Goal: Task Accomplishment & Management: Complete application form

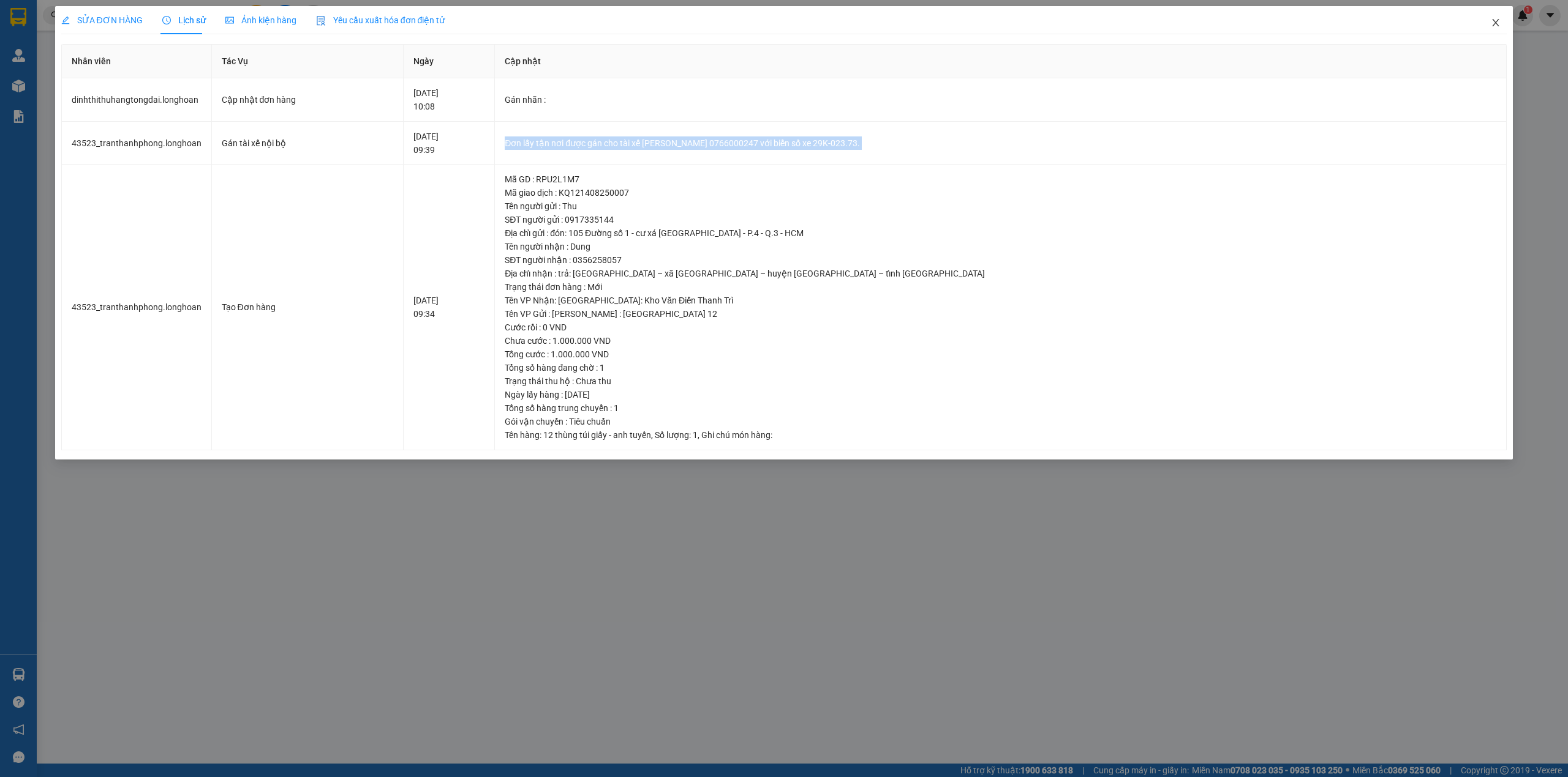
click at [1501, 26] on span "Close" at bounding box center [1496, 23] width 35 height 35
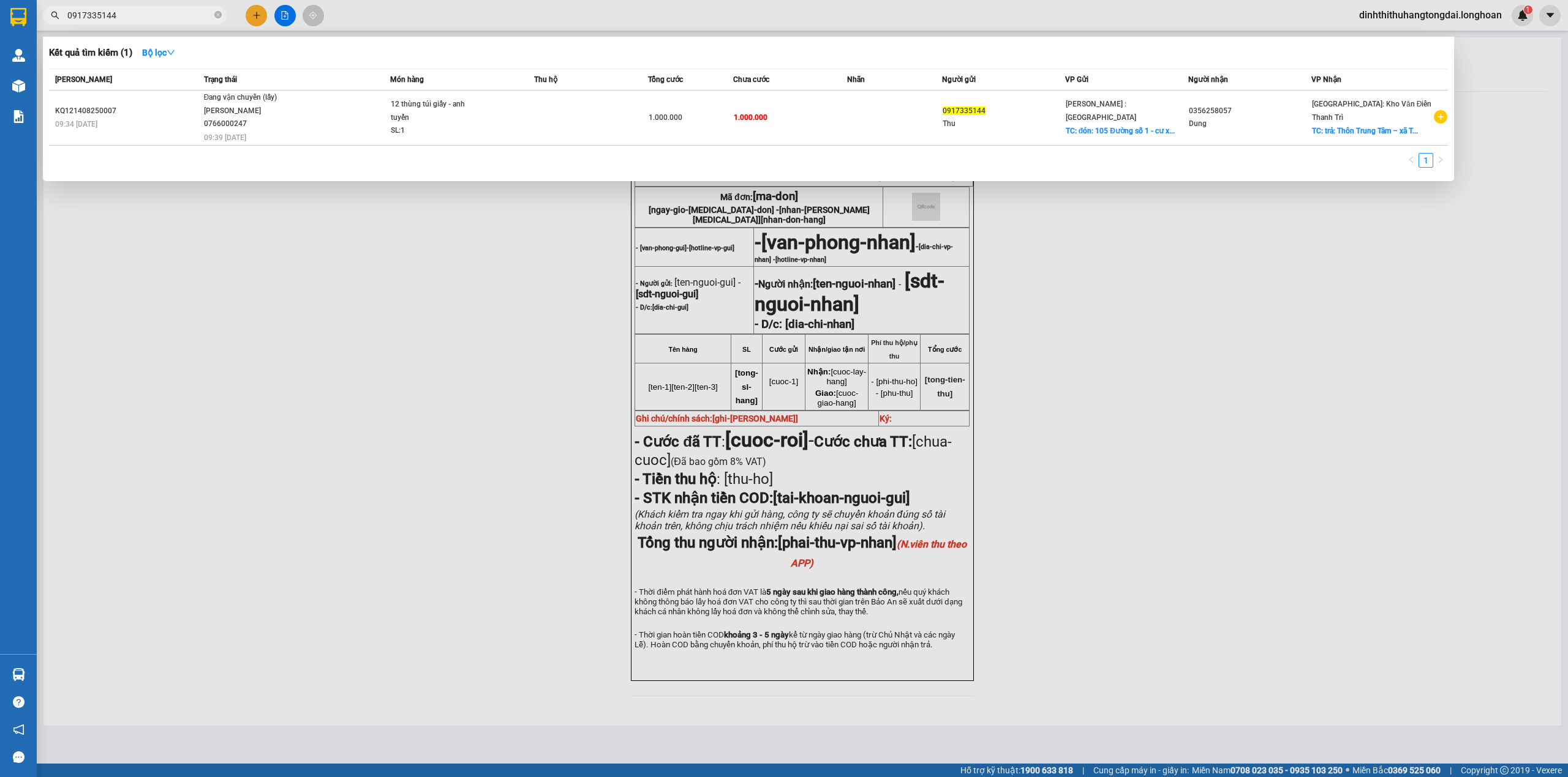
click at [143, 18] on input "0917335144" at bounding box center [140, 16] width 145 height 14
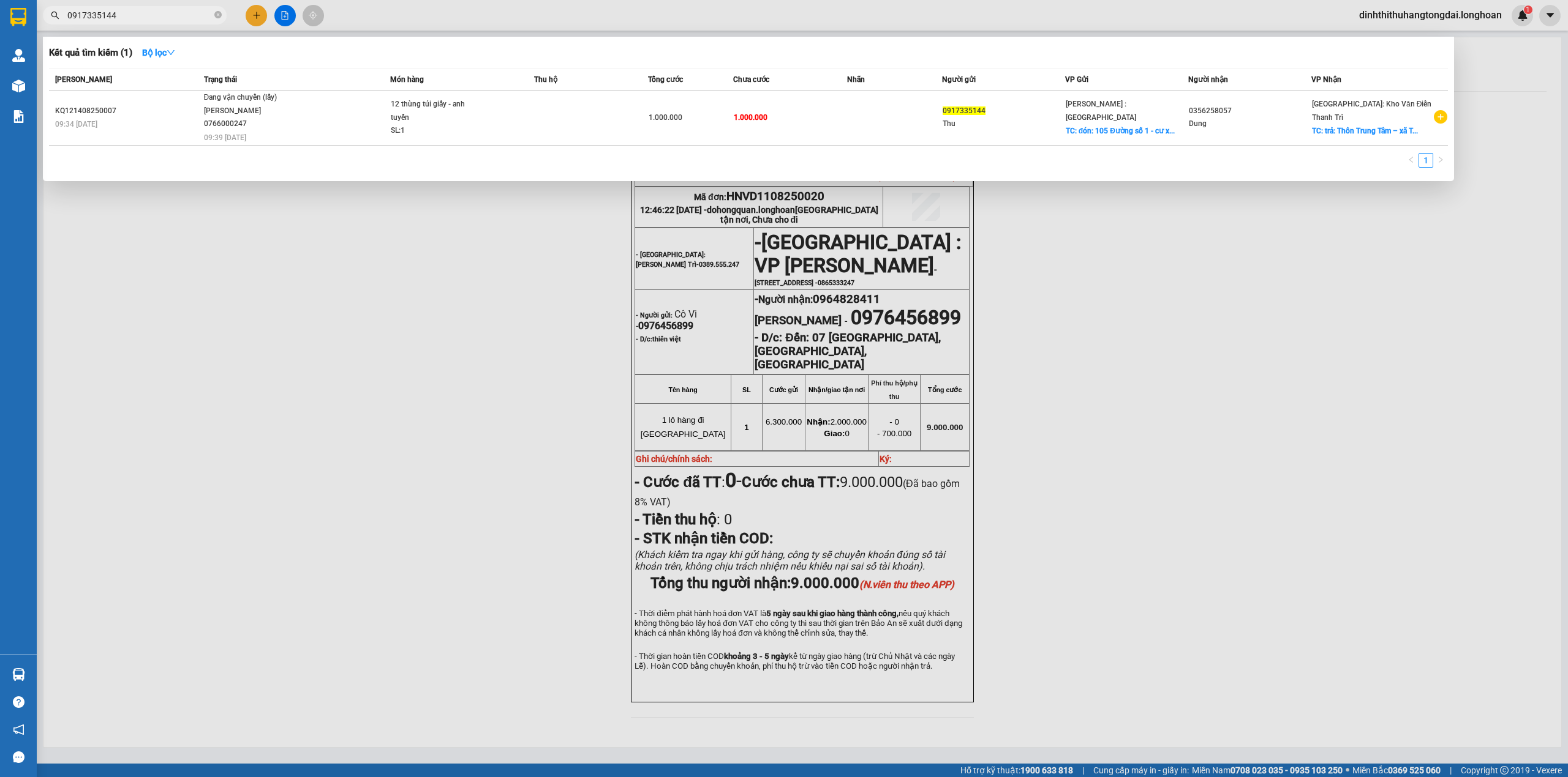
paste input "39873043"
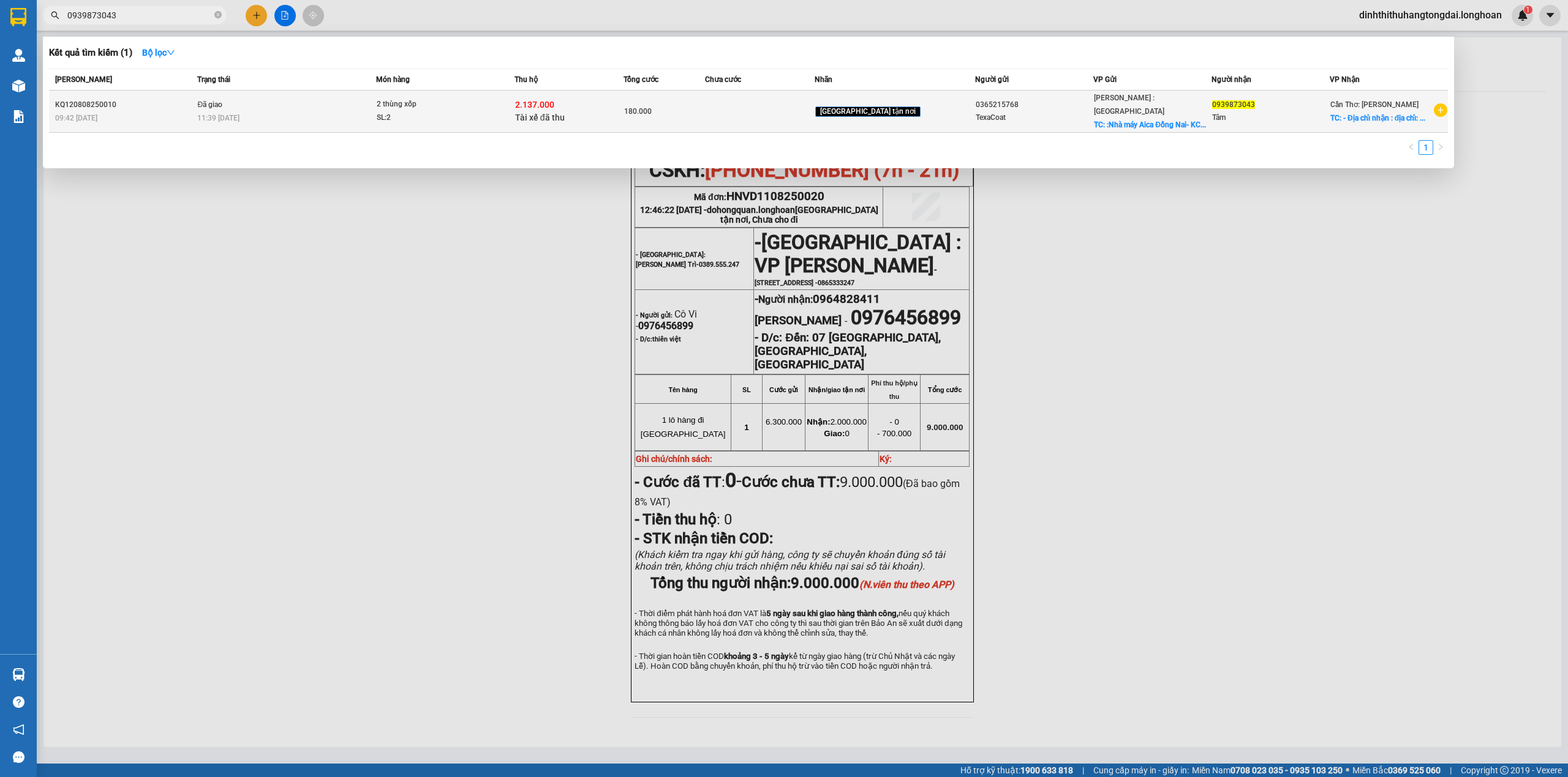
type input "0939873043"
click at [490, 103] on span "2 thùng xốp SL: 2" at bounding box center [446, 111] width 137 height 26
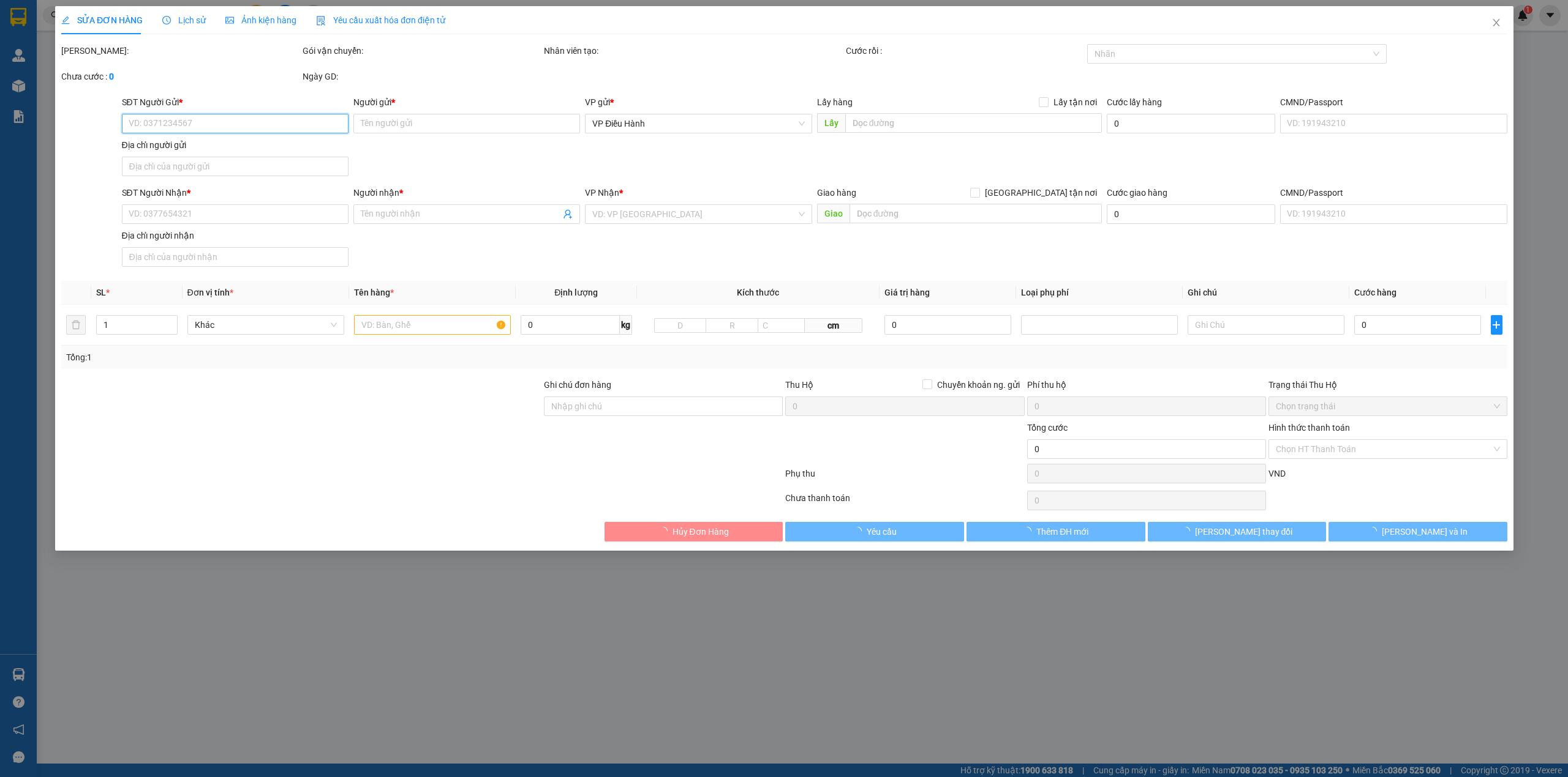
type input "0365215768"
type input "TexaCoat"
checkbox input "true"
type input ":Nhà máy Aica Đồng Nai- KCN Gò Dầu- Xã [GEOGRAPHIC_DATA] [GEOGRAPHIC_DATA]- Tỉn…"
type input "0939873043"
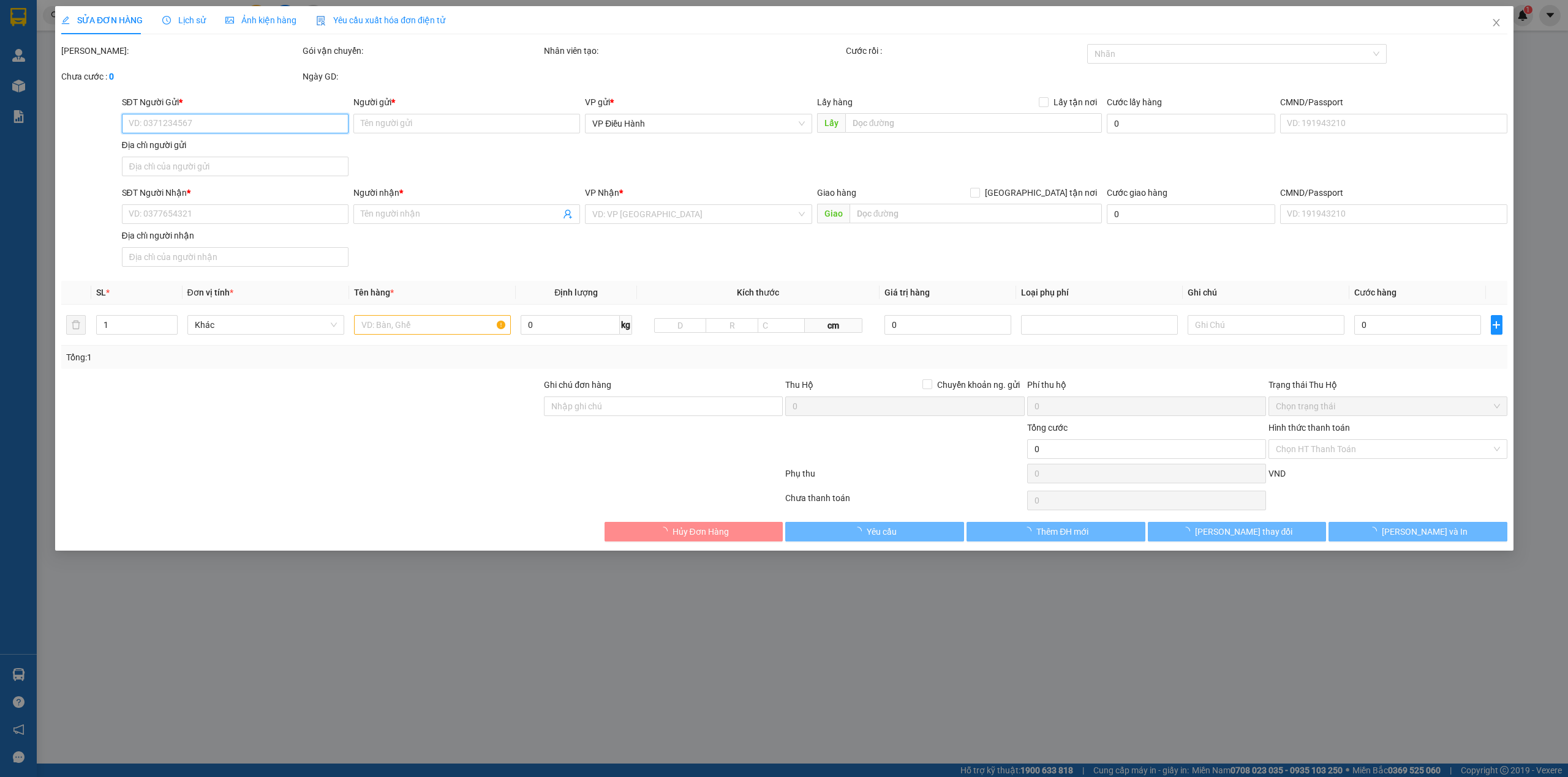
type input "Tâm"
checkbox input "true"
type input "- Địa chỉ nhận : địa chỉ: khu dân cư [GEOGRAPHIC_DATA], [GEOGRAPHIC_DATA], [GEO…"
type input "NHẬN THEO KIỆN - GIAO NGUYÊN KIỆN"
checkbox input "true"
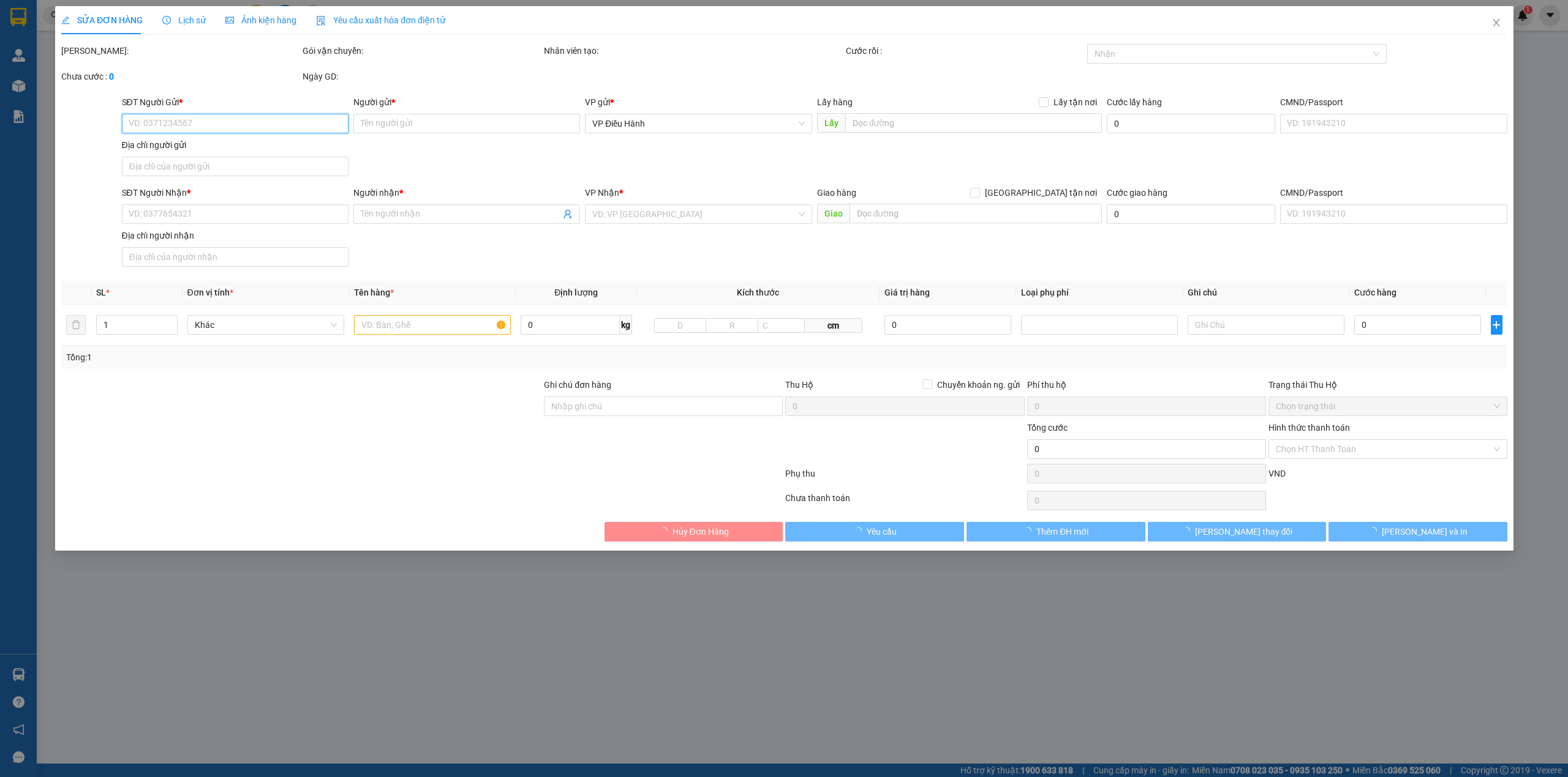
type input "2.137.000"
type input "20.000"
type input "180.000"
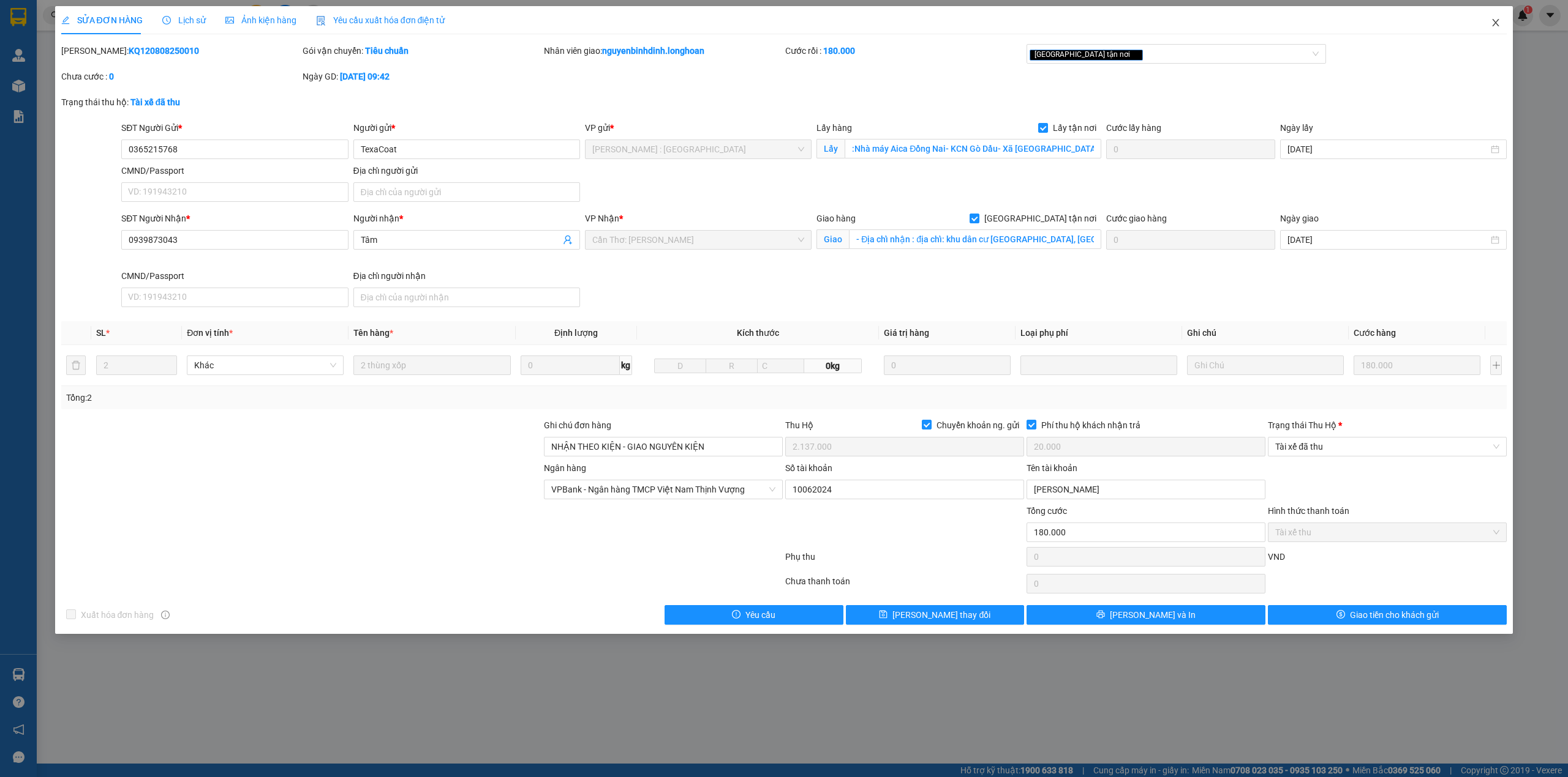
click at [1495, 17] on span "Close" at bounding box center [1496, 23] width 35 height 35
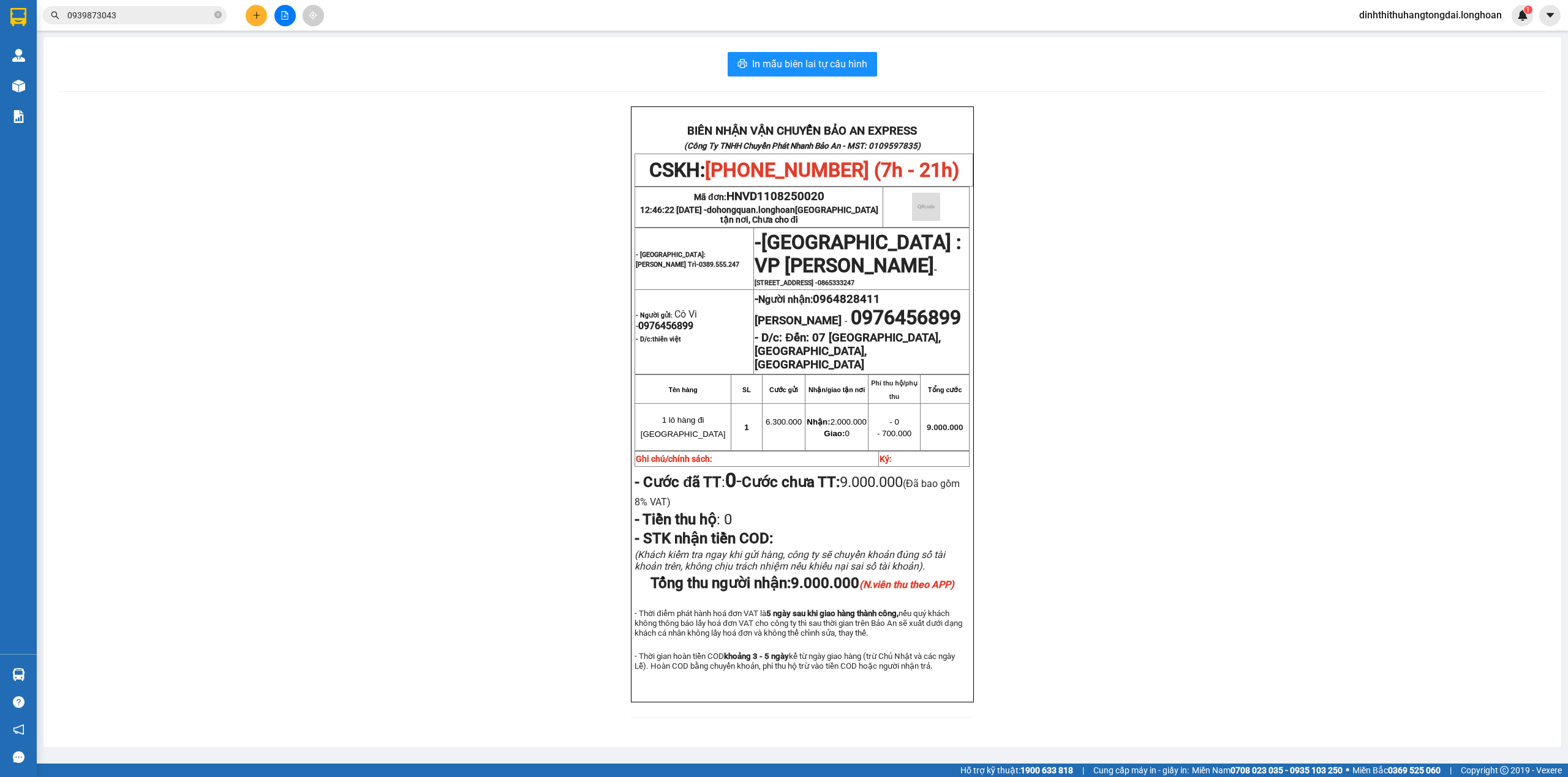
click at [104, 14] on input "0939873043" at bounding box center [140, 16] width 145 height 14
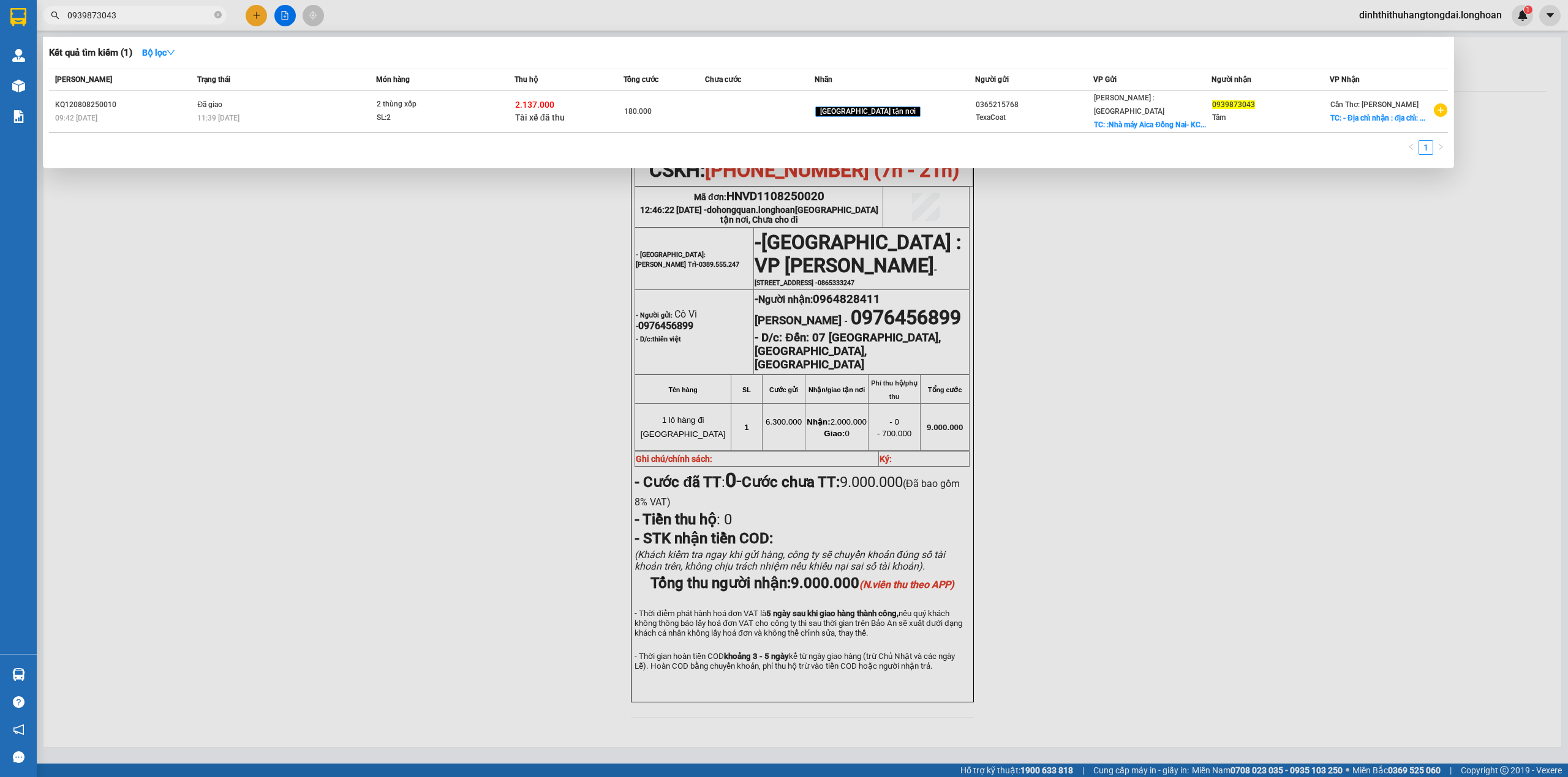
click at [104, 14] on input "0939873043" at bounding box center [140, 16] width 145 height 14
paste input "14180968"
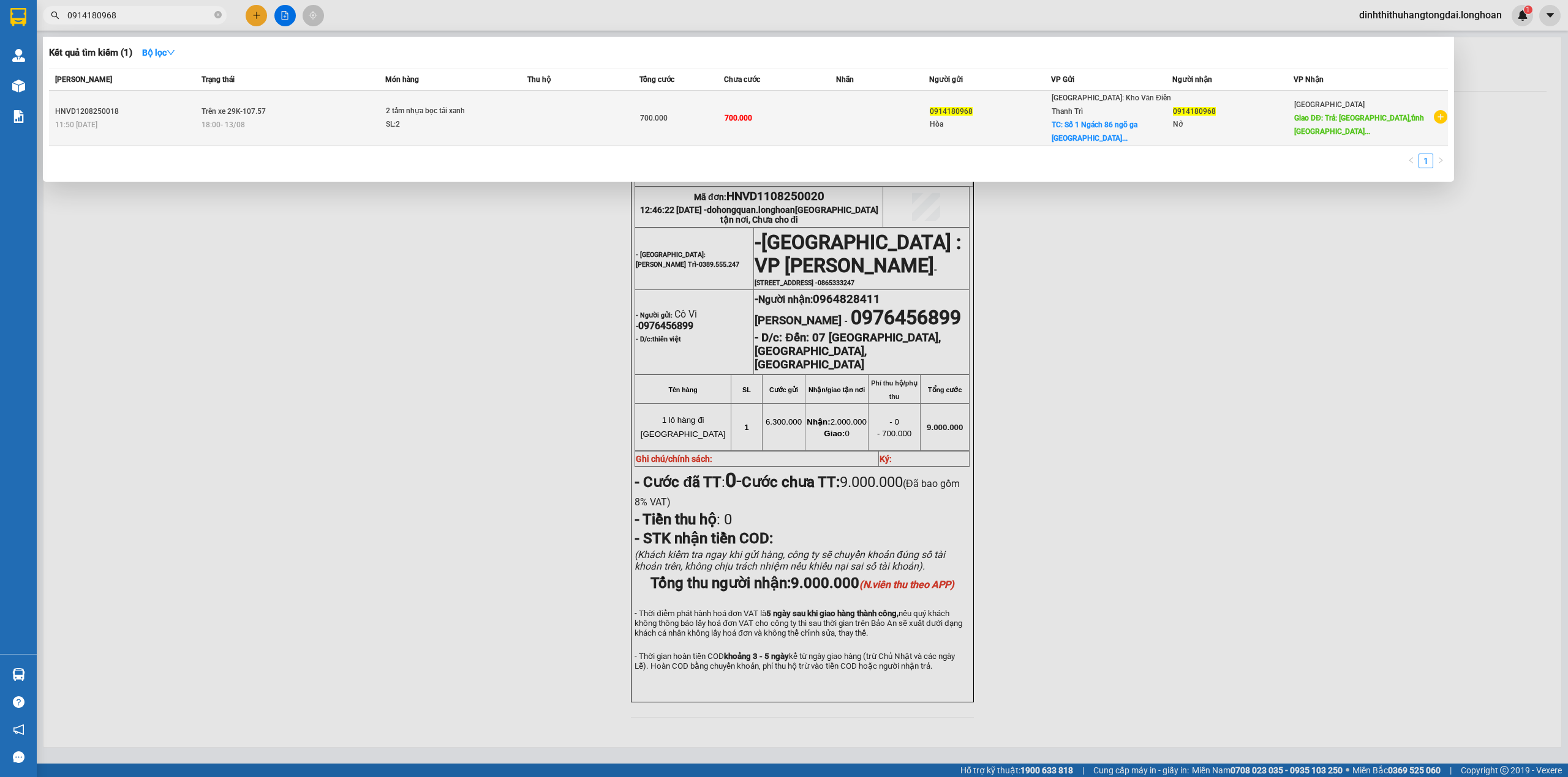
type input "0914180968"
click at [343, 99] on td "Trên xe 29K-107.57 18:00 [DATE]" at bounding box center [291, 119] width 186 height 55
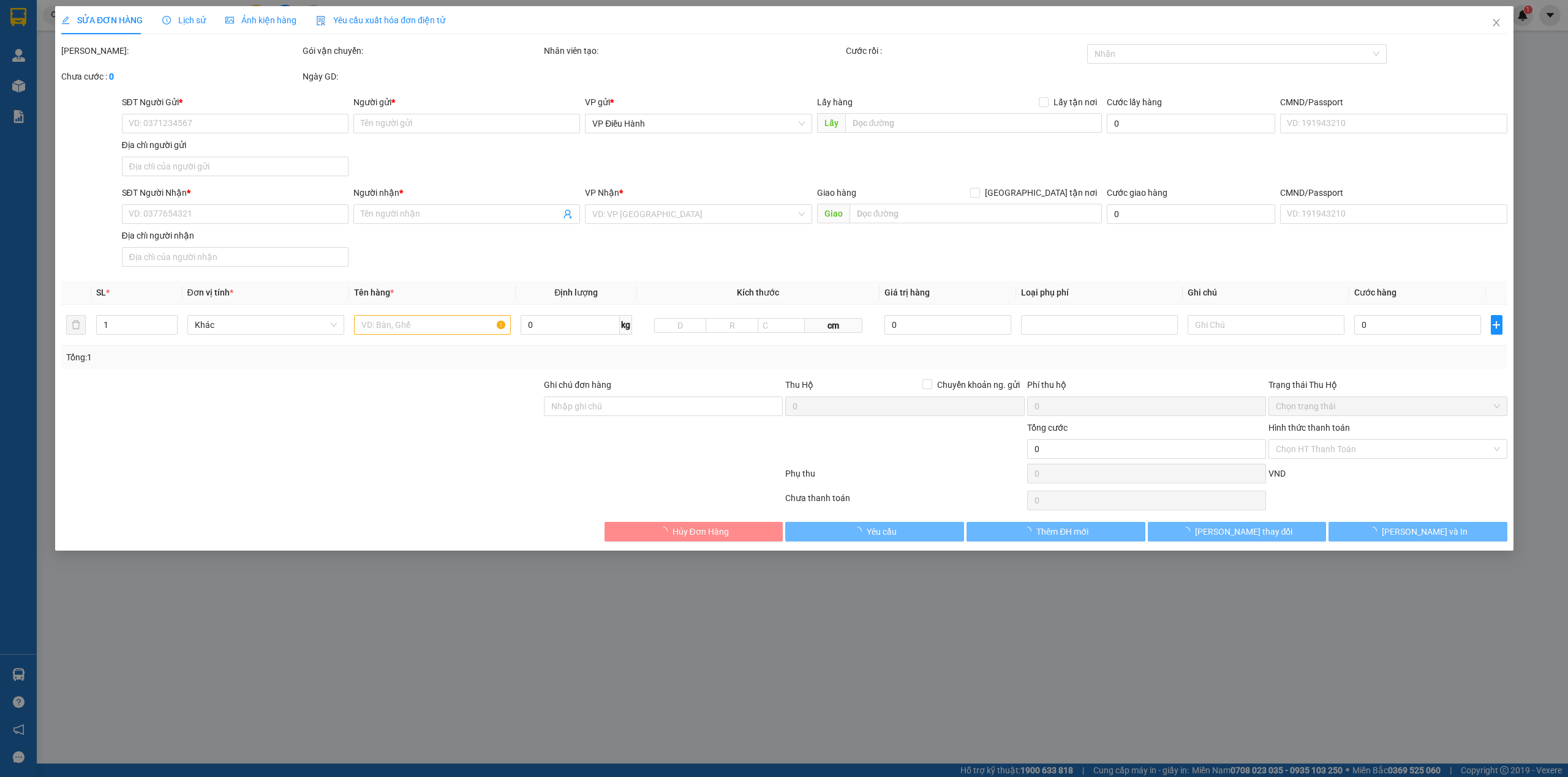
type input "0914180968"
type input "Hòa"
checkbox input "true"
type input "Số 1 Ngách 86 ngõ ga [GEOGRAPHIC_DATA]– [GEOGRAPHIC_DATA] – [GEOGRAPHIC_DATA] –…"
type input "0914180968"
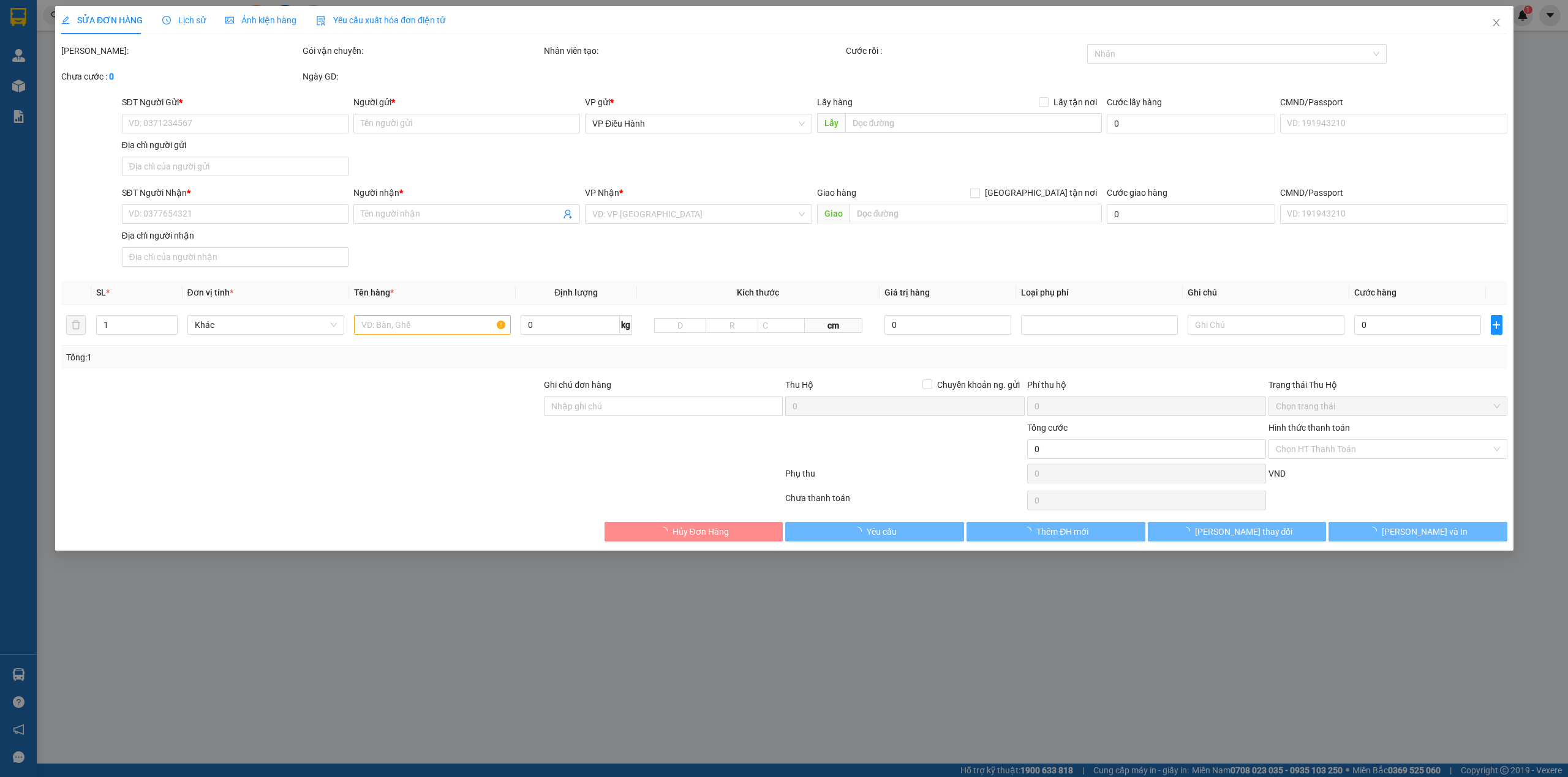
type input "Nở"
type input "Trả: [GEOGRAPHIC_DATA],tỉnh [GEOGRAPHIC_DATA] - [GEOGRAPHIC_DATA]"
type input "có vat"
type input "700.000"
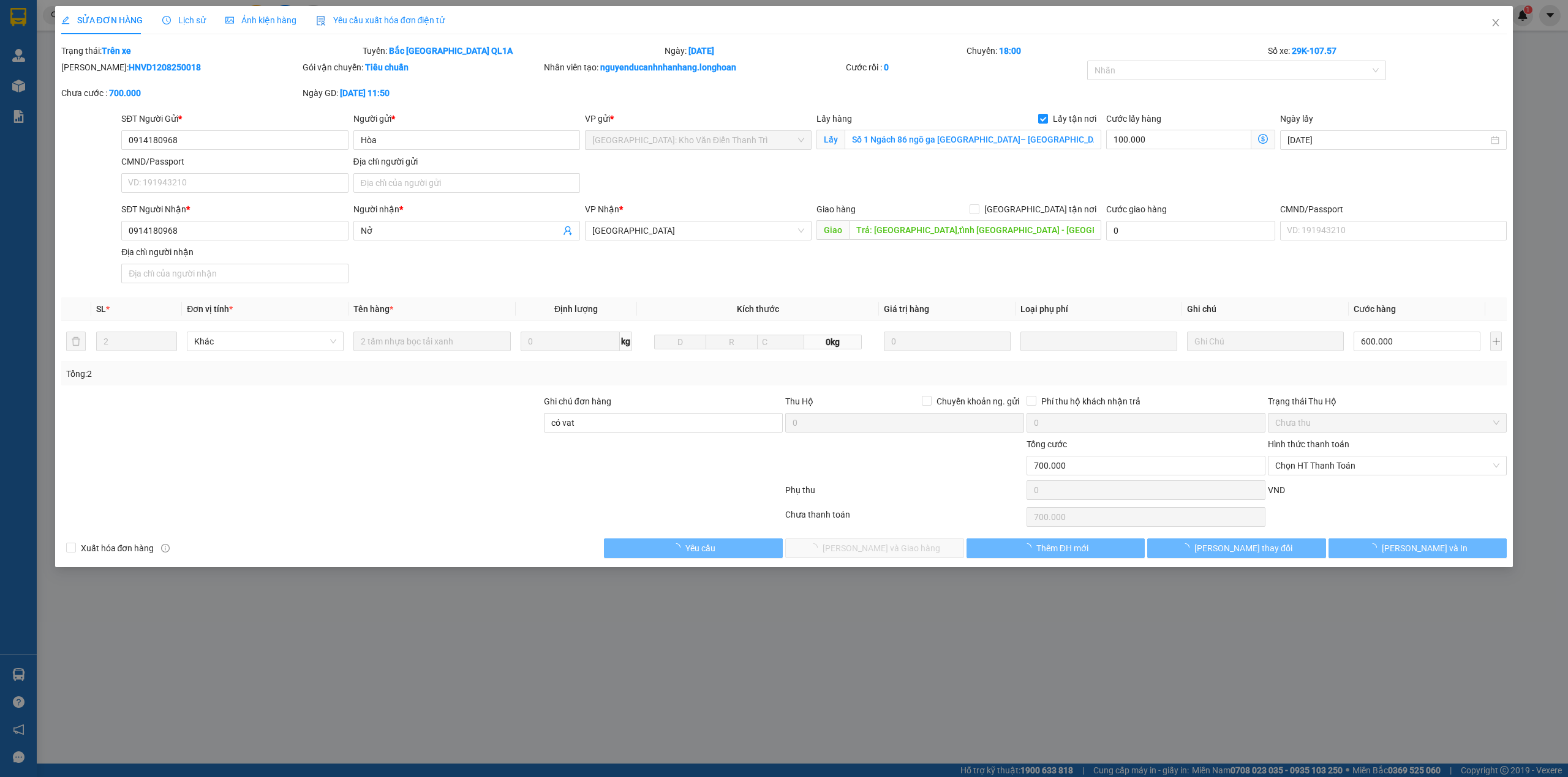
click at [177, 22] on span "Lịch sử" at bounding box center [184, 20] width 43 height 10
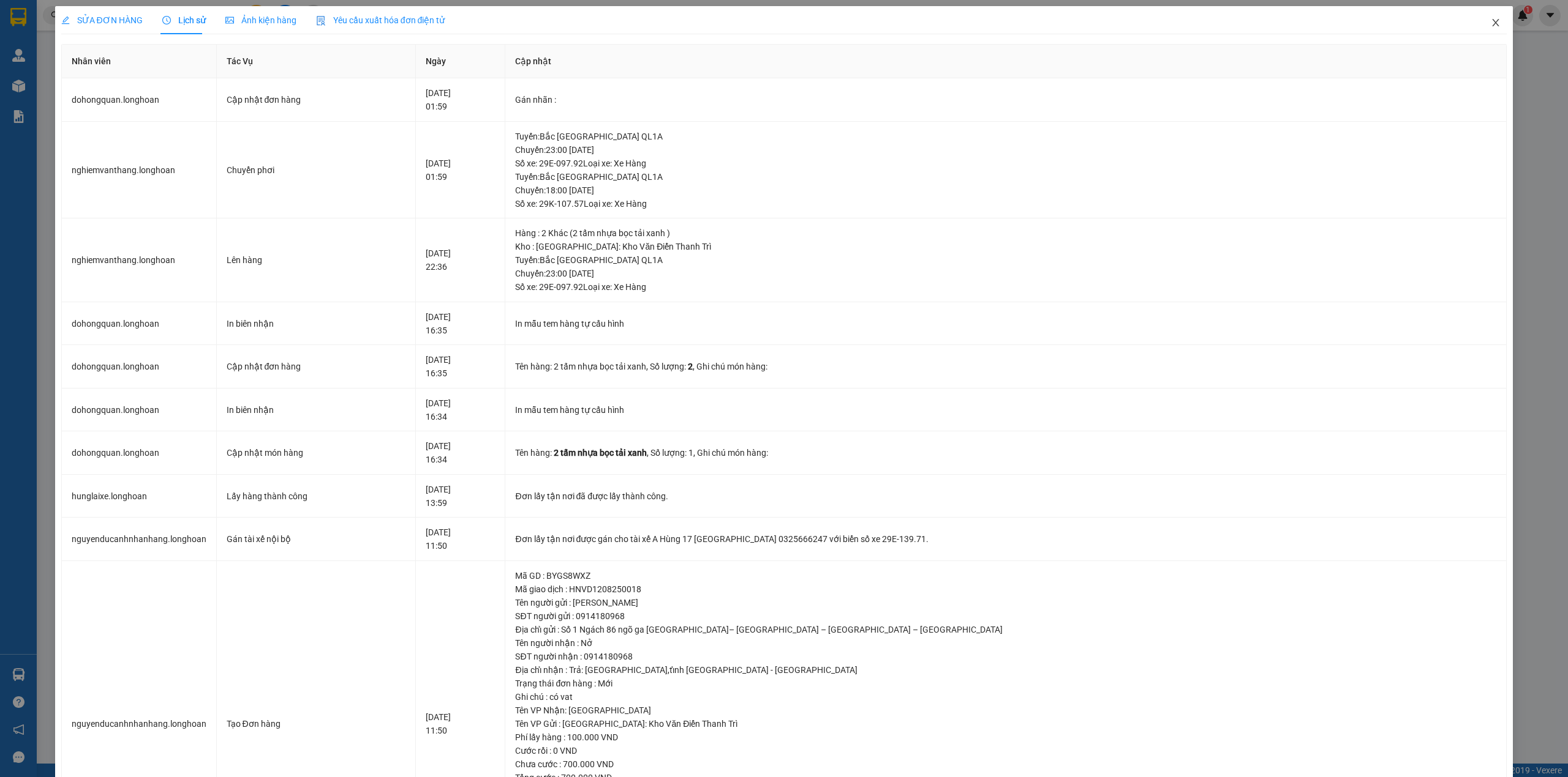
click at [1479, 20] on span "Close" at bounding box center [1496, 23] width 35 height 35
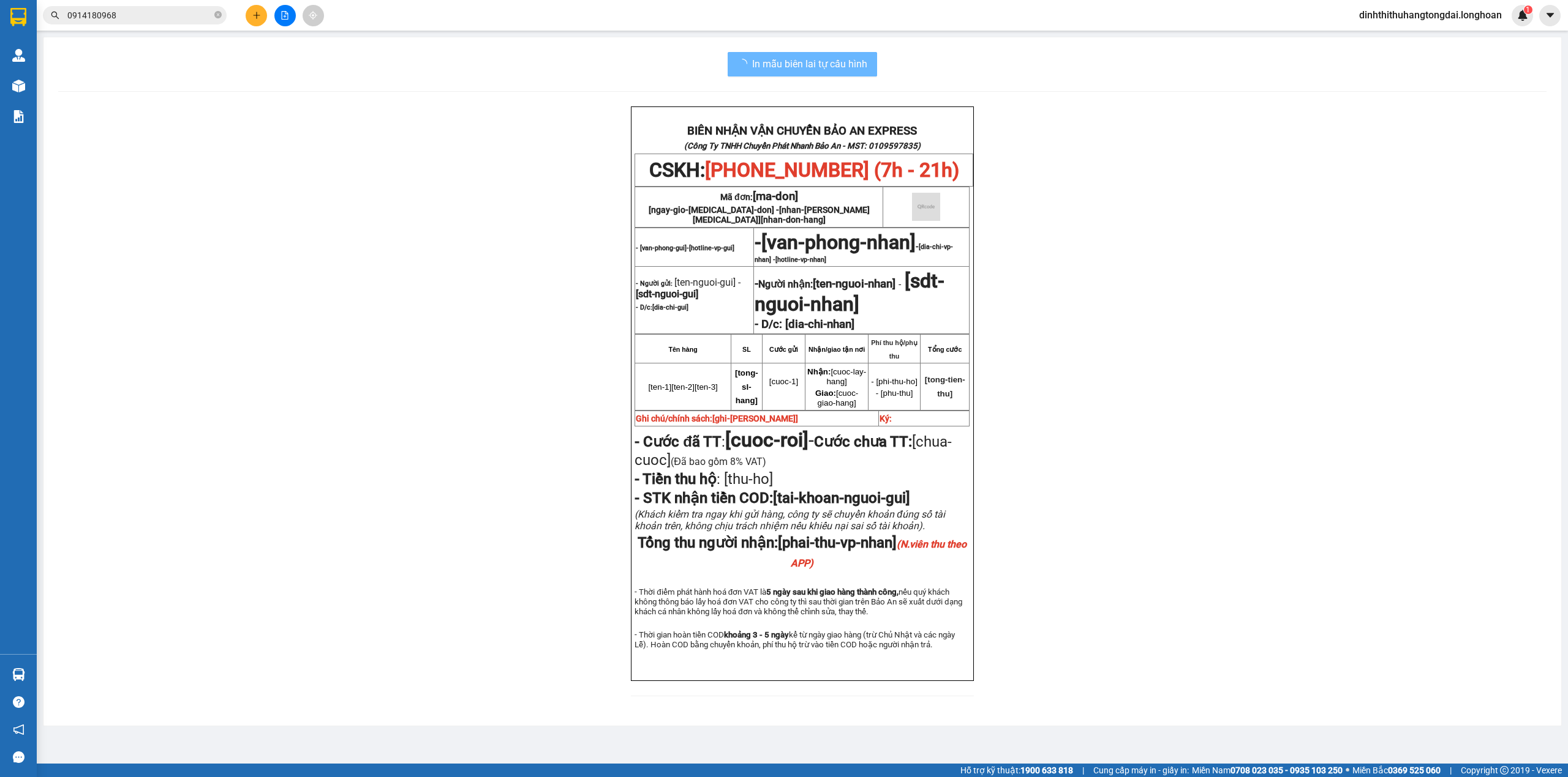
click at [94, 18] on input "0914180968" at bounding box center [140, 16] width 145 height 14
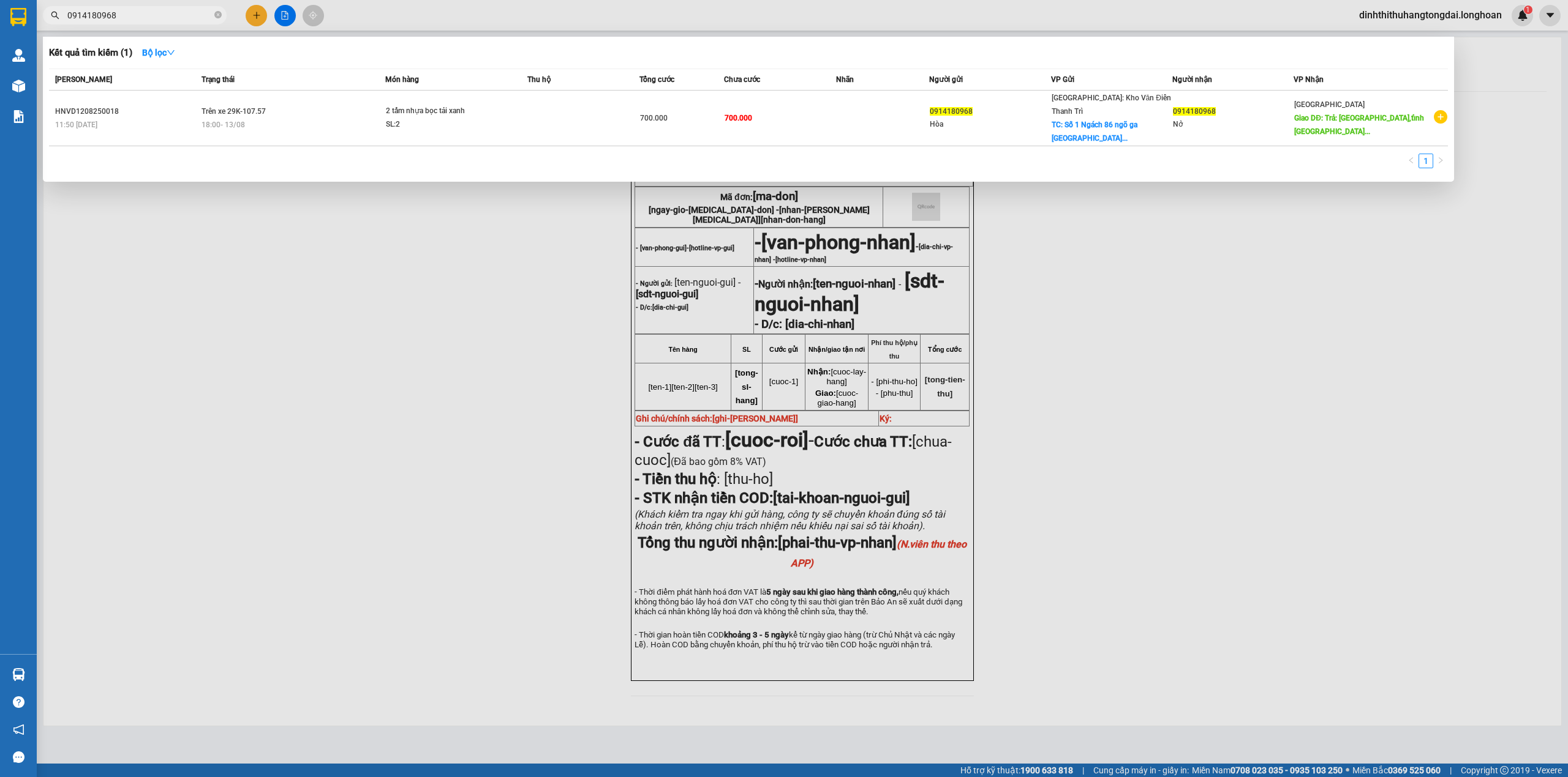
click at [94, 18] on input "0914180968" at bounding box center [140, 16] width 145 height 14
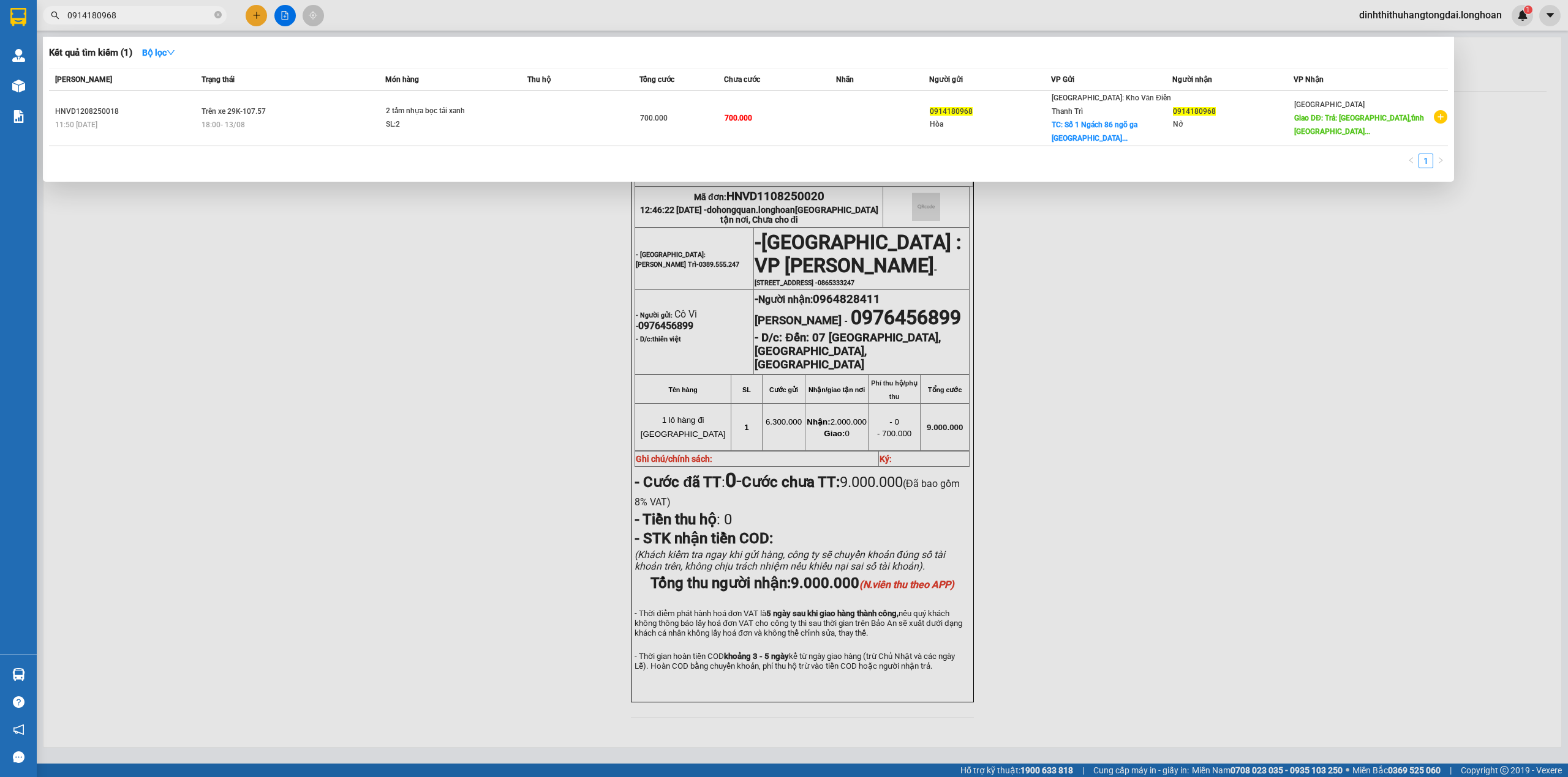
paste input "779482415"
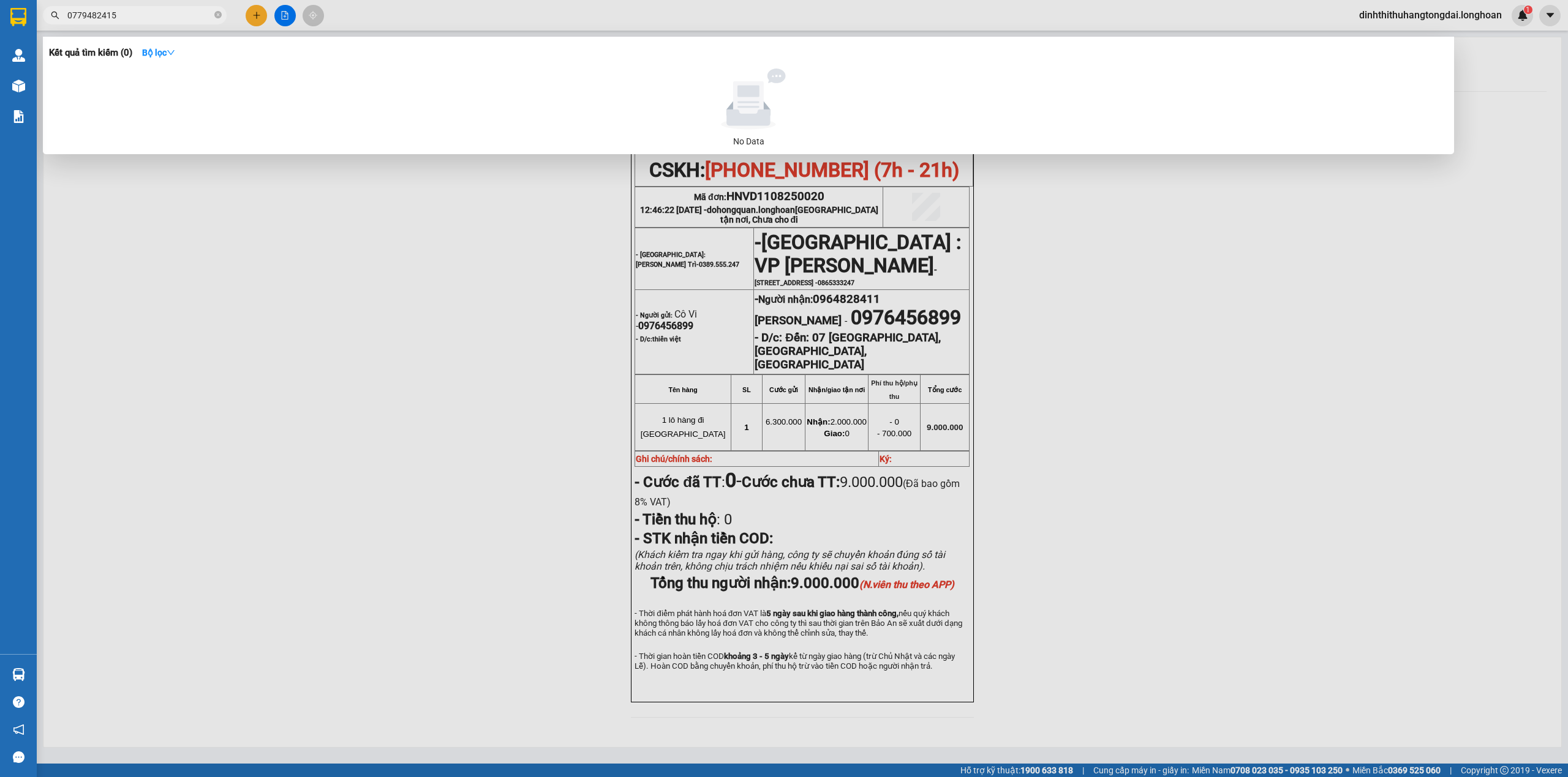
click at [92, 16] on input "0779482415" at bounding box center [140, 16] width 145 height 14
click at [91, 16] on input "0779482415" at bounding box center [140, 16] width 145 height 14
paste input "914180968"
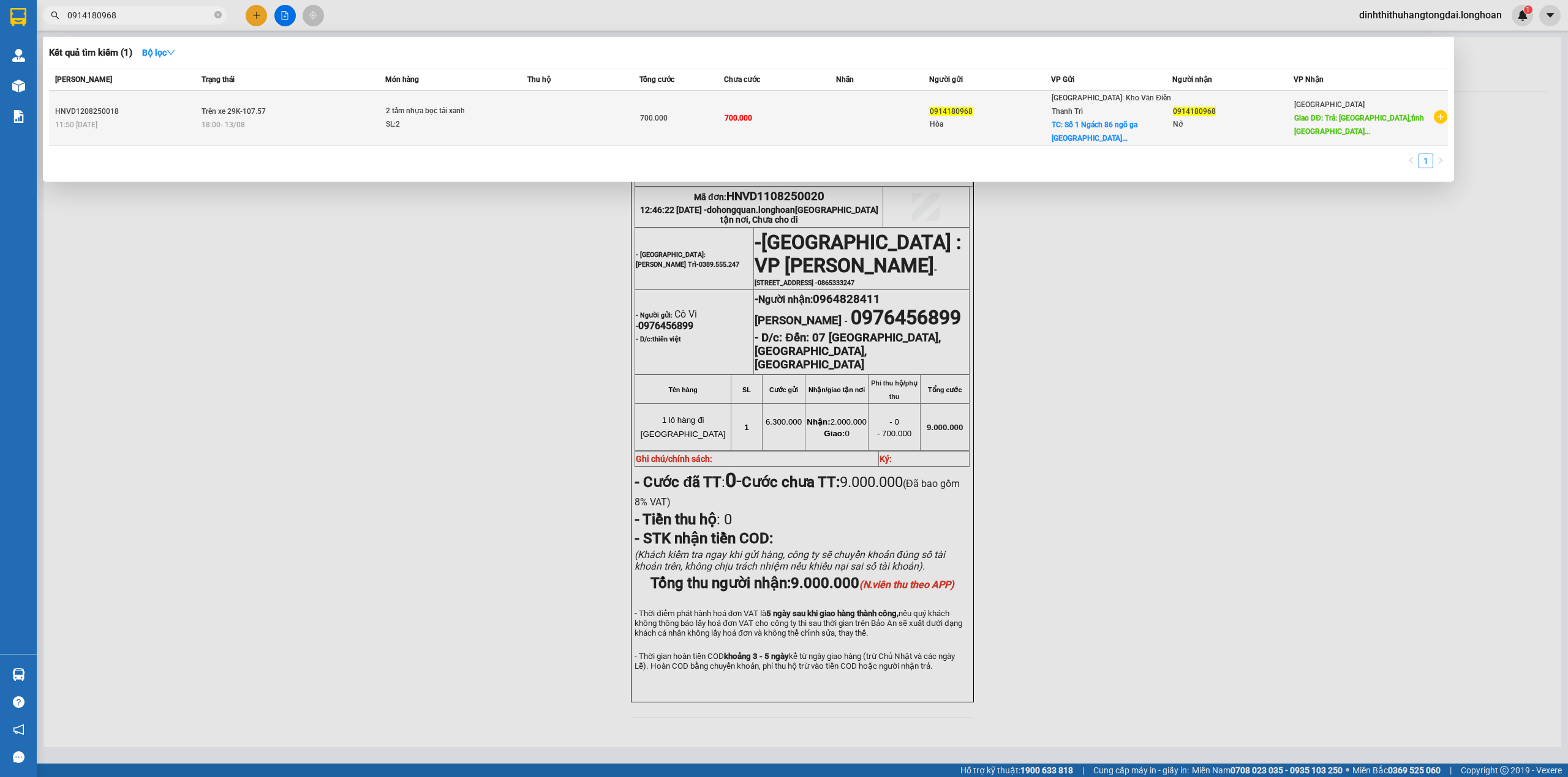
type input "0914180968"
click at [295, 118] on div "18:00 [DATE]" at bounding box center [292, 125] width 183 height 14
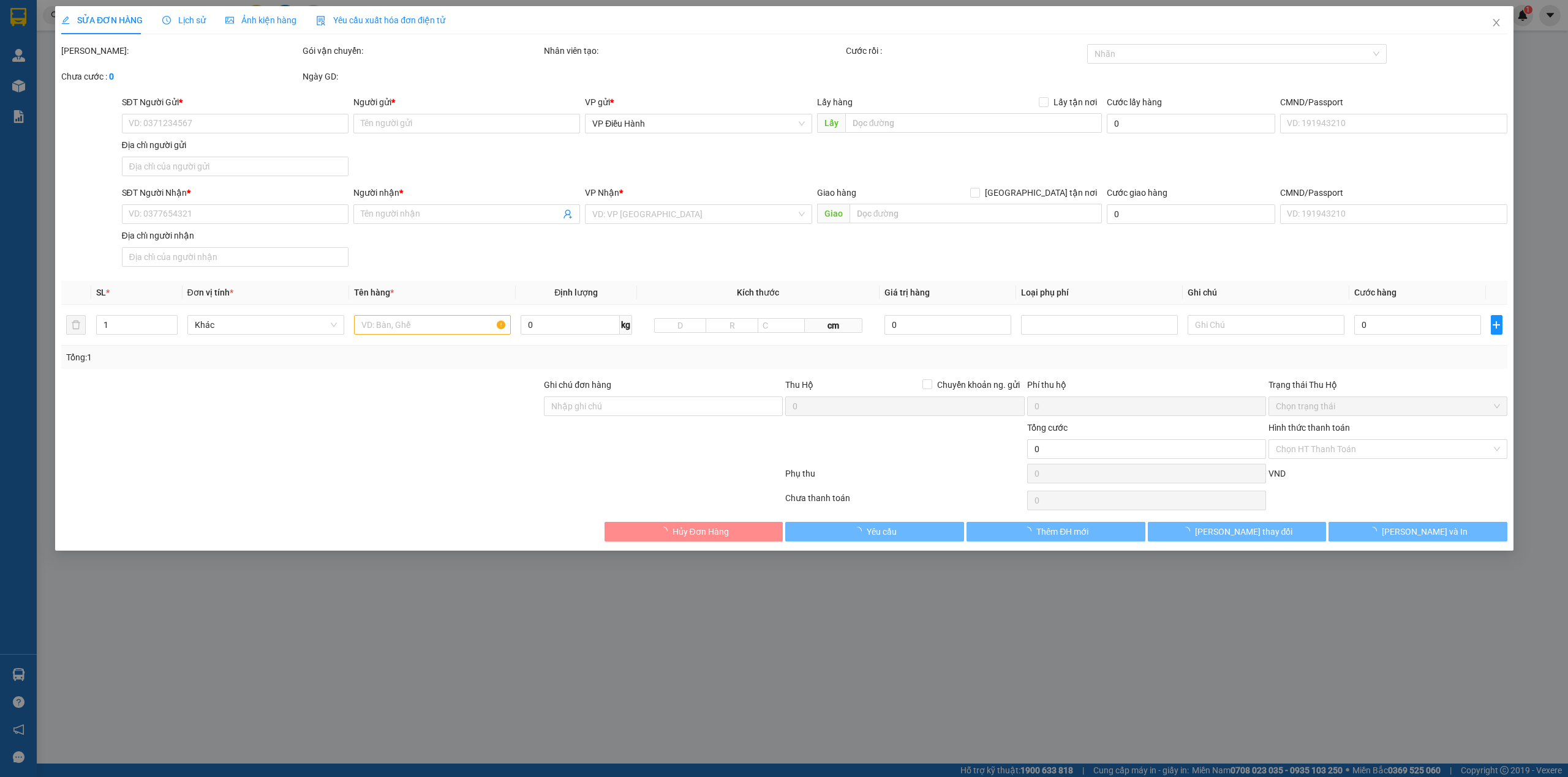
type input "0914180968"
type input "Hòa"
checkbox input "true"
type input "Số 1 Ngách 86 ngõ ga [GEOGRAPHIC_DATA]– [GEOGRAPHIC_DATA] – [GEOGRAPHIC_DATA] –…"
type input "0914180968"
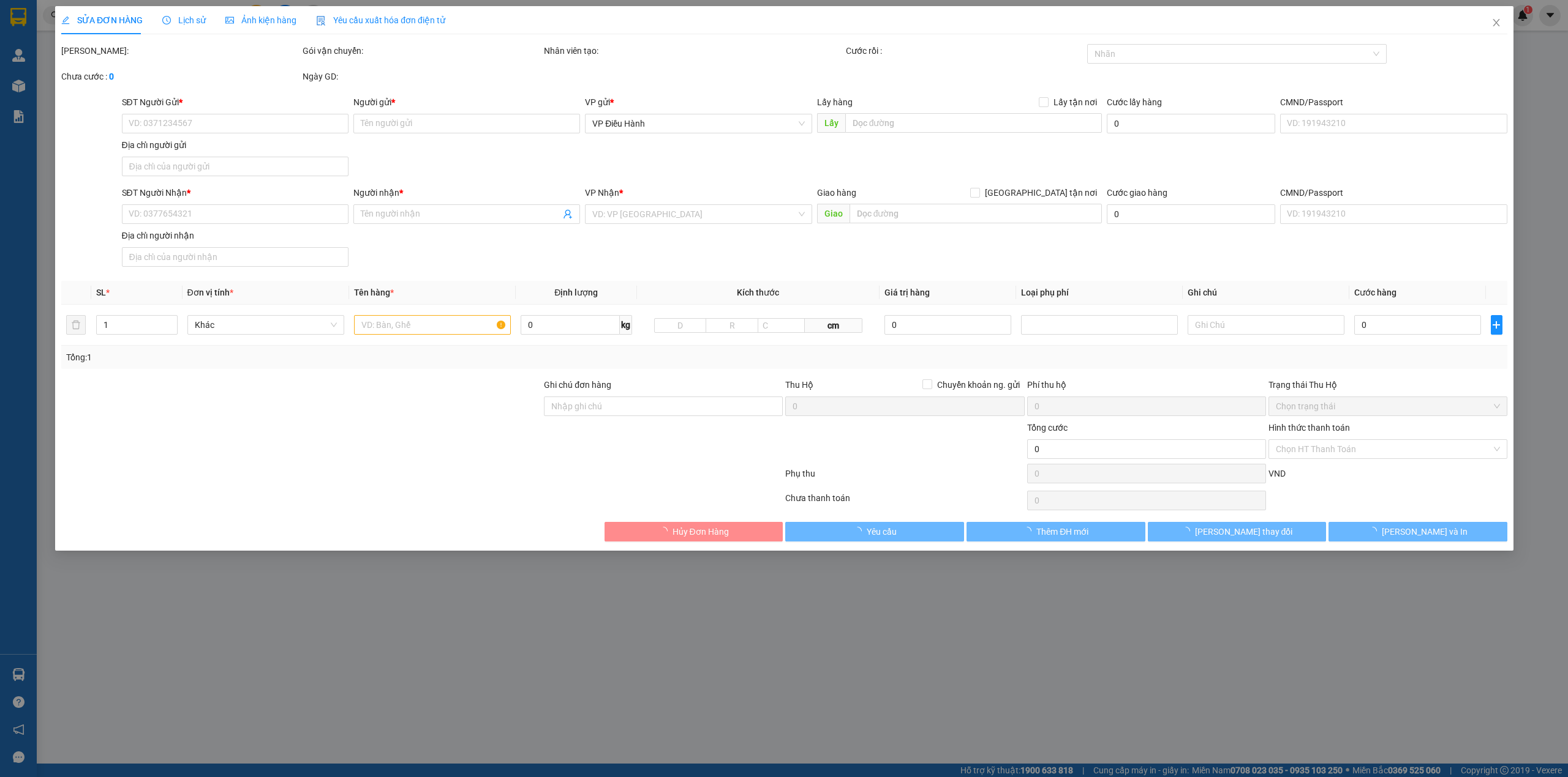
type input "Nở"
type input "Trả: [GEOGRAPHIC_DATA],tỉnh [GEOGRAPHIC_DATA] - [GEOGRAPHIC_DATA]"
type input "có vat"
type input "700.000"
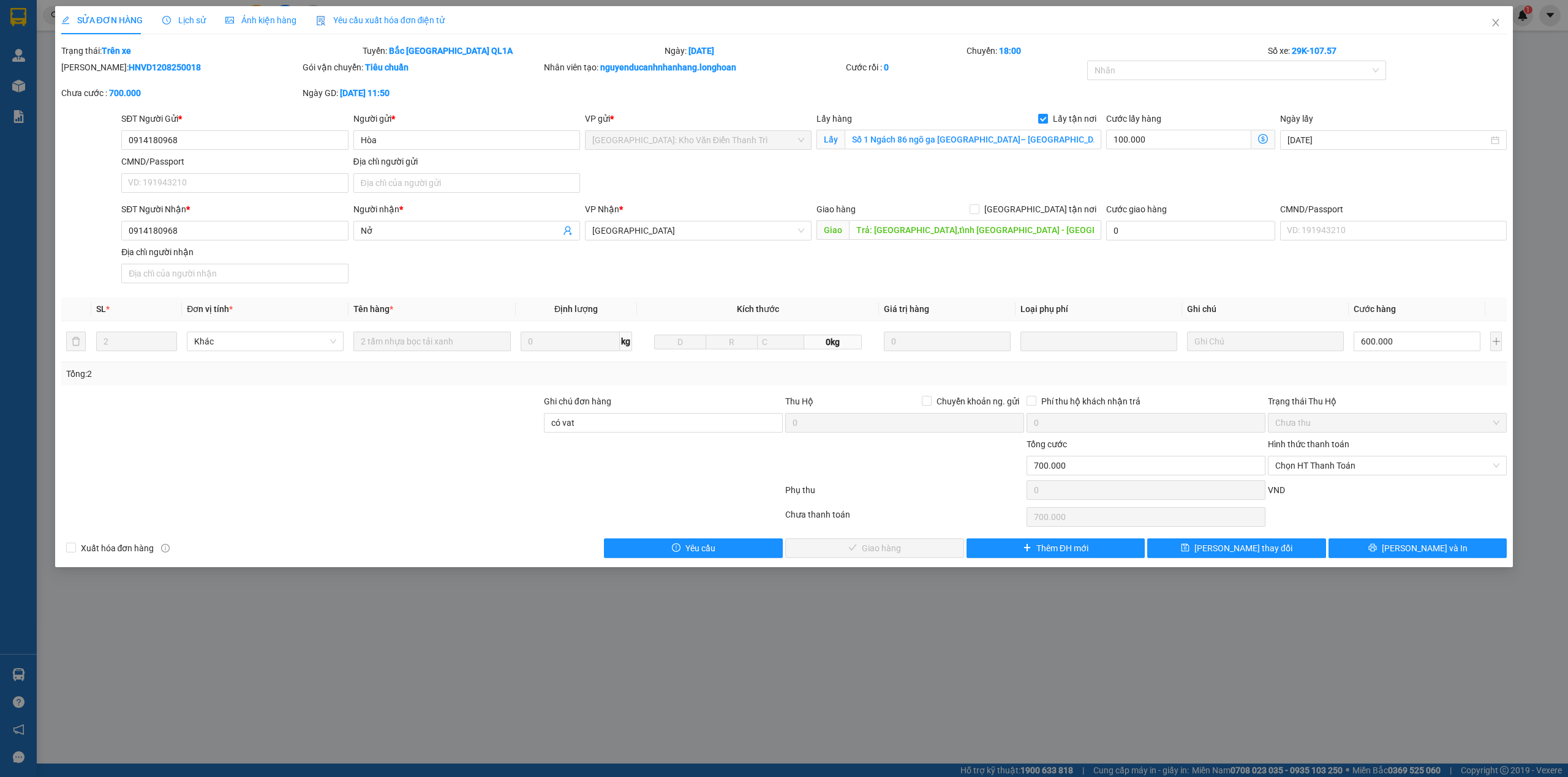
click at [187, 16] on span "Lịch sử" at bounding box center [184, 20] width 43 height 10
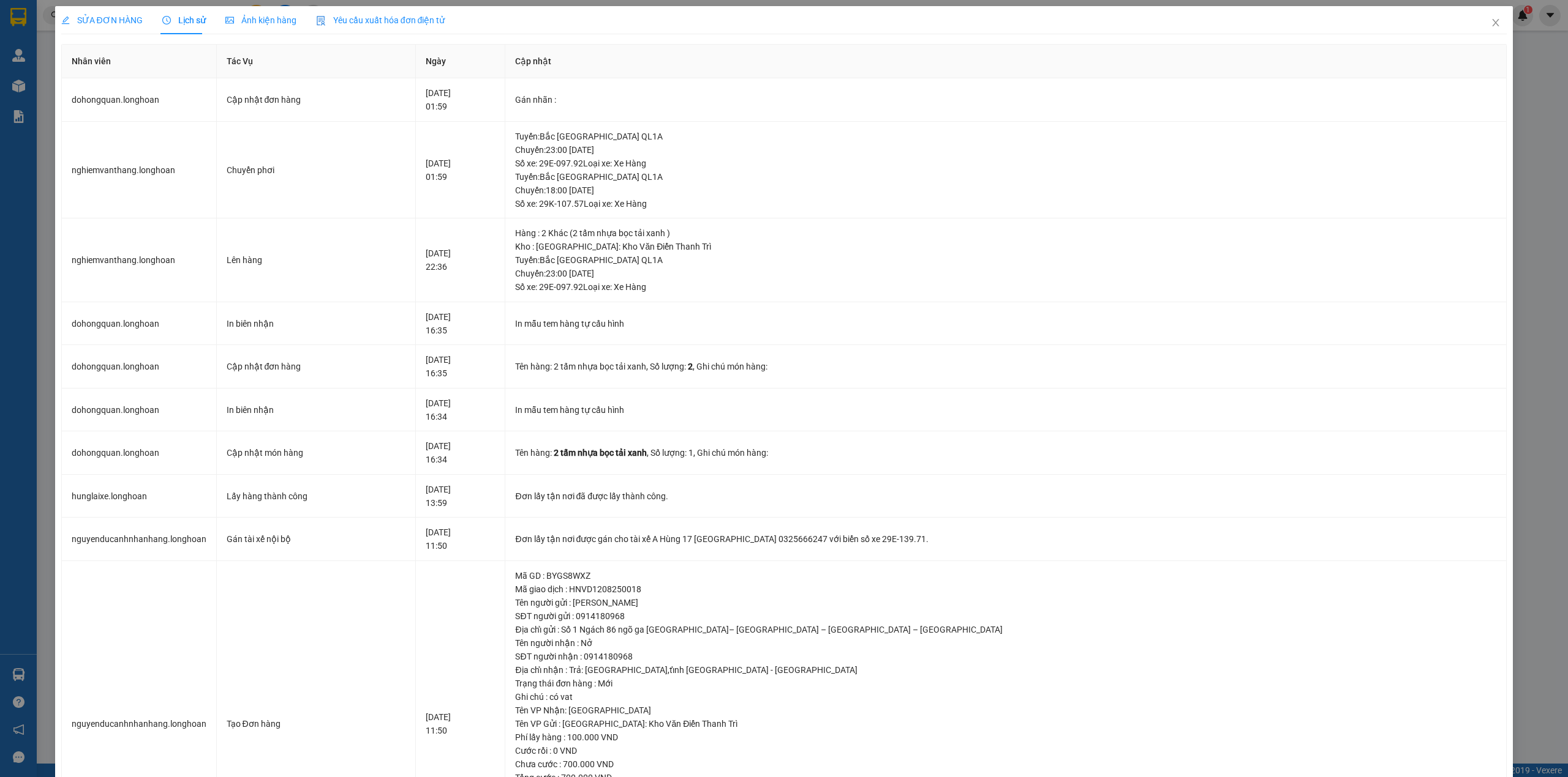
click at [69, 28] on div "SỬA ĐƠN HÀNG" at bounding box center [102, 20] width 81 height 28
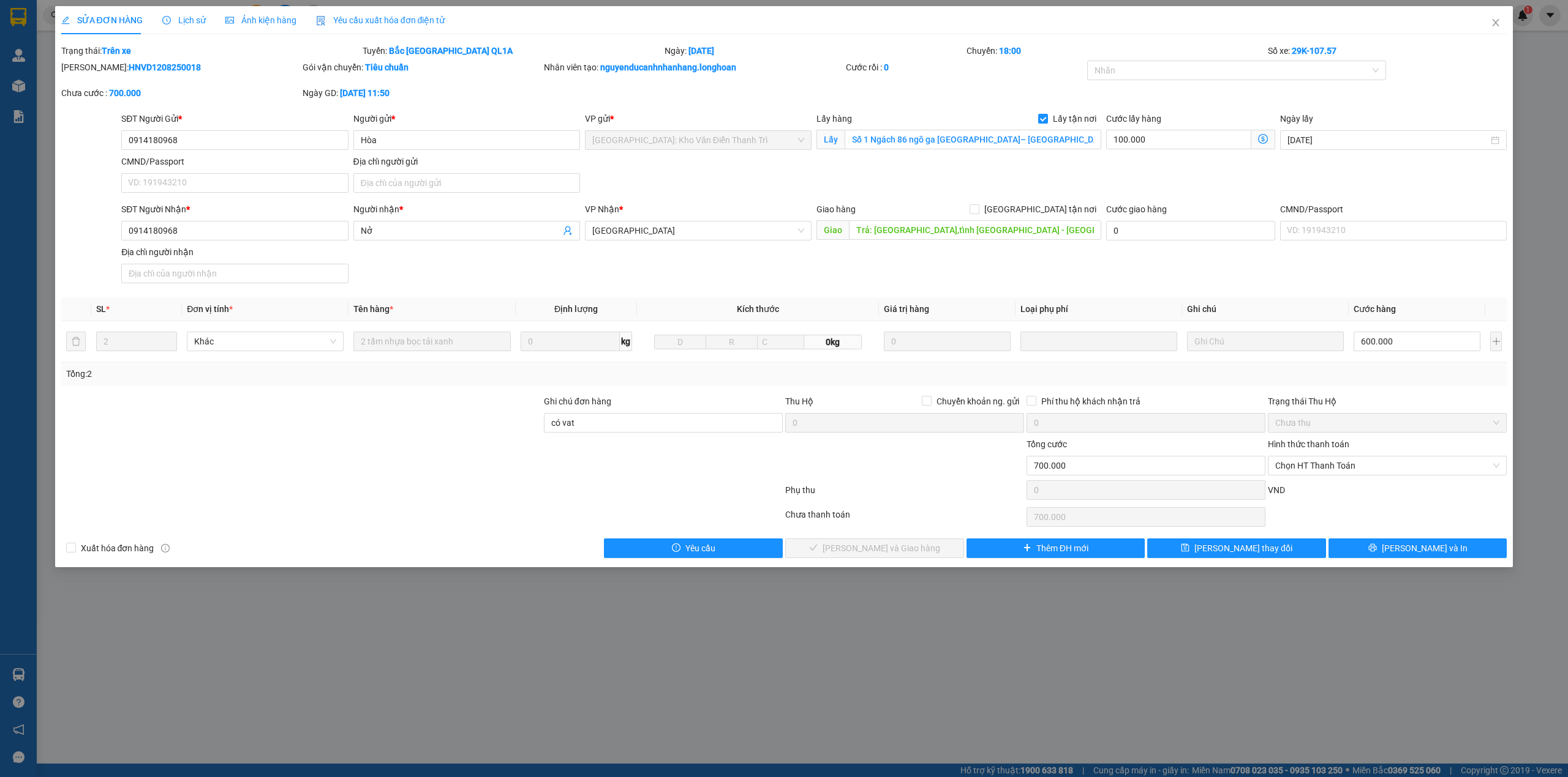
drag, startPoint x: 176, startPoint y: 16, endPoint x: 162, endPoint y: 42, distance: 29.5
click at [172, 16] on span "Lịch sử" at bounding box center [184, 20] width 43 height 10
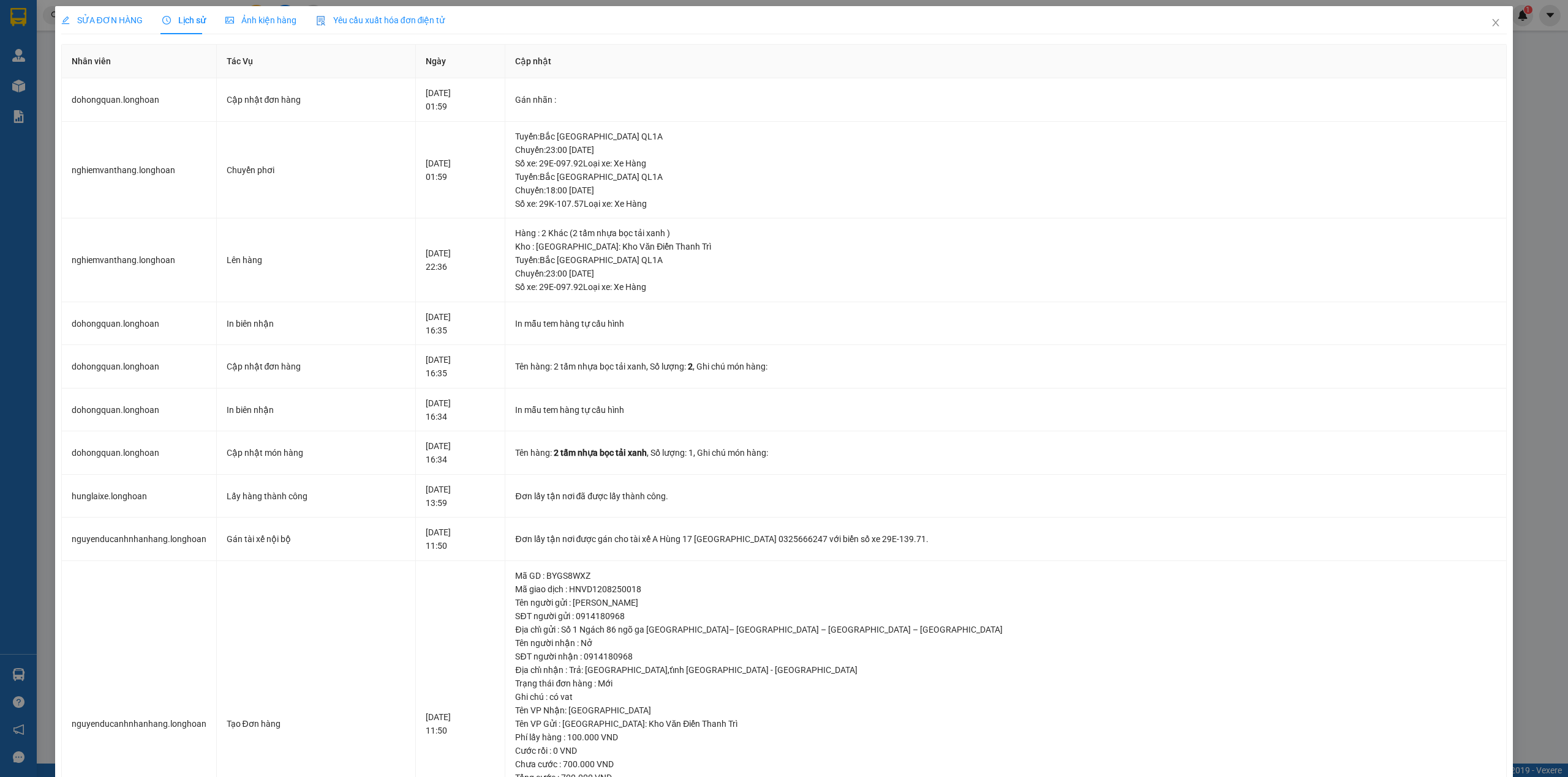
click at [106, 16] on span "SỬA ĐƠN HÀNG" at bounding box center [102, 20] width 81 height 10
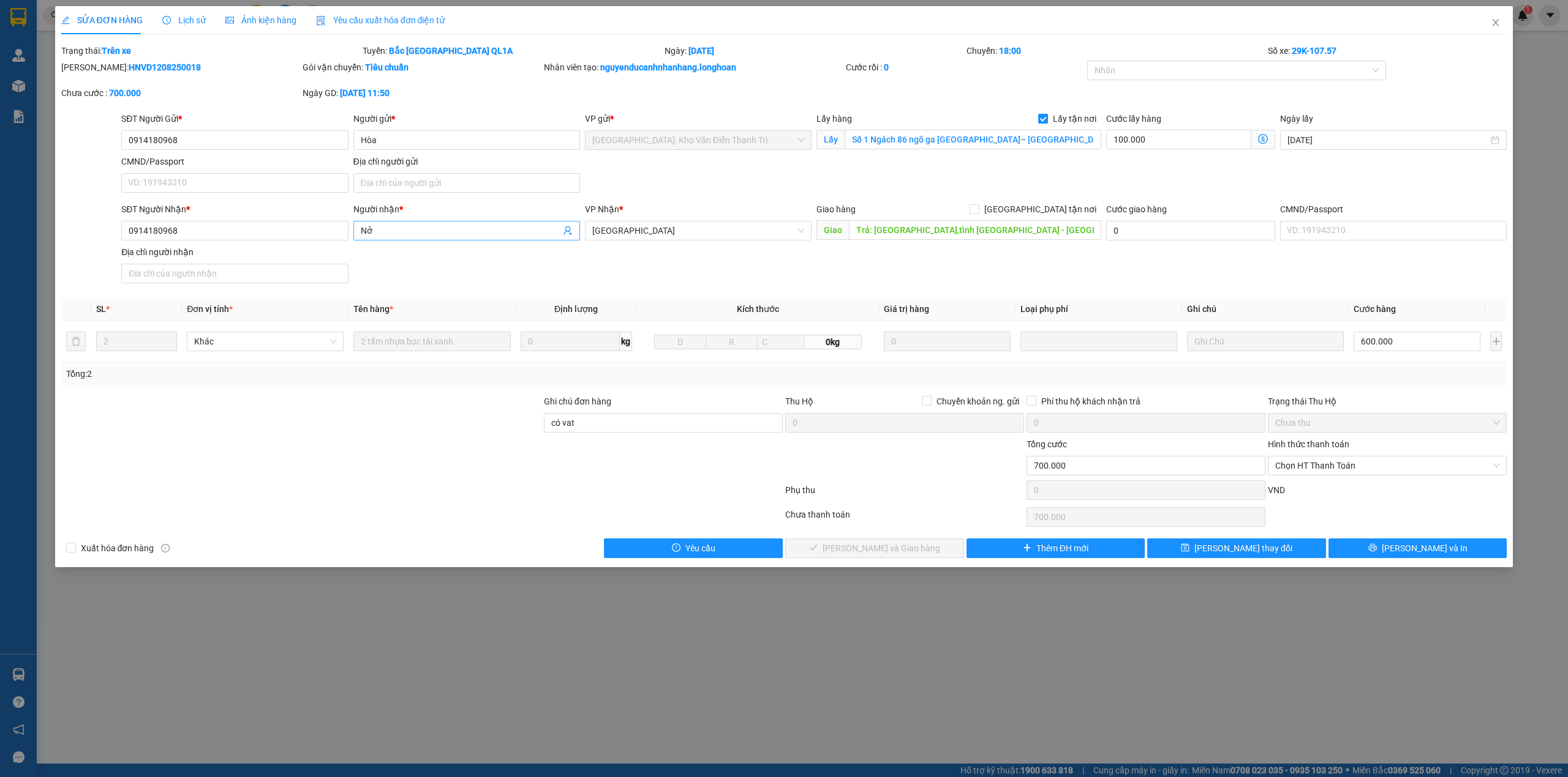
click at [407, 235] on input "Nở" at bounding box center [460, 231] width 199 height 14
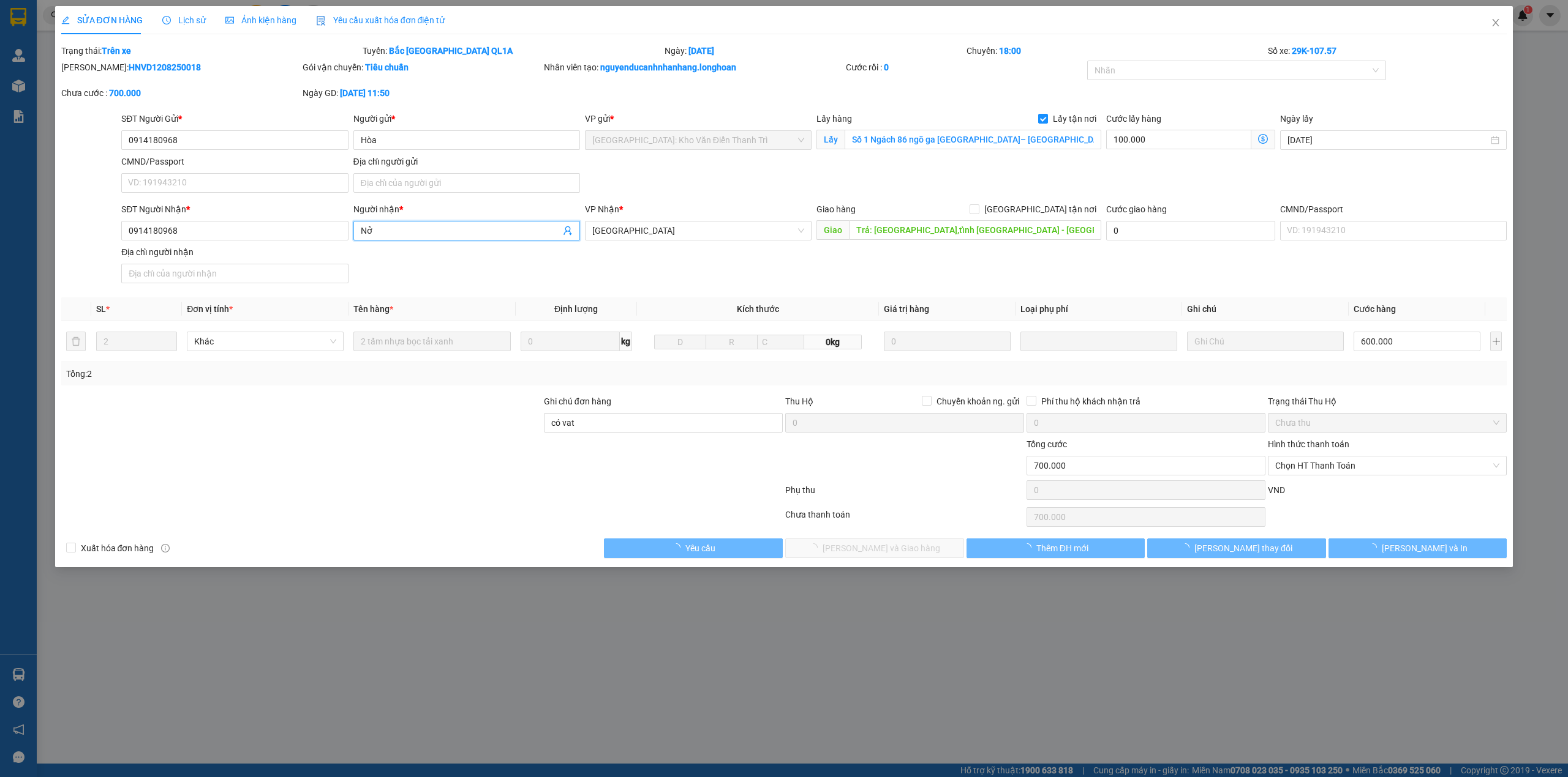
paste input "0385987089"
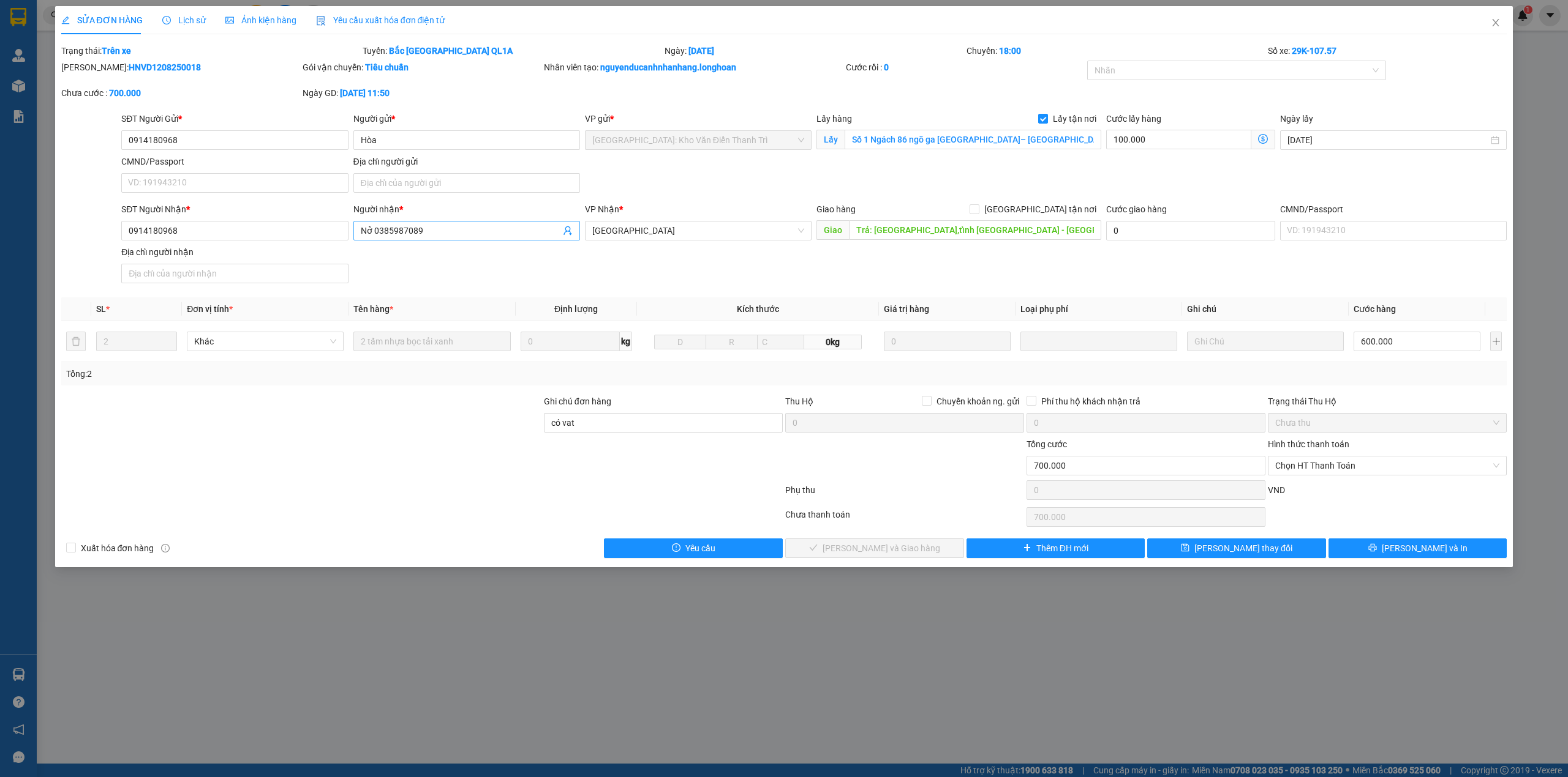
click at [392, 236] on input "Nở 0385987089" at bounding box center [460, 231] width 199 height 14
click at [425, 229] on input "Nở" at bounding box center [460, 231] width 199 height 14
paste input "0779482415"
type input "Nở 0779482415"
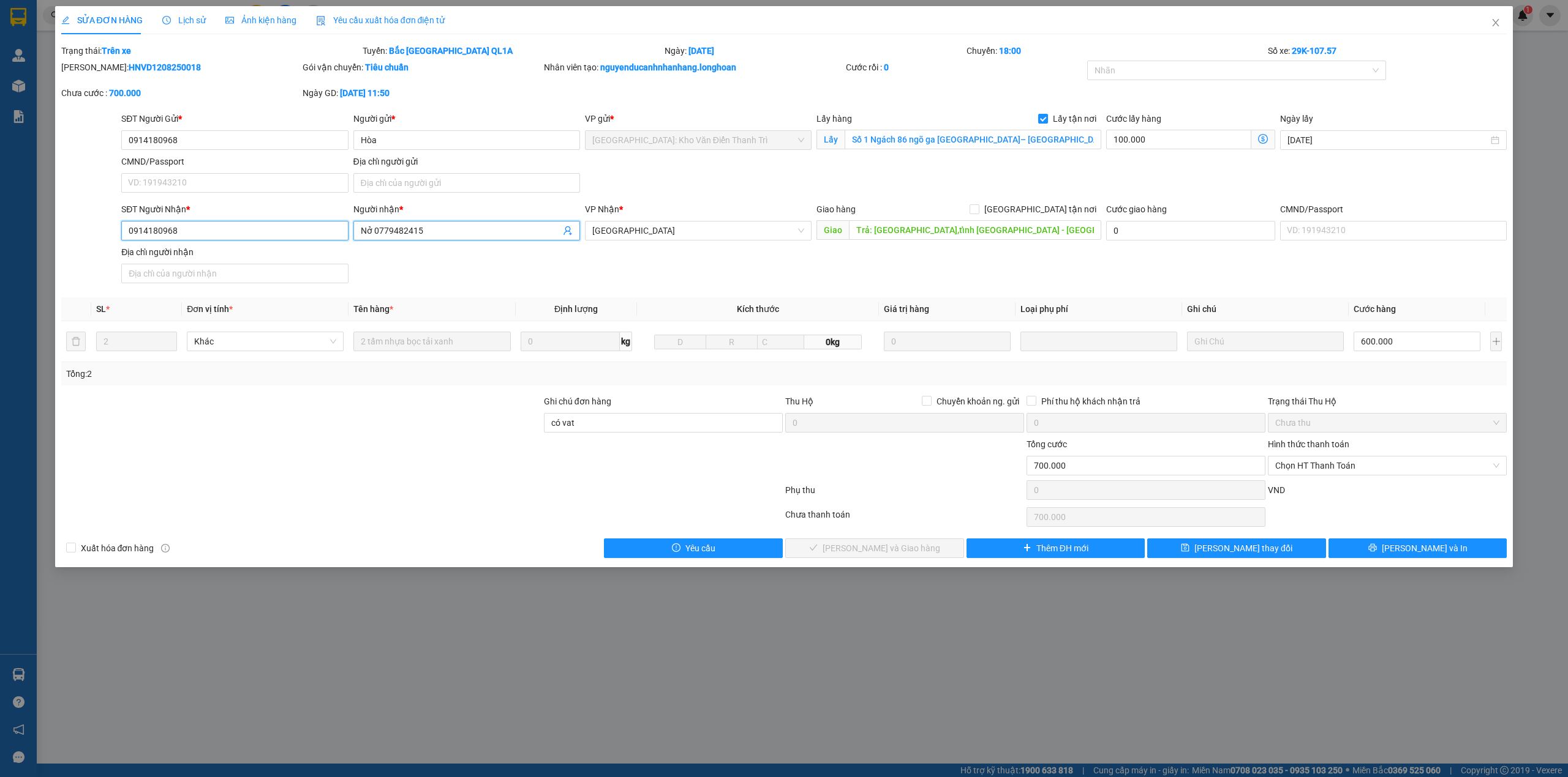
click at [153, 234] on input "0914180968" at bounding box center [234, 230] width 226 height 20
paste input "779482415"
type input "0779482415"
click at [395, 230] on input "Nở 0779482415" at bounding box center [460, 231] width 199 height 14
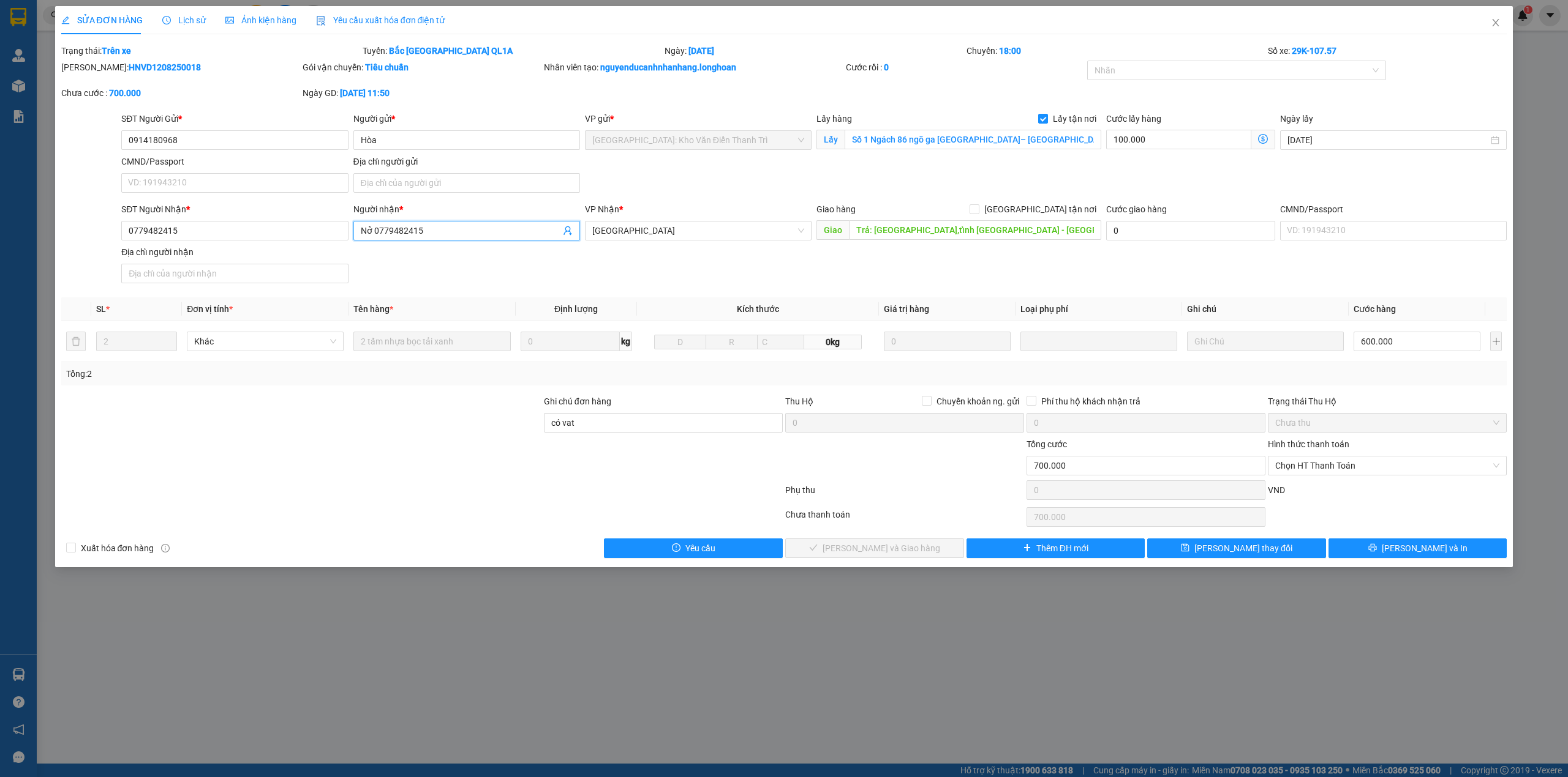
click at [395, 230] on input "Nở 0779482415" at bounding box center [460, 231] width 199 height 14
type input "Nở"
click at [643, 268] on div "SĐT Người Nhận * 0779482415 Người nhận * Nở VP Nhận * [GEOGRAPHIC_DATA] tận nơi…" at bounding box center [814, 245] width 1390 height 86
click at [657, 429] on input "có vat" at bounding box center [663, 423] width 239 height 20
type input "có vat / sửa sdt khách - báo tài r"
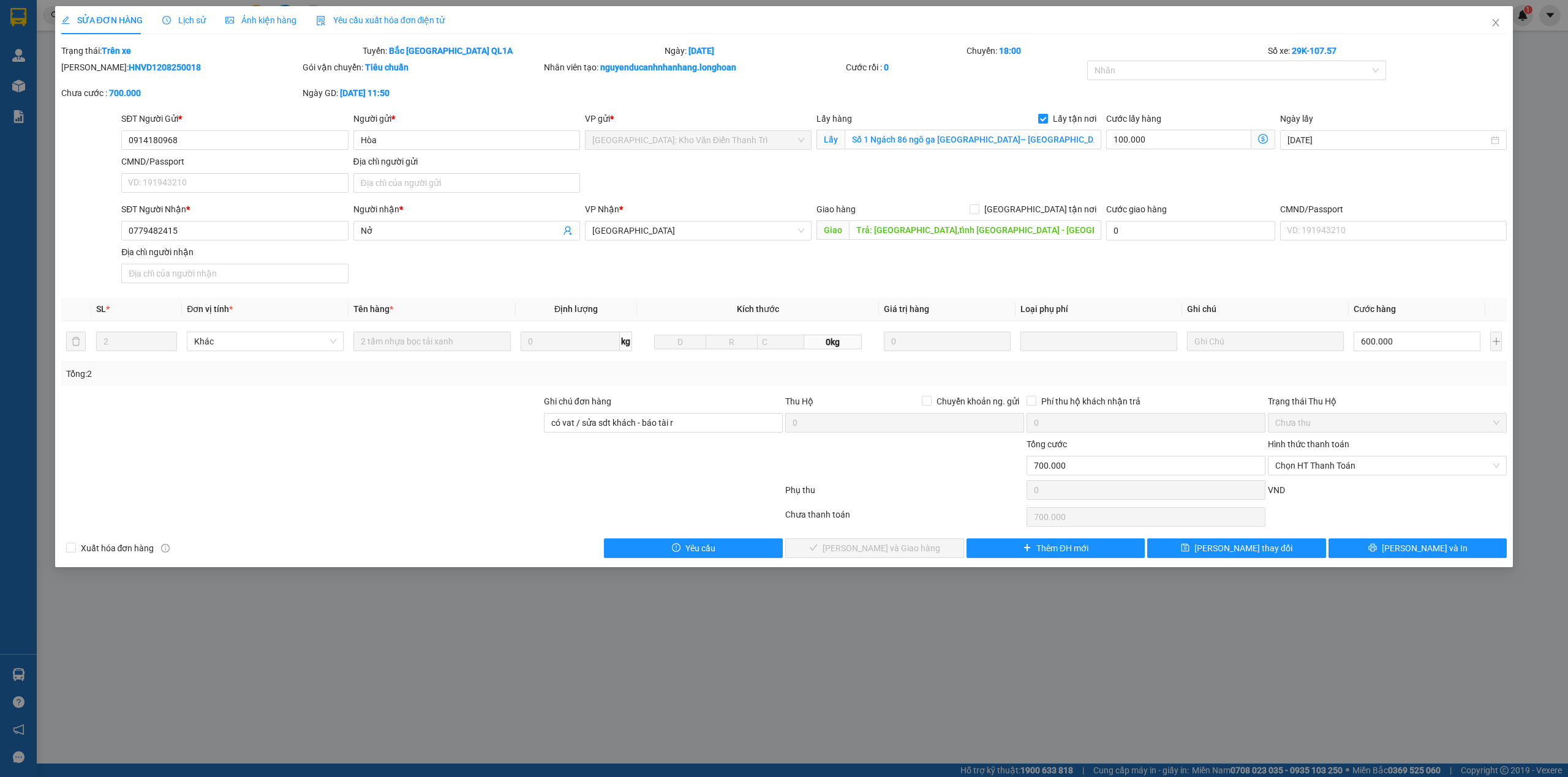
click at [618, 528] on div at bounding box center [421, 517] width 724 height 24
click at [1424, 548] on span "[PERSON_NAME] và In" at bounding box center [1424, 548] width 86 height 14
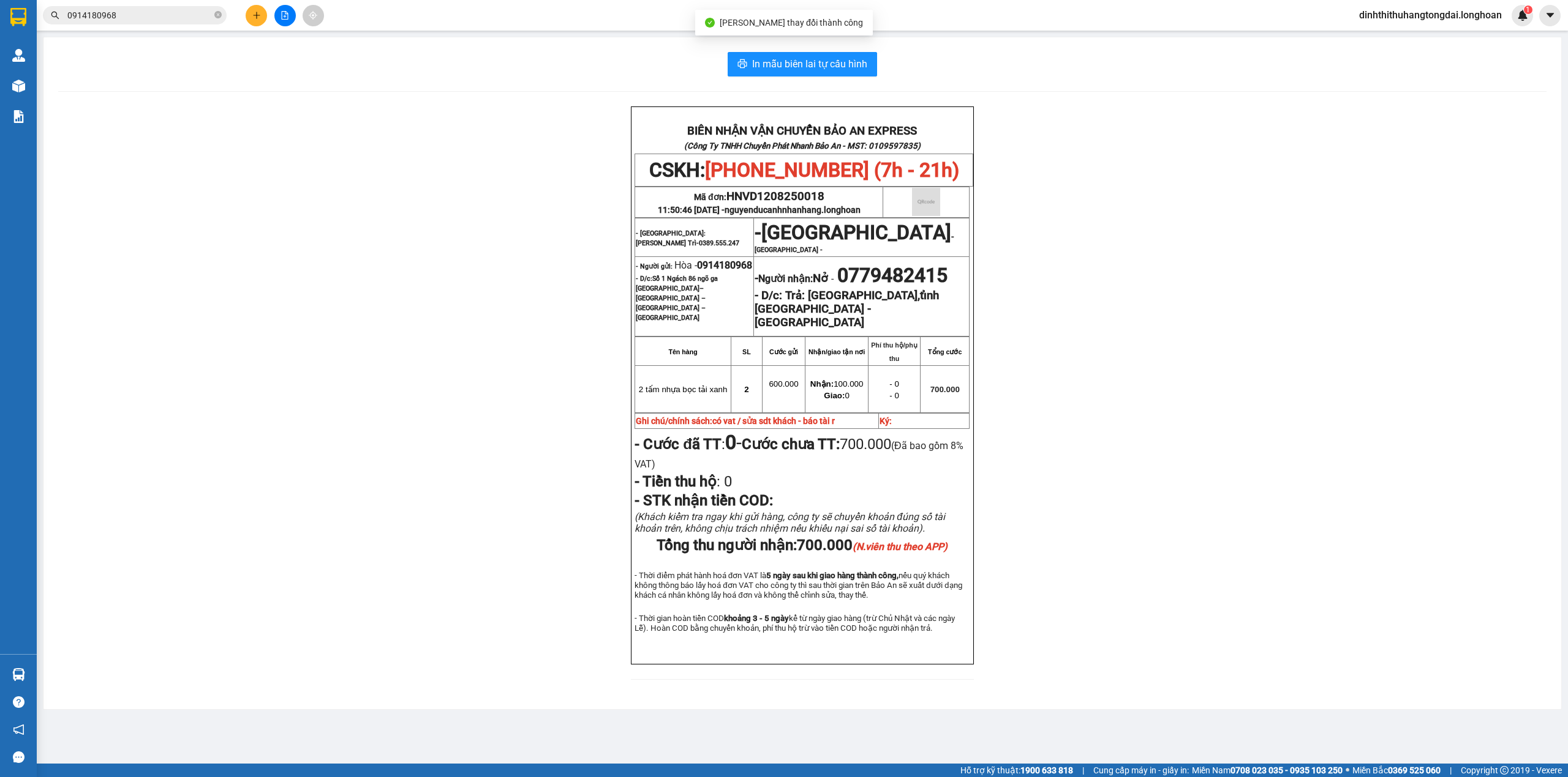
click at [127, 18] on input "0914180968" at bounding box center [140, 16] width 145 height 14
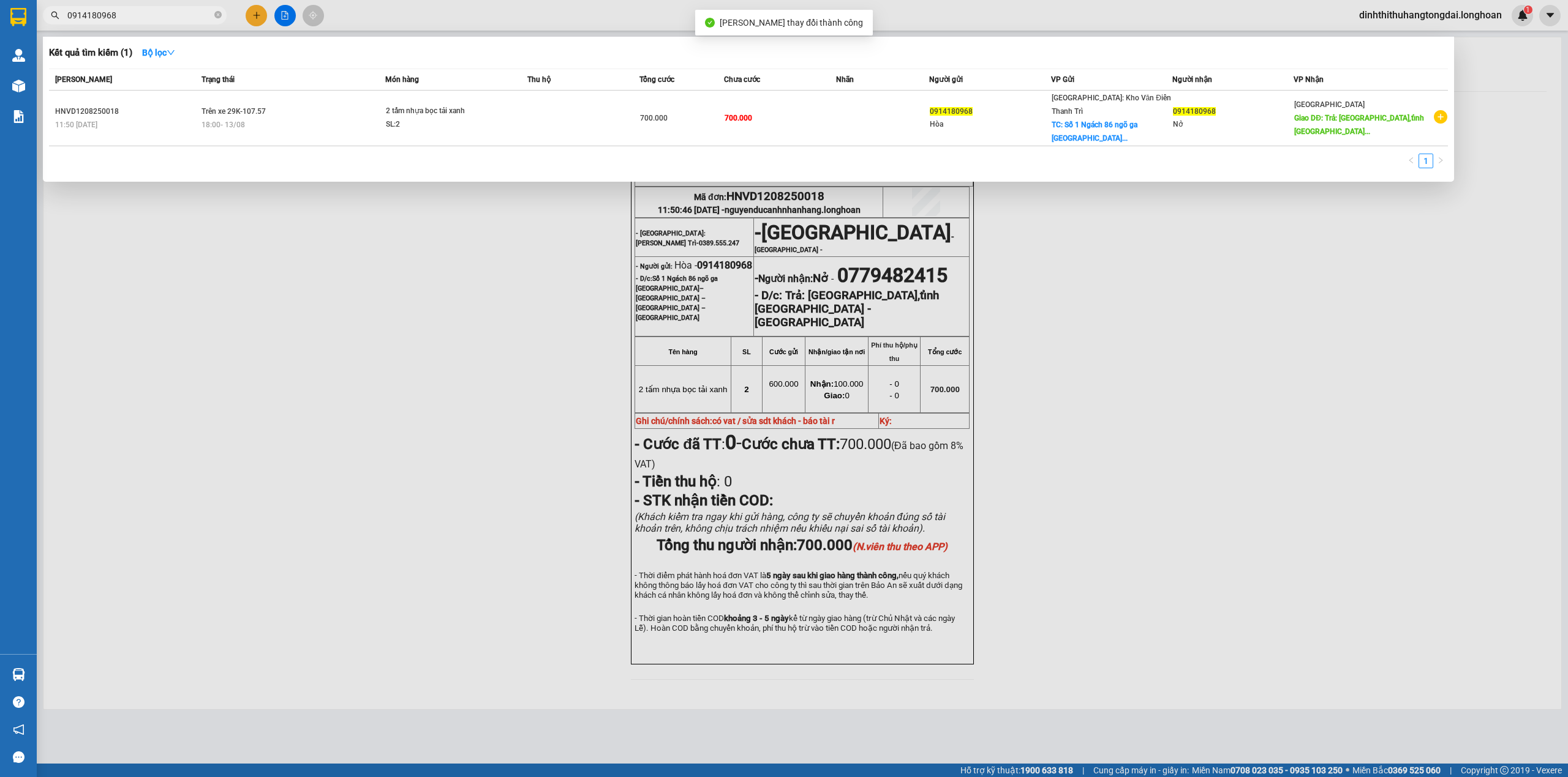
click at [95, 20] on input "0914180968" at bounding box center [140, 16] width 145 height 14
paste input "779482415"
click at [101, 17] on input "0779482415" at bounding box center [140, 16] width 145 height 14
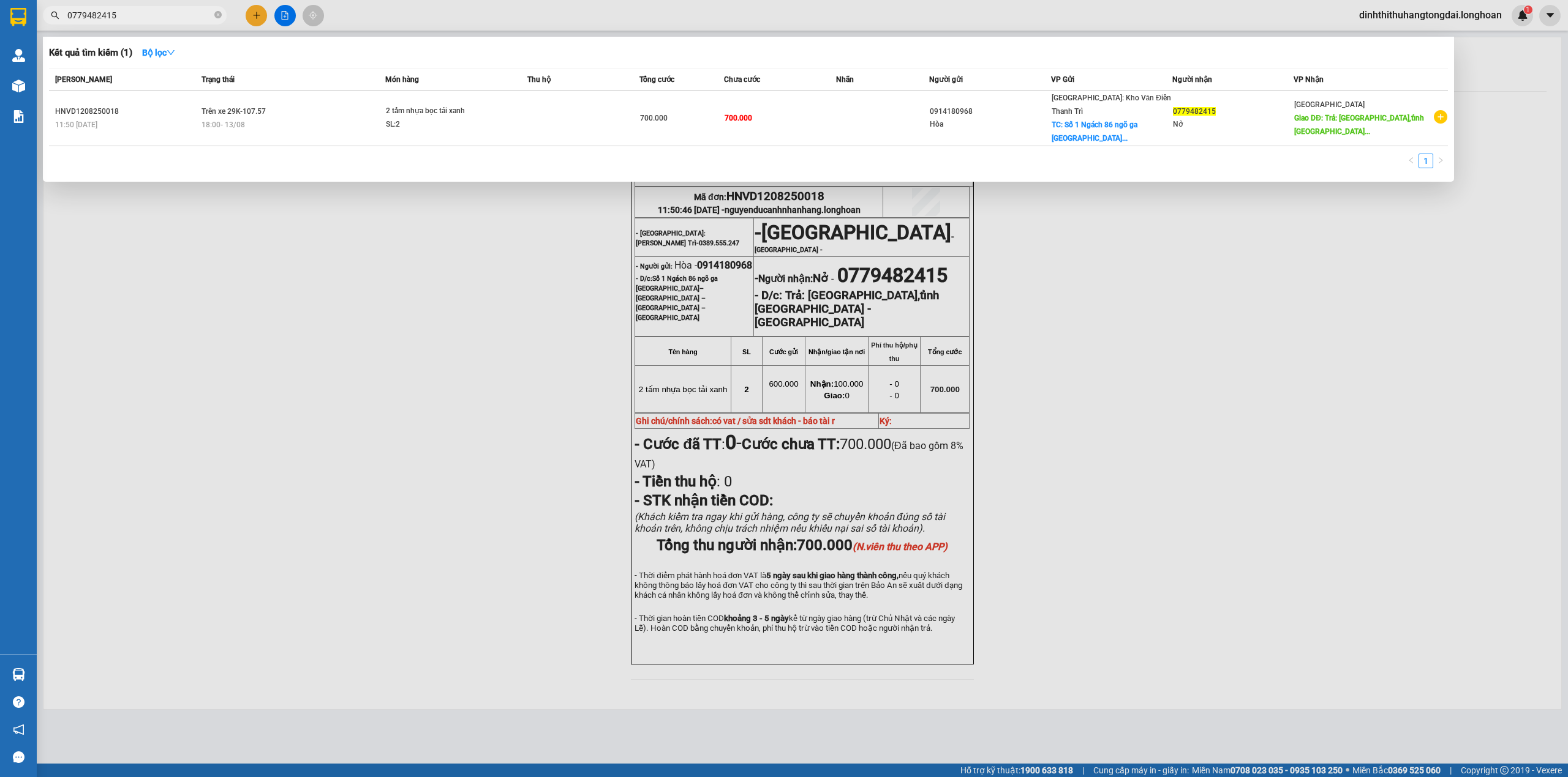
paste input "987101516"
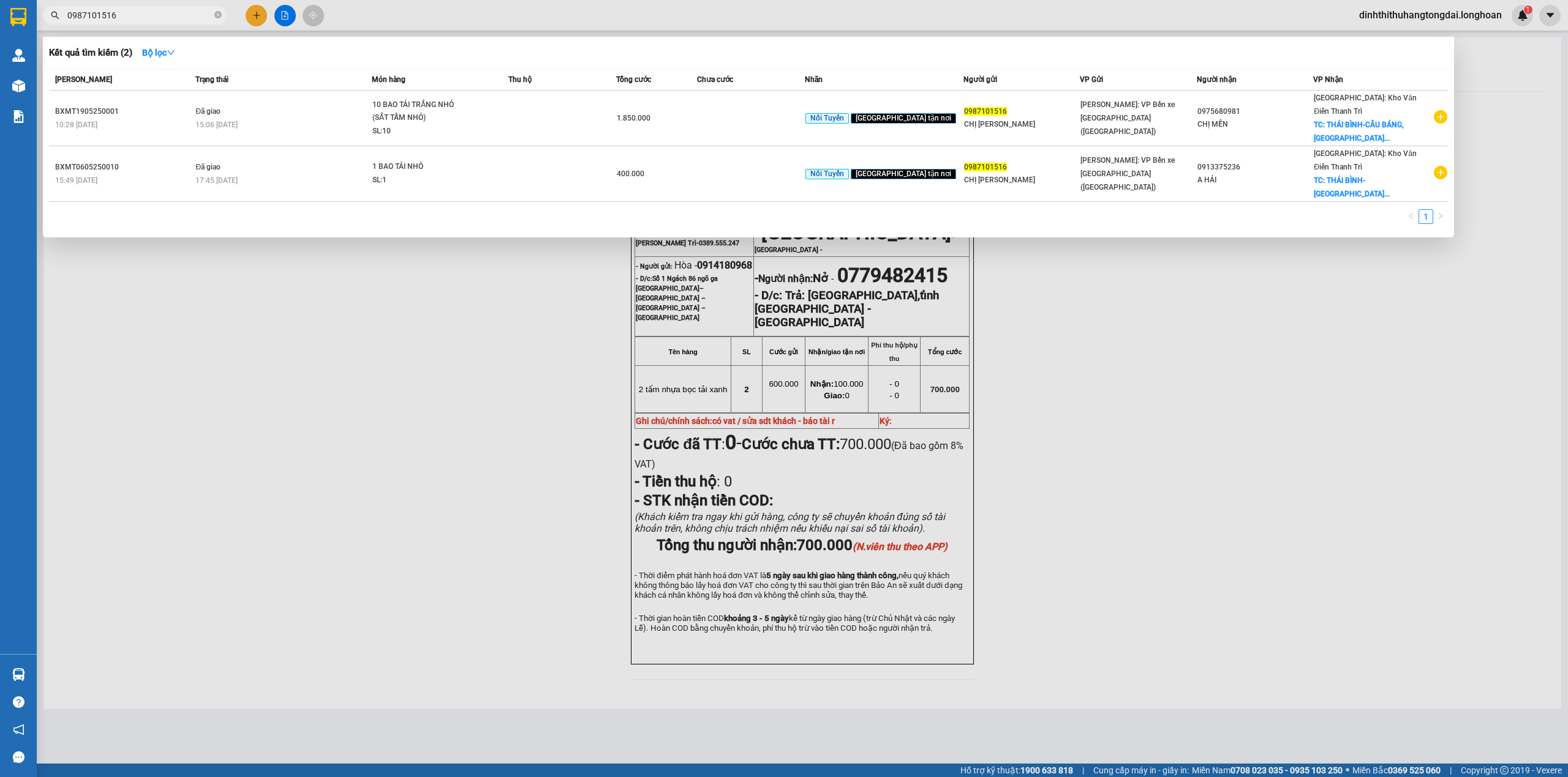
click at [106, 13] on input "0987101516" at bounding box center [140, 16] width 145 height 14
paste input "4765333"
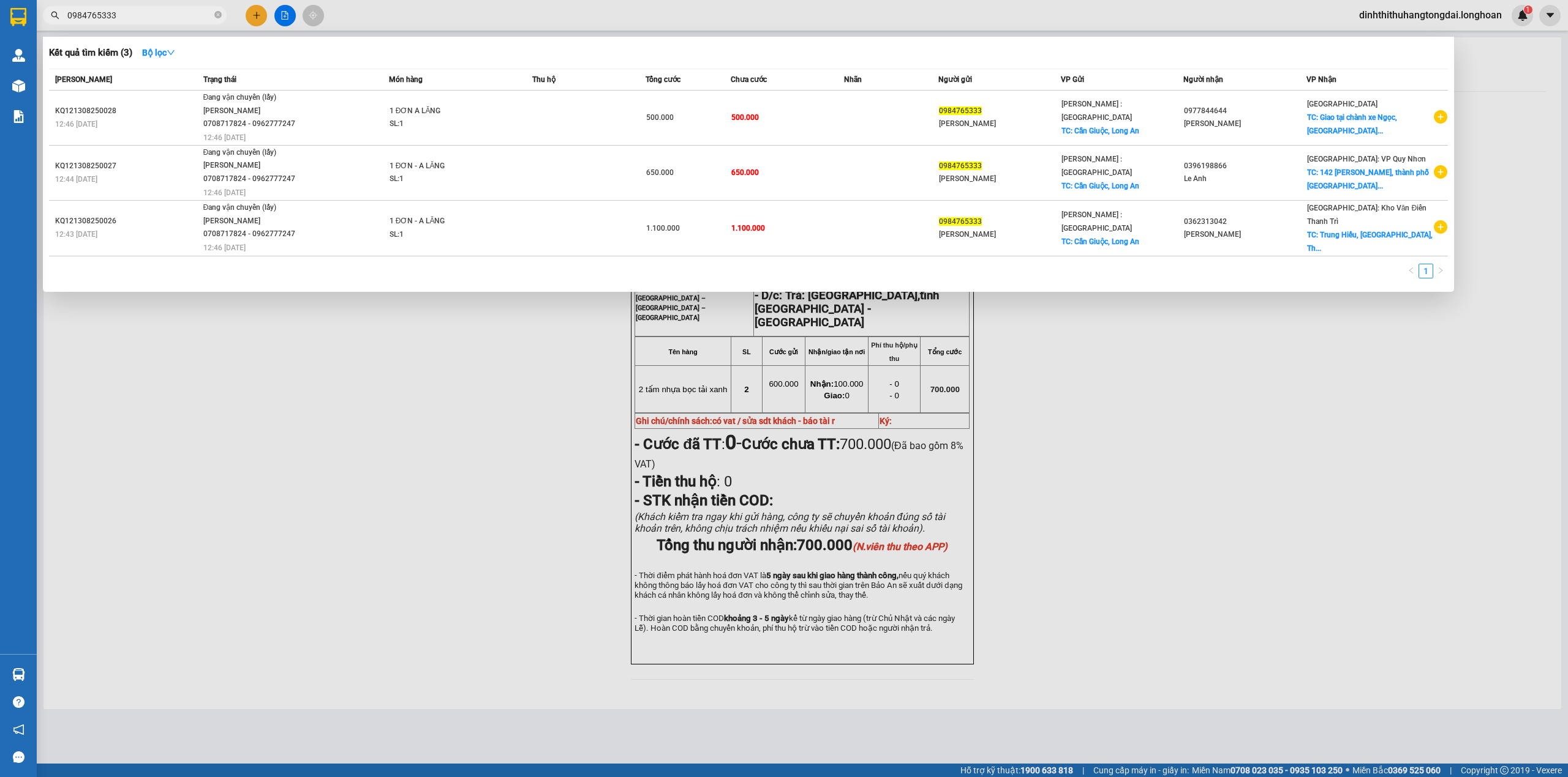
click at [142, 11] on input "0984765333" at bounding box center [140, 16] width 145 height 14
paste input "2226962"
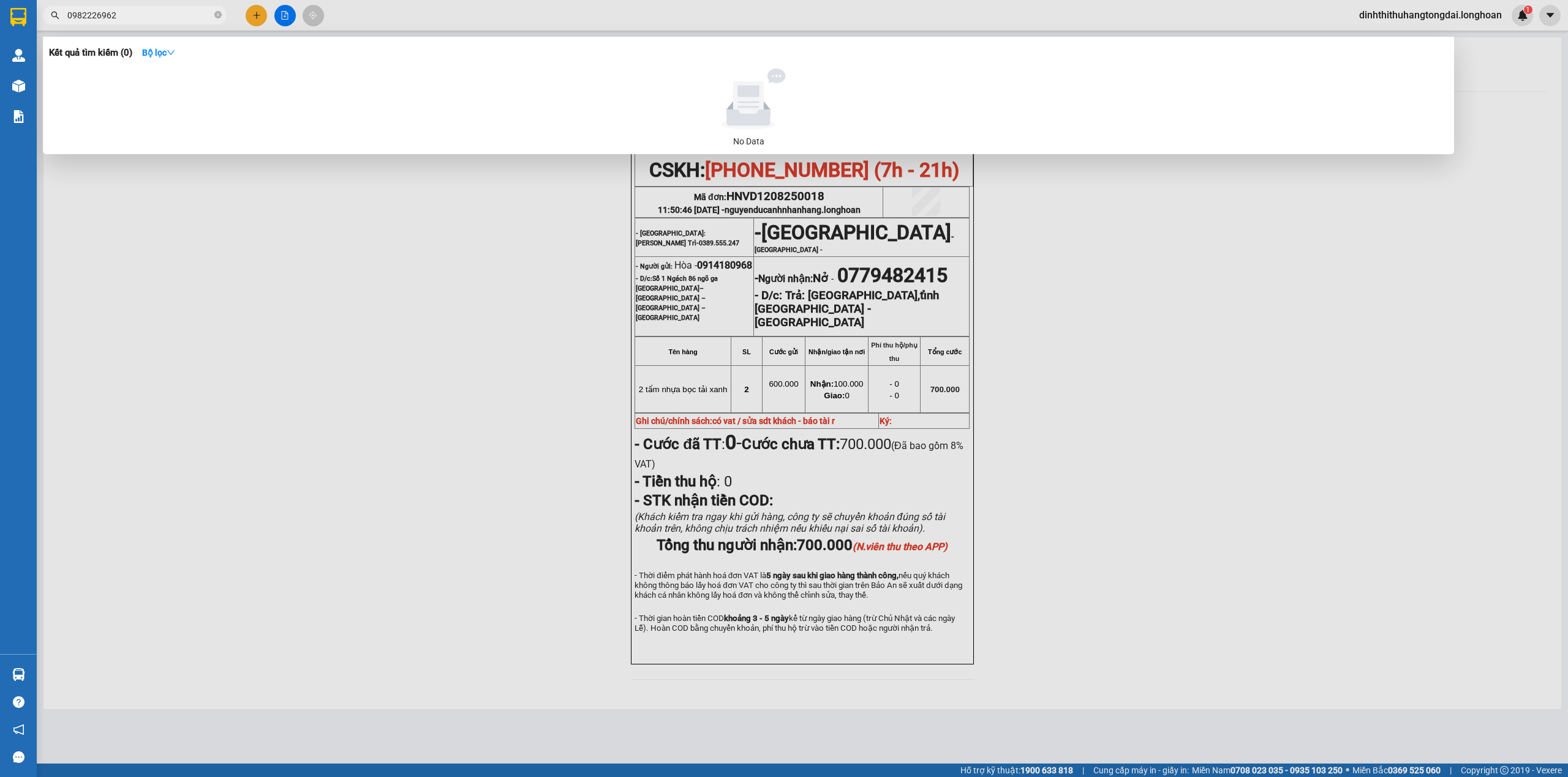
click at [108, 20] on input "0982226962" at bounding box center [140, 16] width 145 height 14
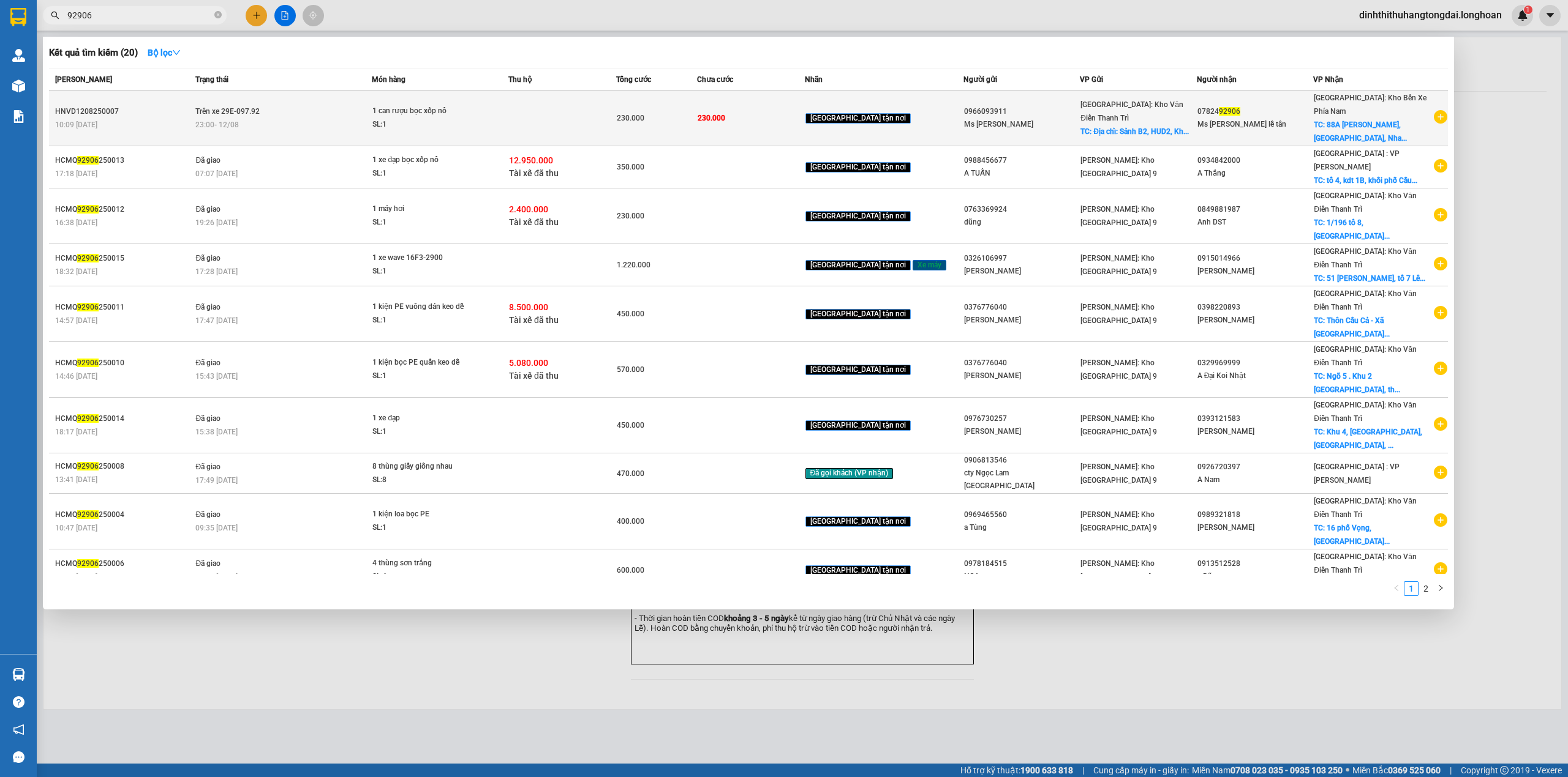
type input "92906"
click at [264, 120] on div "23:00 [DATE]" at bounding box center [283, 125] width 176 height 14
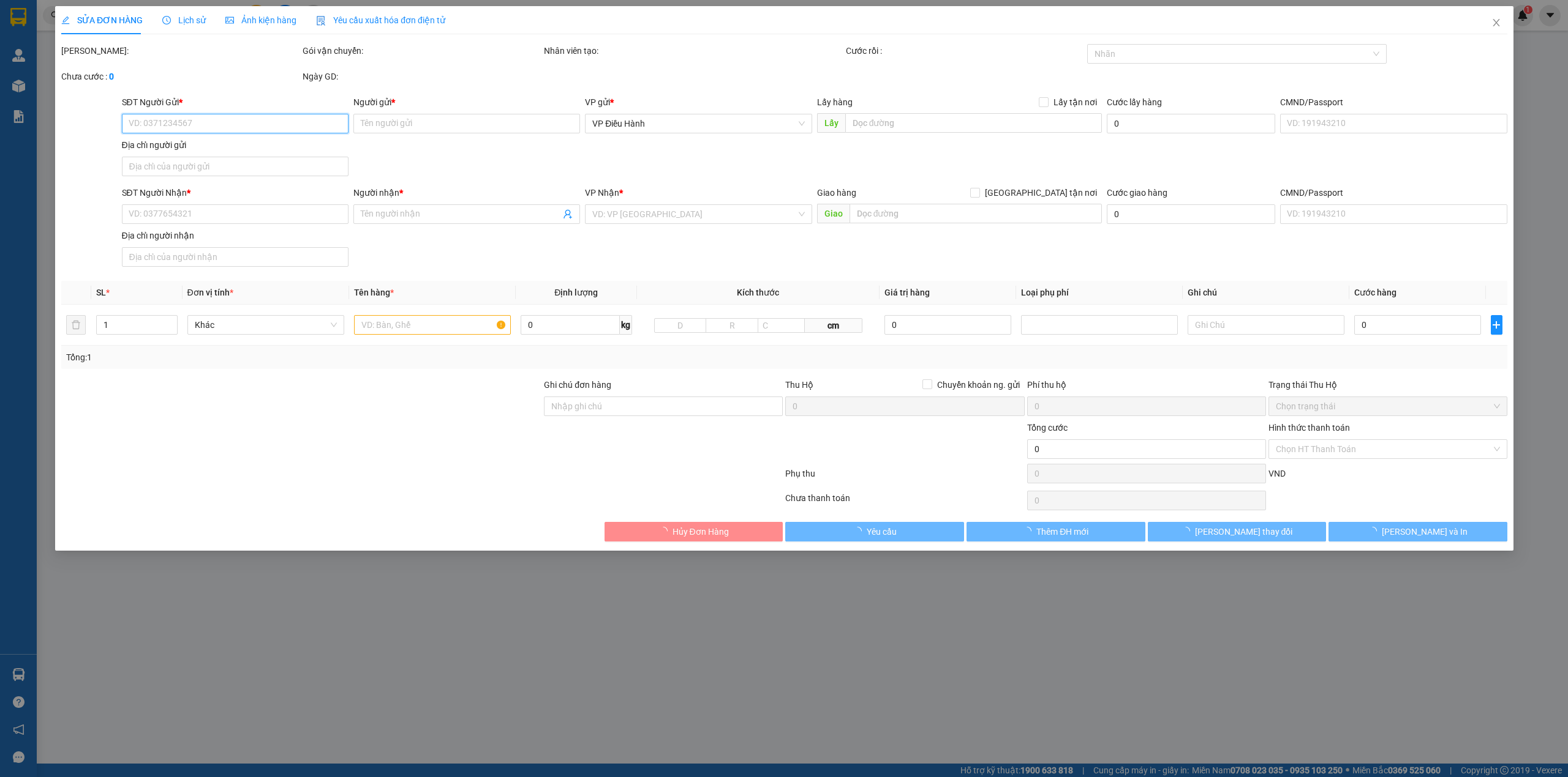
type input "0966093911"
type input "Ms [PERSON_NAME]"
checkbox input "true"
type input "Địa chỉ: Sảnh B2, HUD2, Khu đô thị [GEOGRAPHIC_DATA], [GEOGRAPHIC_DATA], [GEOGR…"
type input "0782492906"
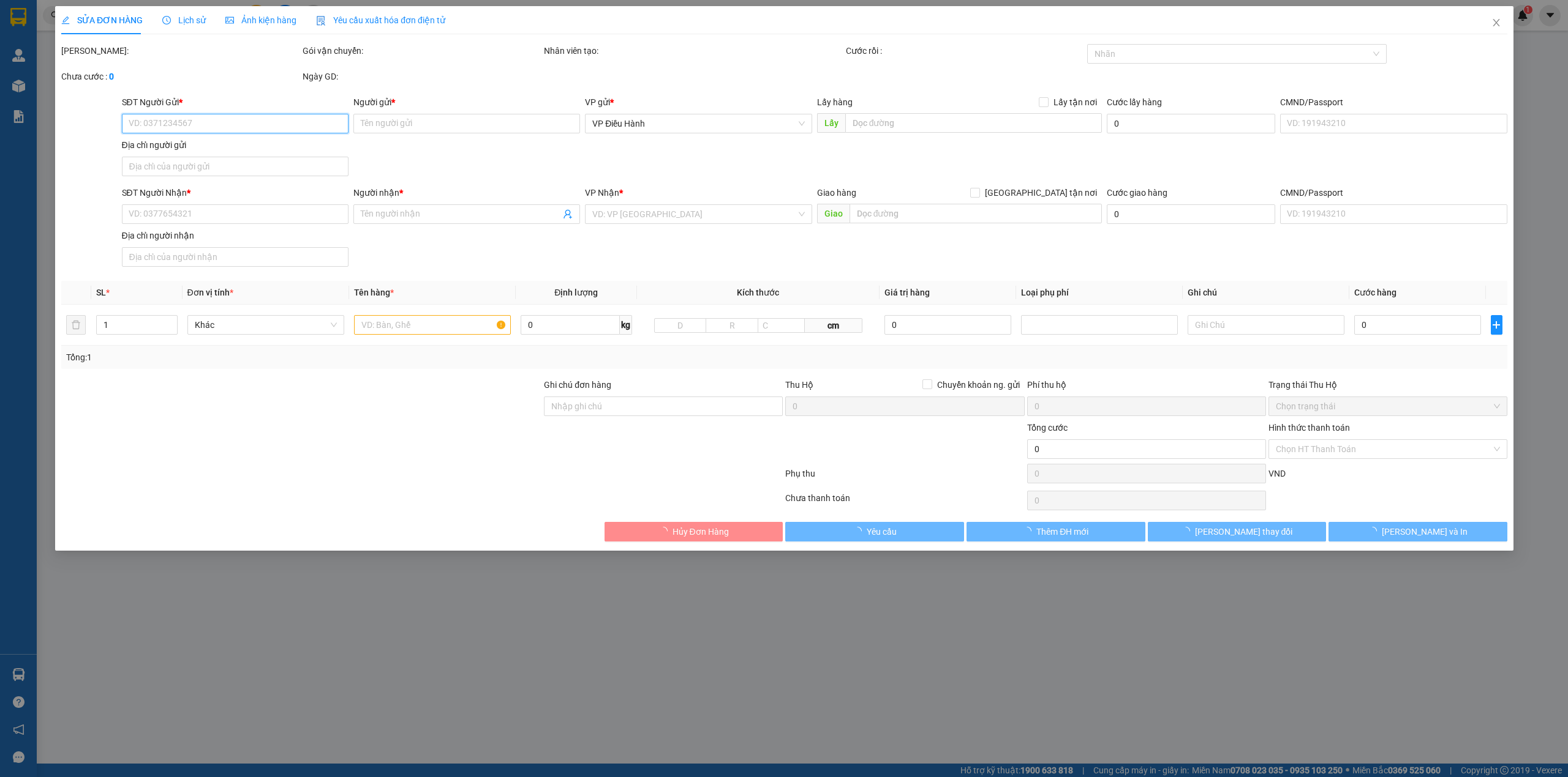
type input "Ms [PERSON_NAME] lễ tân"
checkbox input "true"
type input "88A [PERSON_NAME], [GEOGRAPHIC_DATA], [GEOGRAPHIC_DATA]"
type input "CÓ VAT"
type input "230.000"
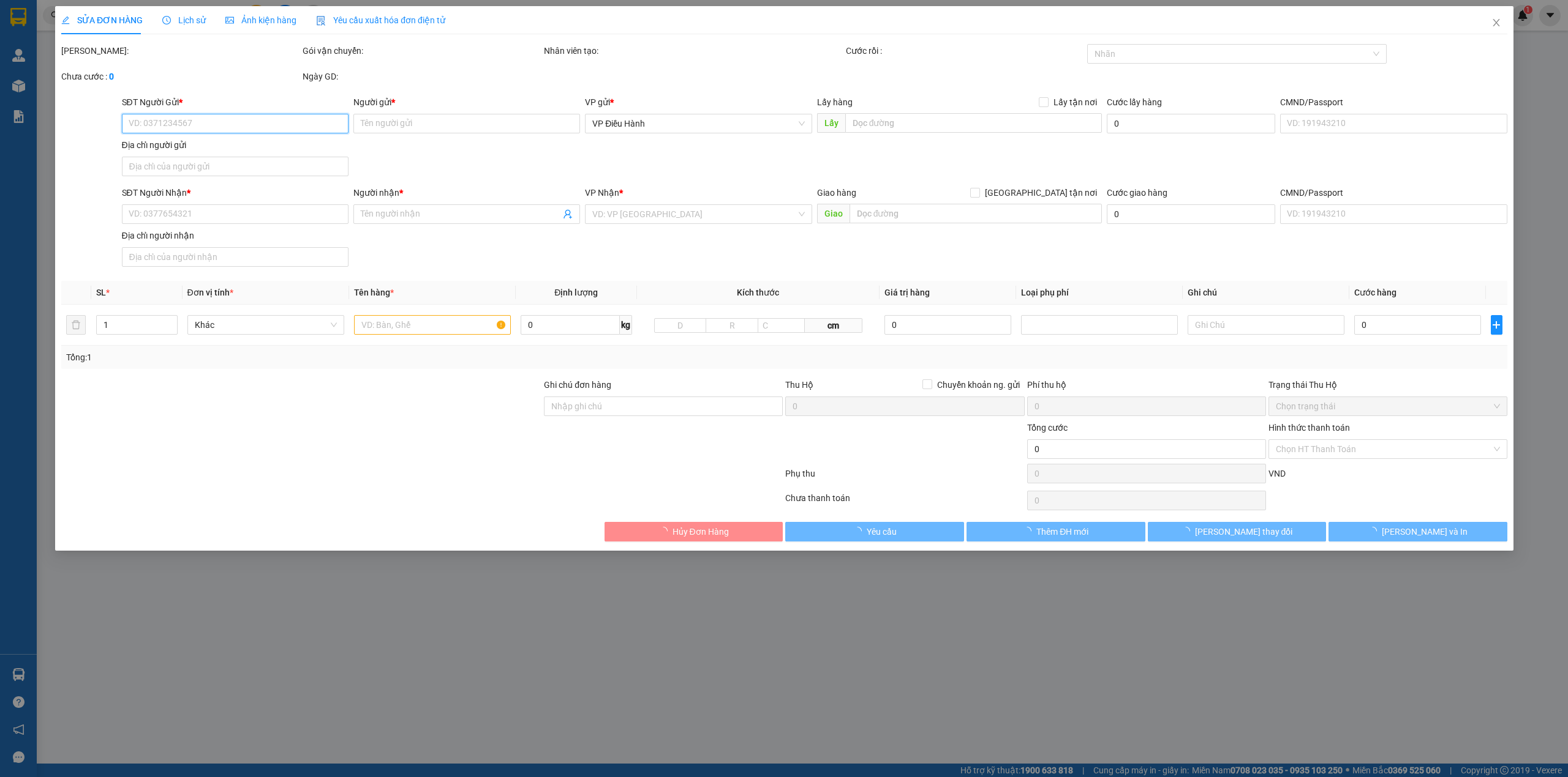
type input "230.000"
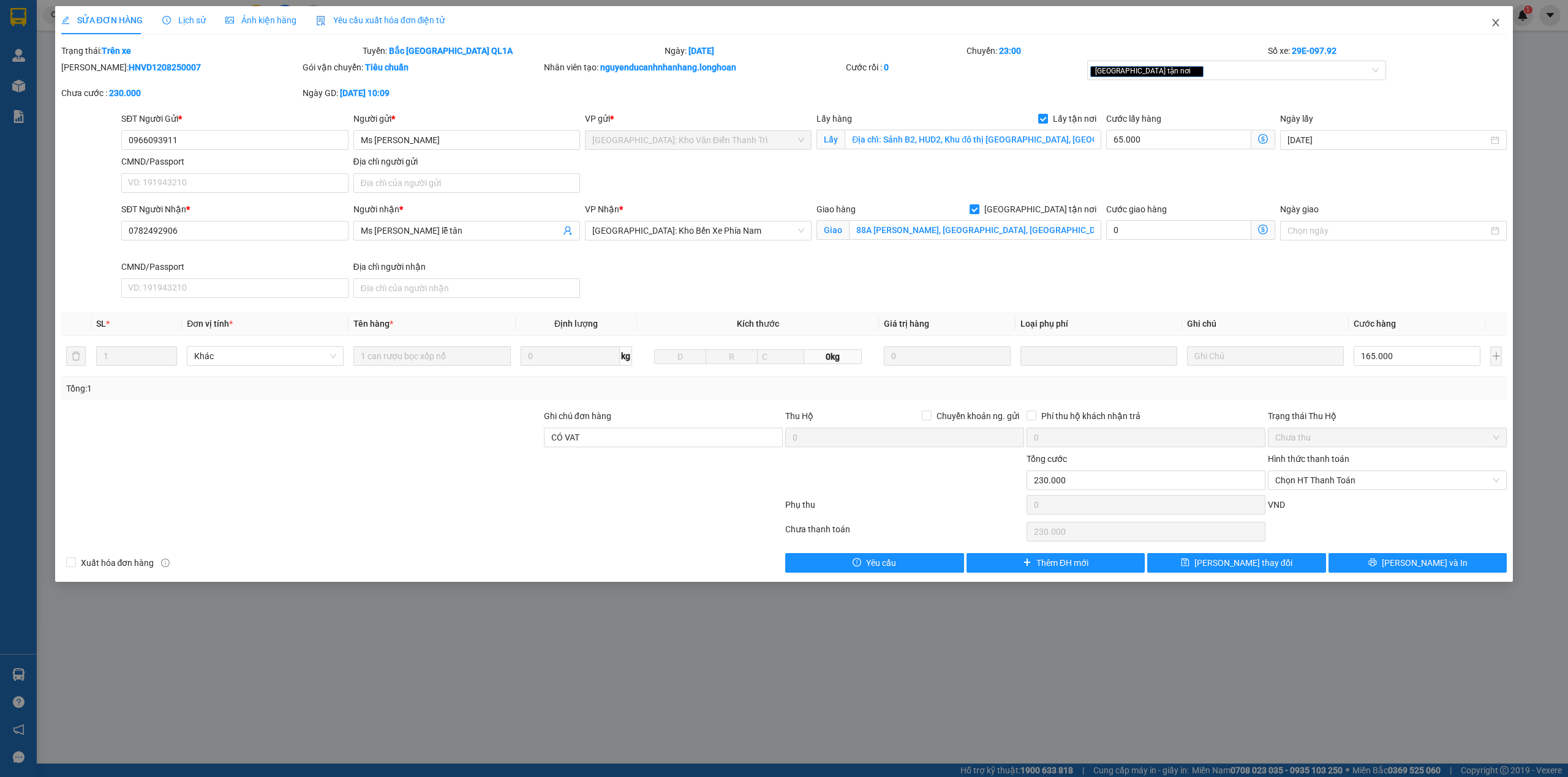
click at [1487, 20] on span "Close" at bounding box center [1496, 23] width 35 height 35
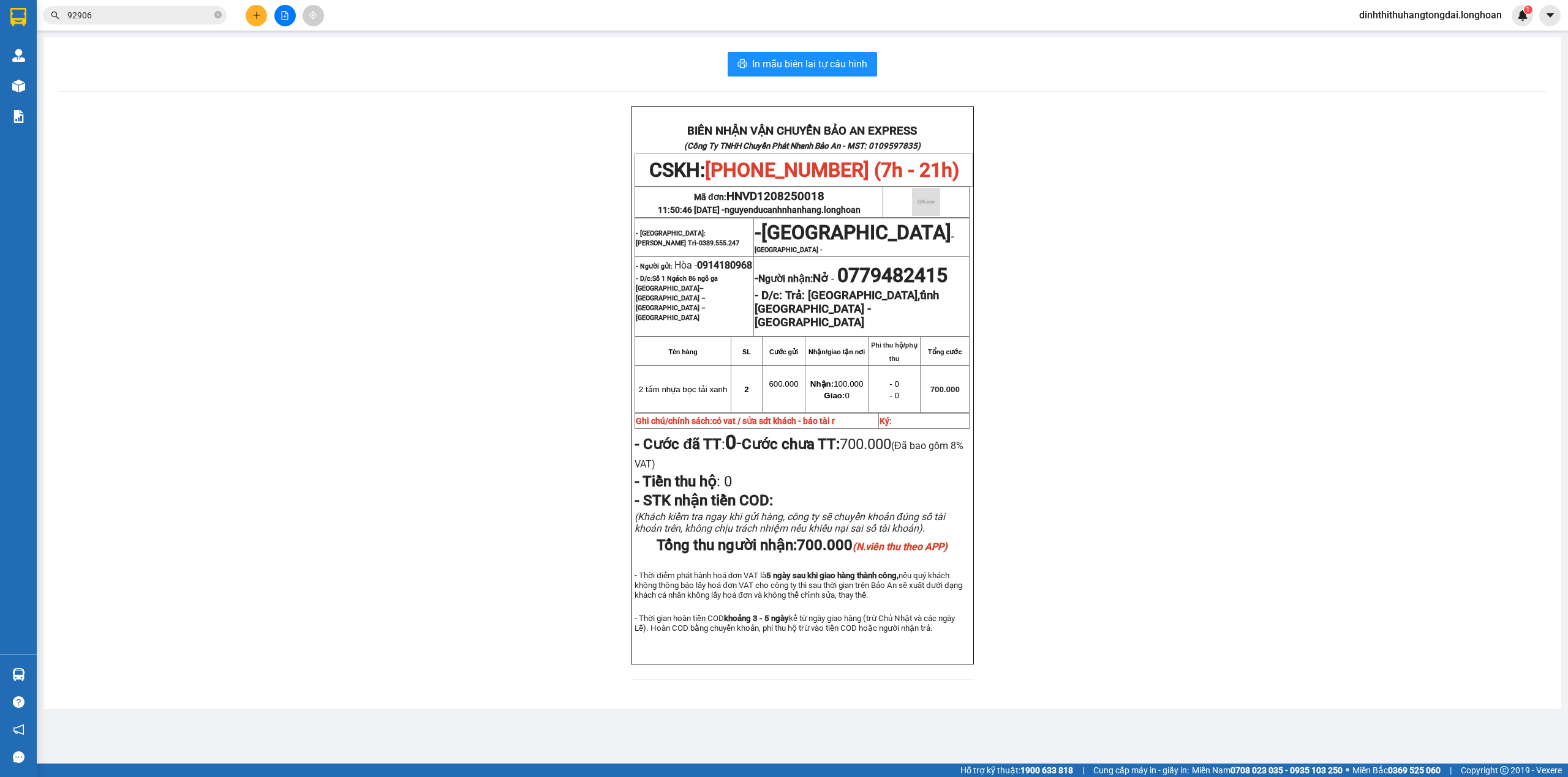
click at [140, 16] on input "92906" at bounding box center [140, 16] width 145 height 14
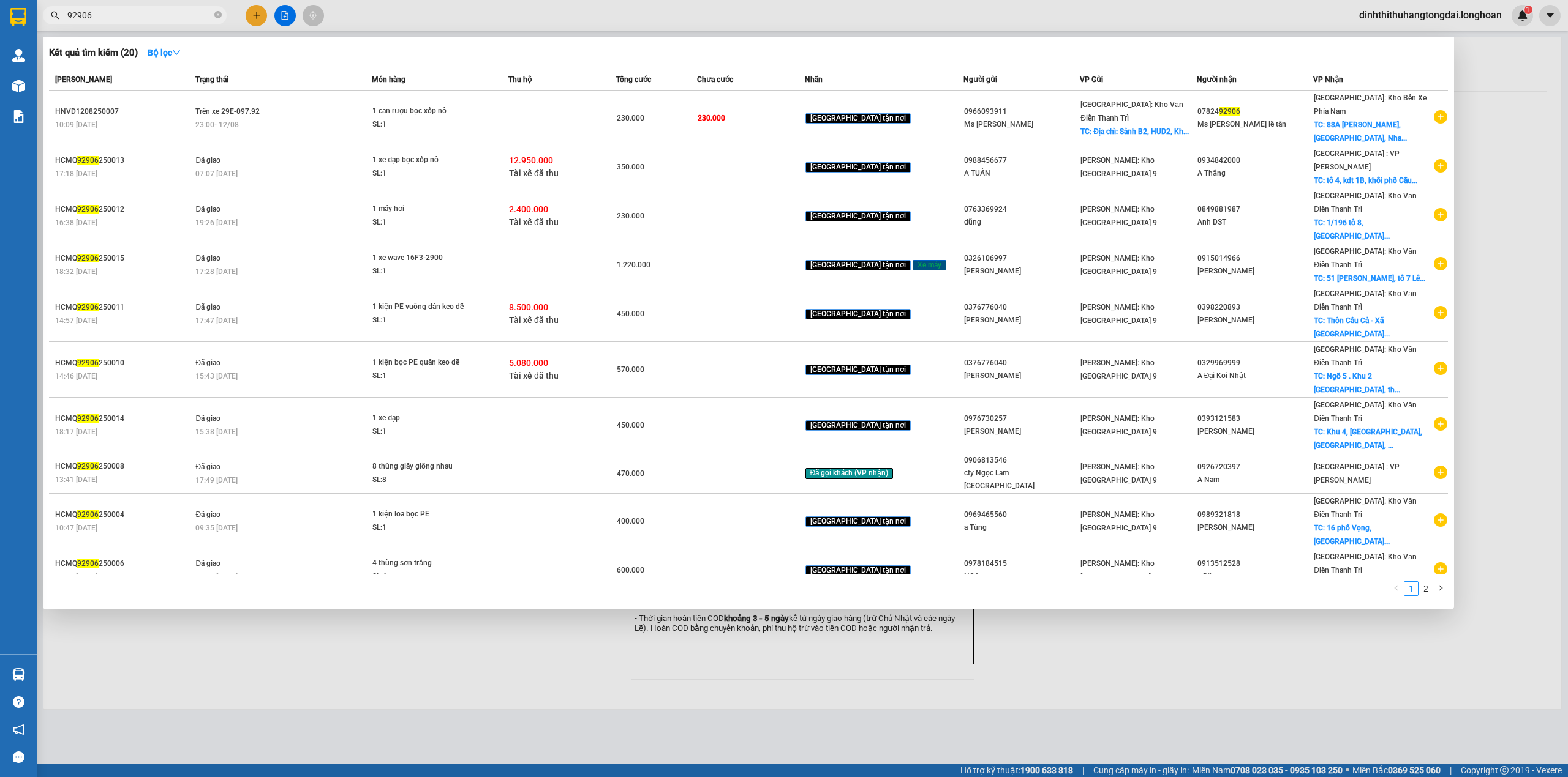
click at [140, 16] on input "92906" at bounding box center [140, 16] width 145 height 14
paste input "NTHVND1208250007"
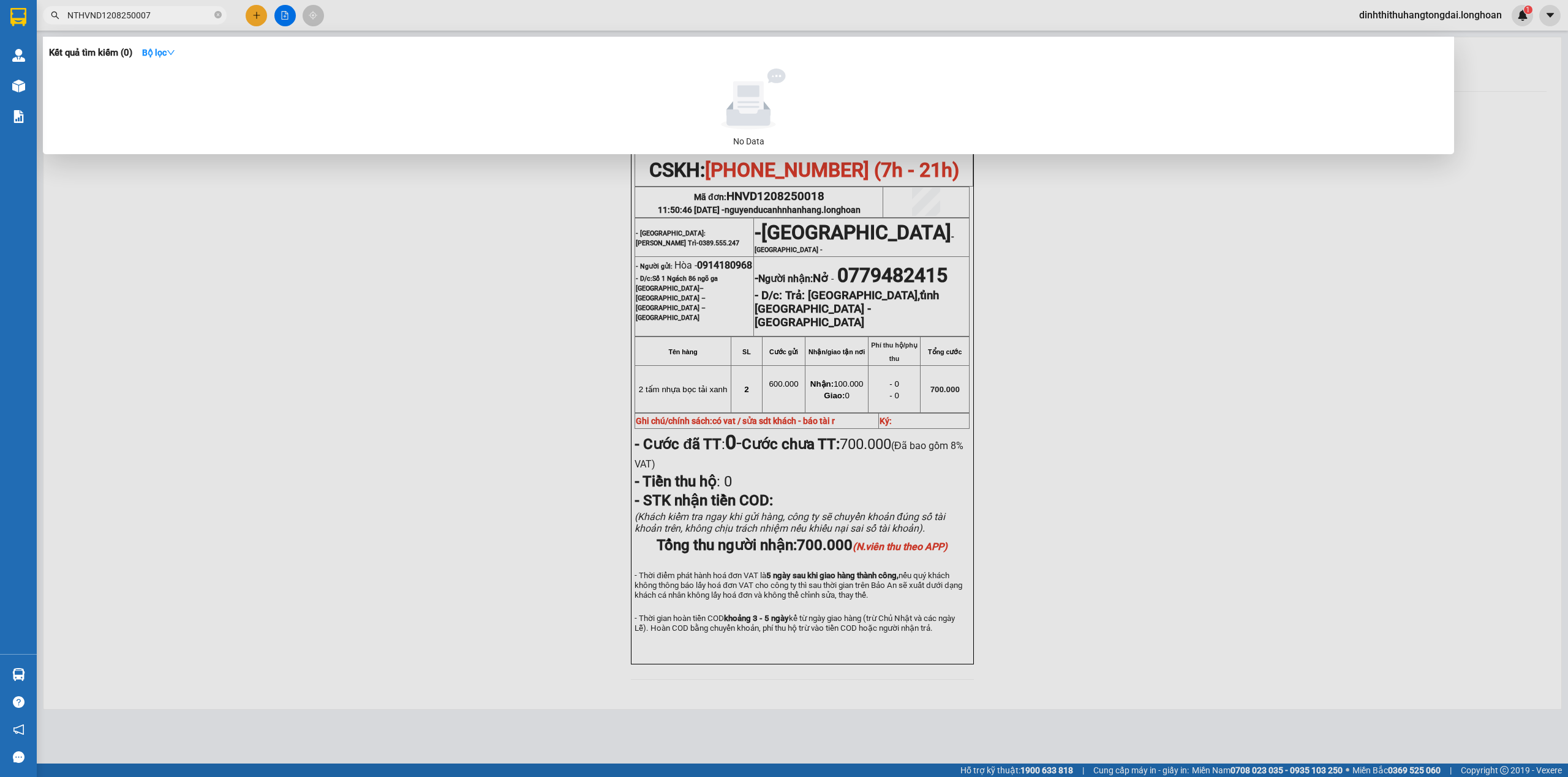
click at [76, 15] on input "NTHVND1208250007" at bounding box center [140, 16] width 145 height 14
click at [78, 16] on input "HVND1208250007" at bounding box center [140, 16] width 145 height 14
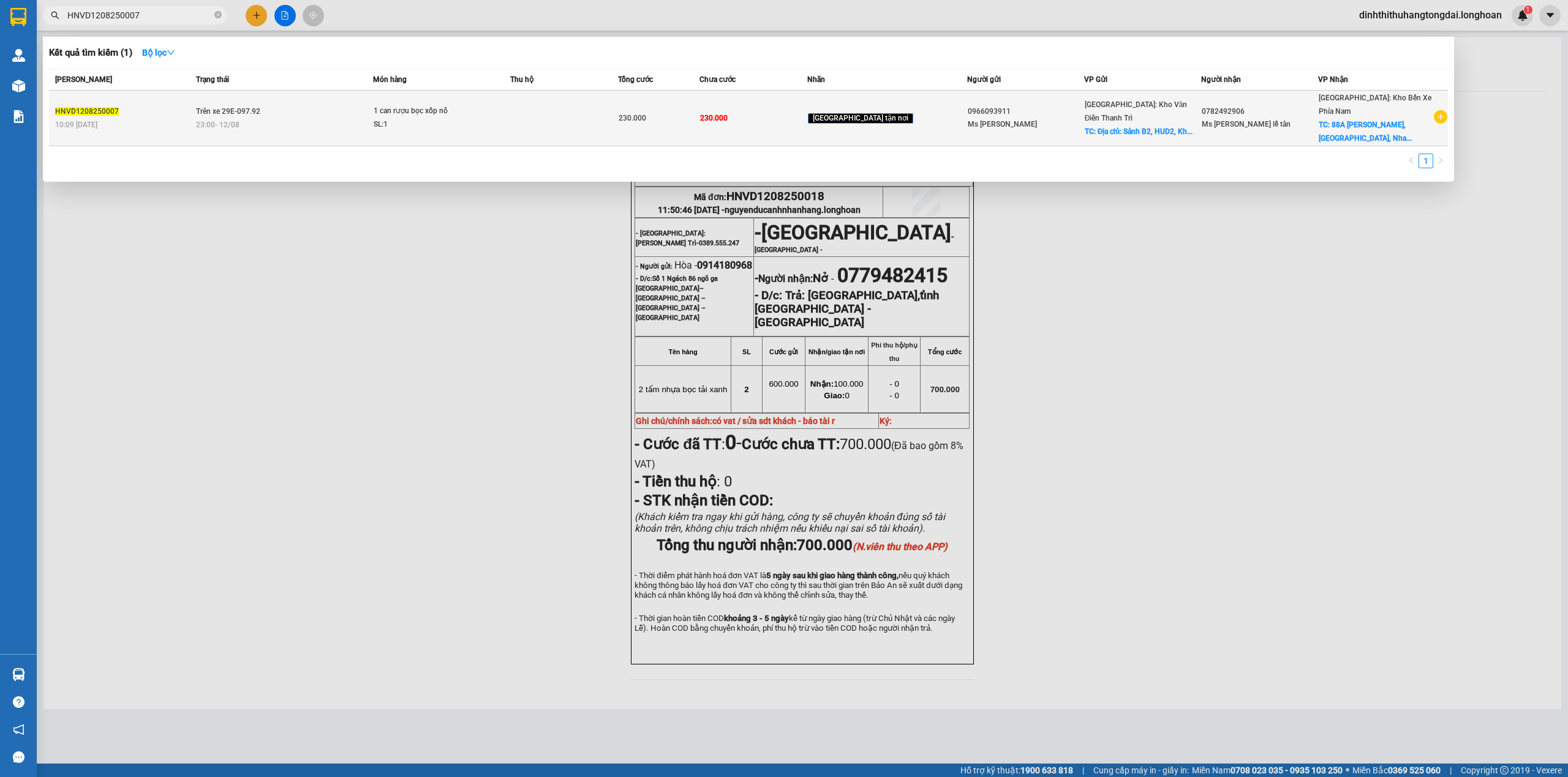
type input "HNVD1208250007"
click at [177, 118] on div "10:09 [DATE]" at bounding box center [124, 125] width 137 height 14
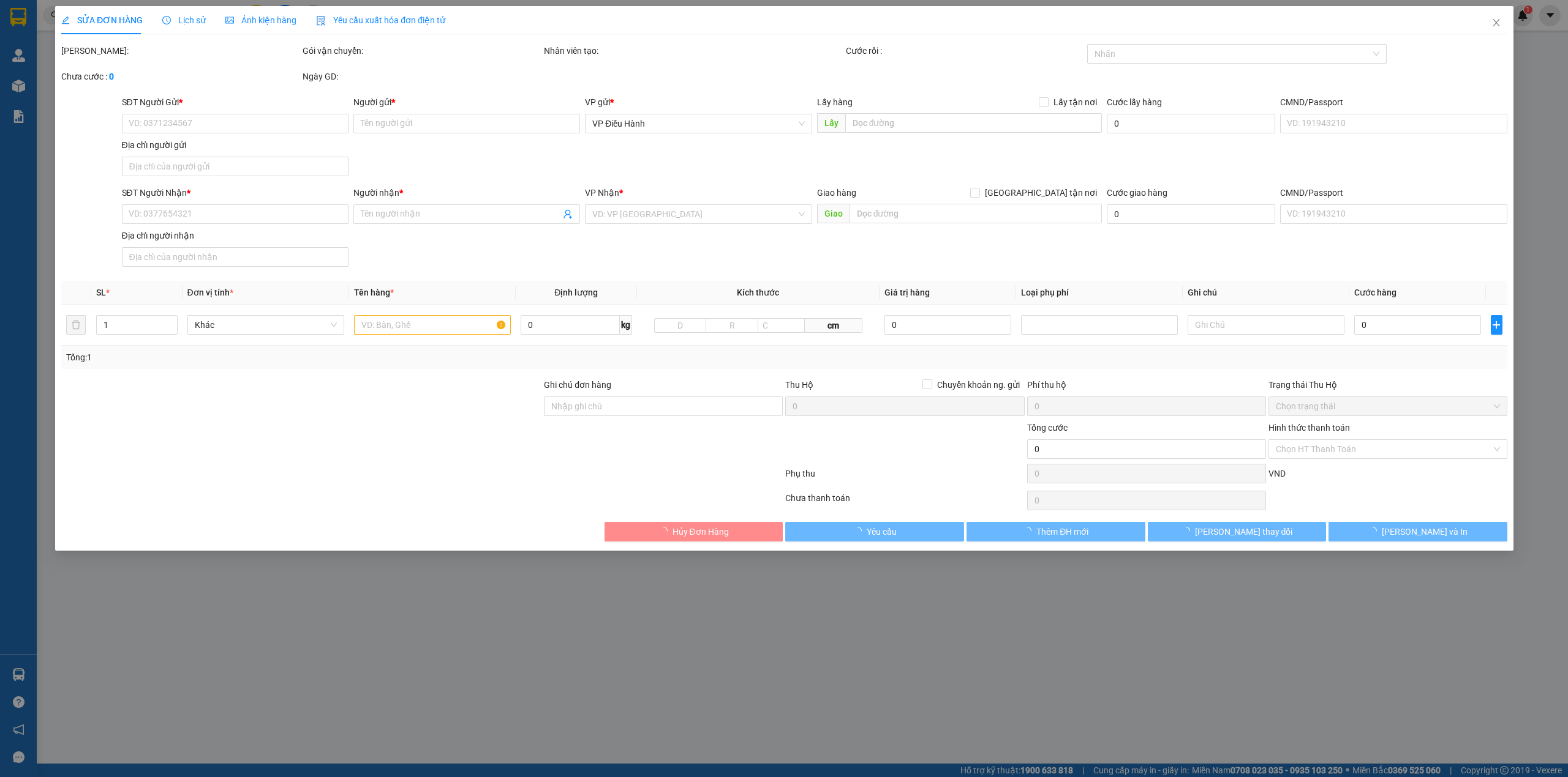
type input "0966093911"
type input "Ms [PERSON_NAME]"
checkbox input "true"
type input "Địa chỉ: Sảnh B2, HUD2, Khu đô thị [GEOGRAPHIC_DATA], [GEOGRAPHIC_DATA], [GEOGR…"
type input "0782492906"
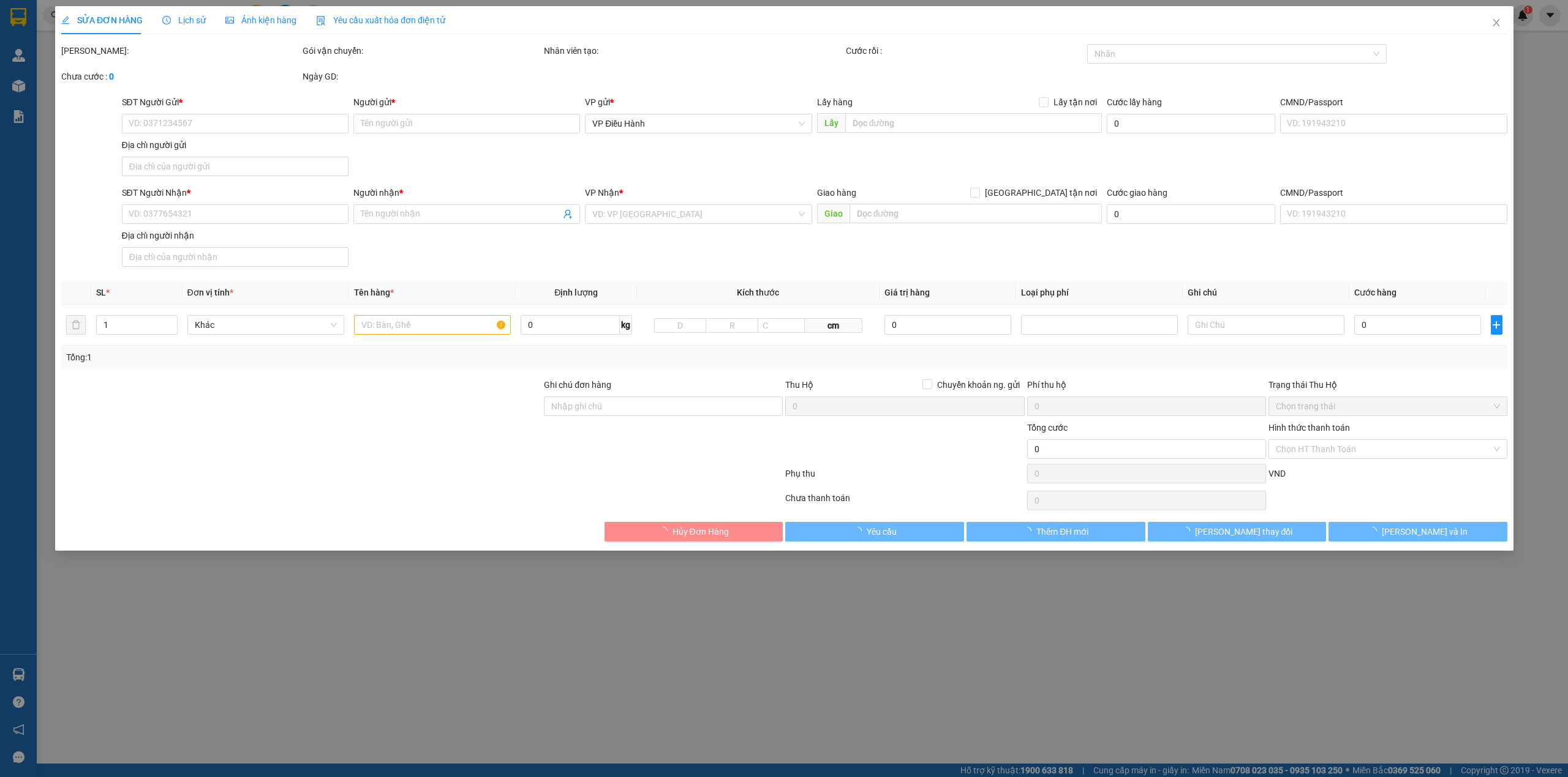
type input "Ms [PERSON_NAME] lễ tân"
checkbox input "true"
type input "88A [PERSON_NAME], [GEOGRAPHIC_DATA], [GEOGRAPHIC_DATA]"
type input "CÓ VAT"
type input "230.000"
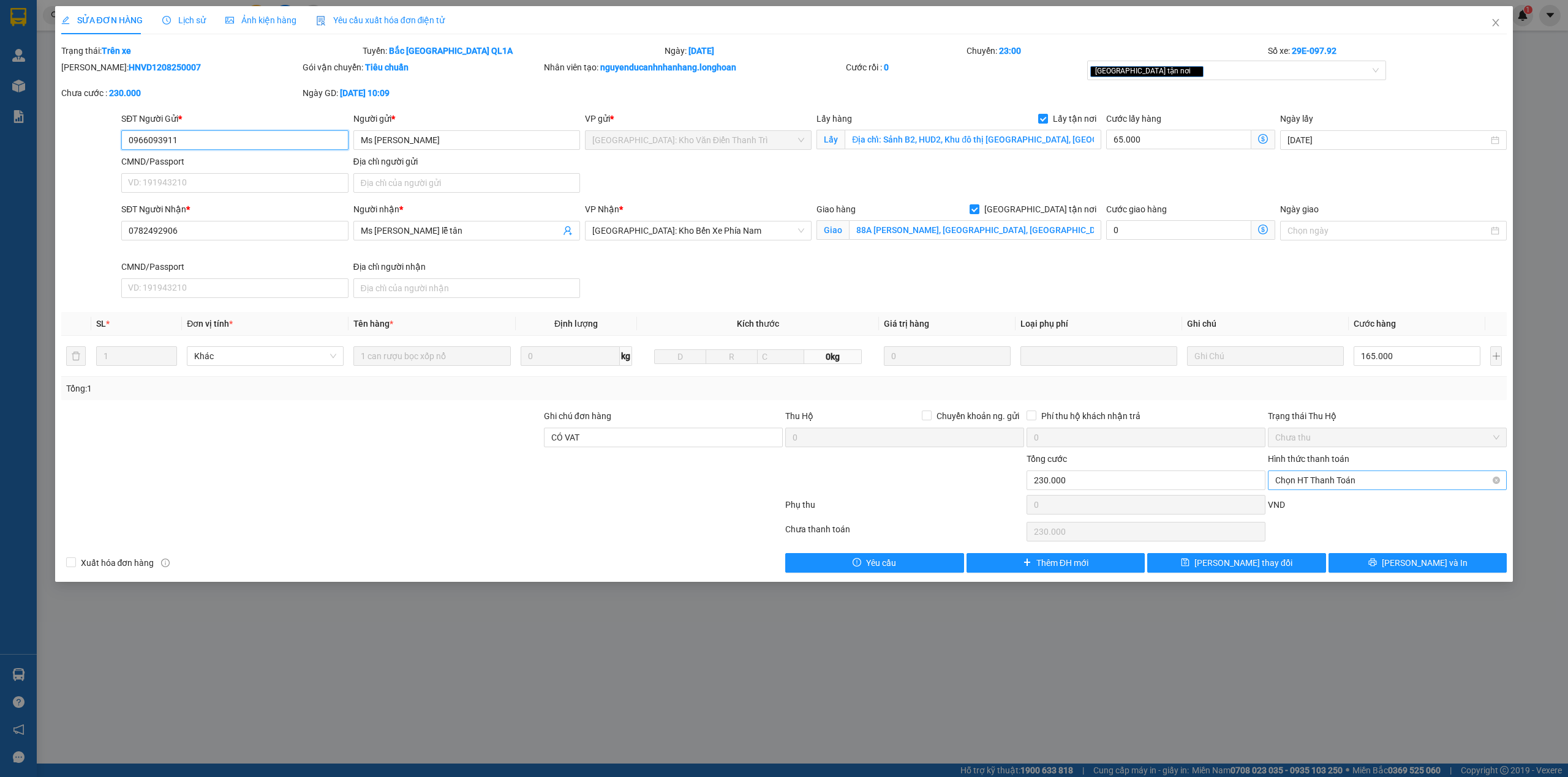
click at [1332, 486] on span "Chọn HT Thanh Toán" at bounding box center [1387, 480] width 224 height 18
click at [1305, 545] on div "Chuyển khoản" at bounding box center [1387, 547] width 224 height 14
type input "0"
click at [1415, 569] on span "[PERSON_NAME] và In" at bounding box center [1424, 563] width 86 height 14
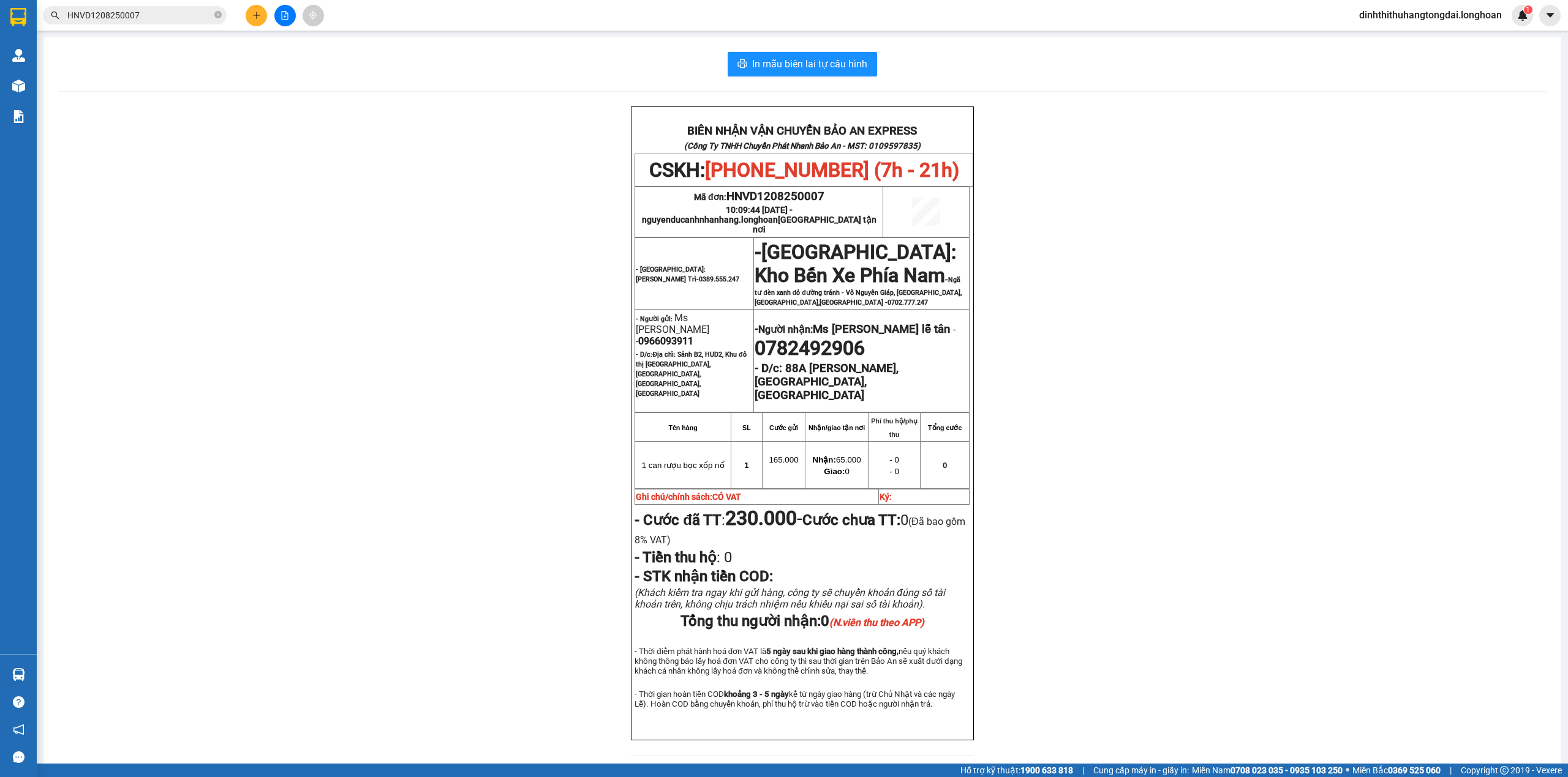
click at [124, 17] on input "HNVD1208250007" at bounding box center [140, 16] width 145 height 14
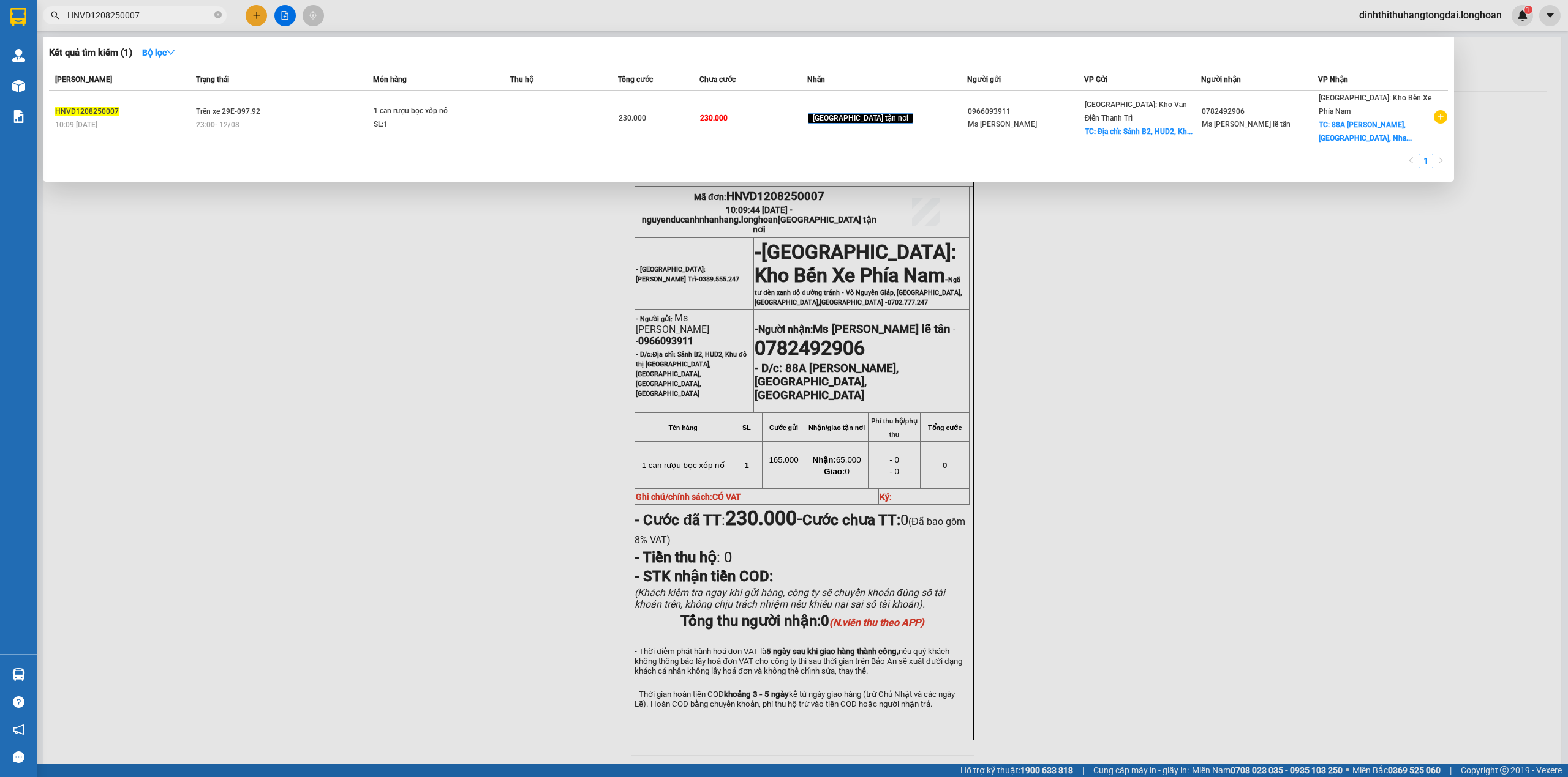
click at [114, 7] on span "HNVD1208250007" at bounding box center [134, 15] width 184 height 18
click at [114, 16] on input "HNVD1208250007" at bounding box center [140, 16] width 145 height 14
paste input "0918307665"
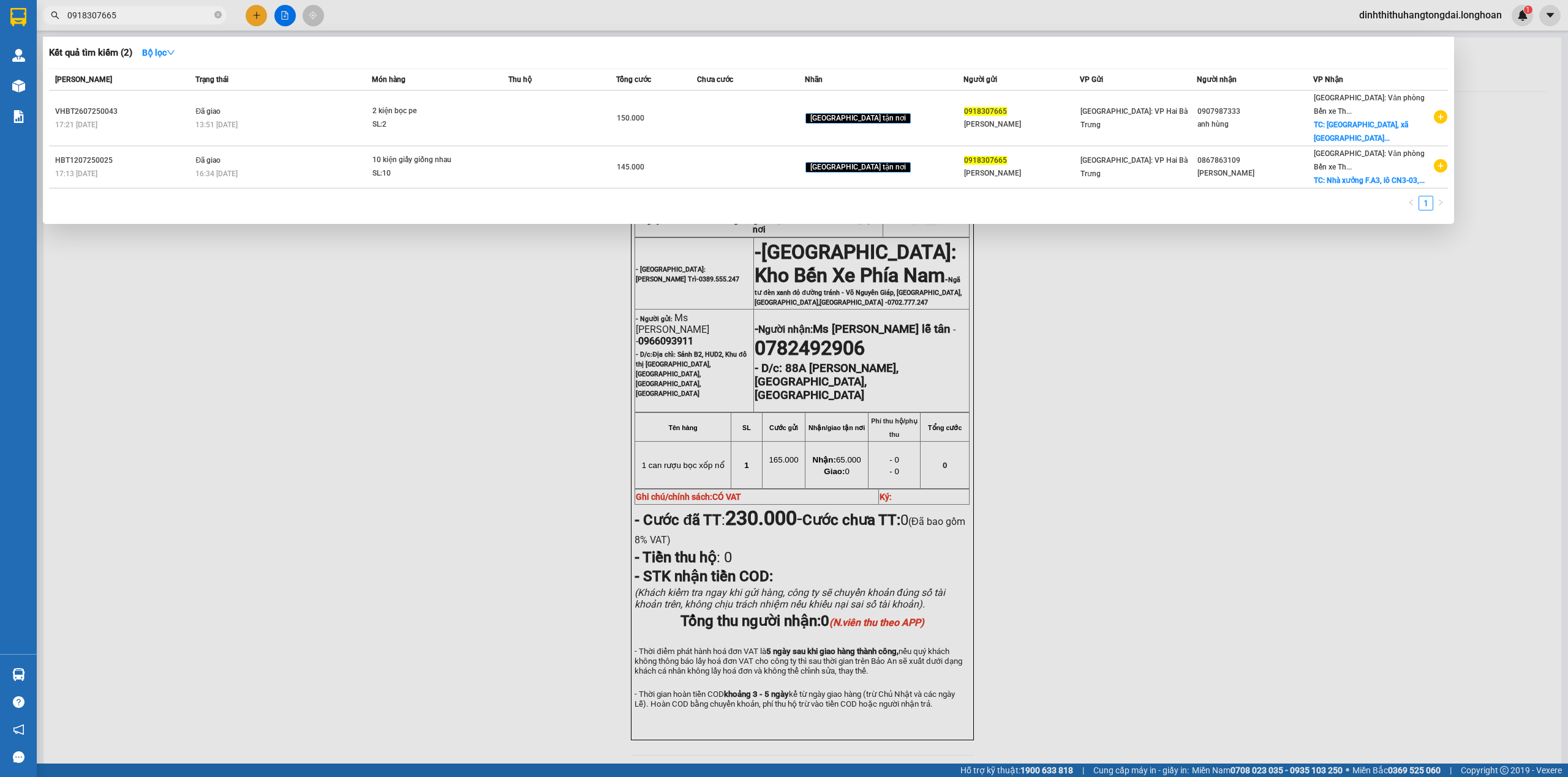
click at [107, 20] on input "0918307665" at bounding box center [140, 16] width 145 height 14
paste input "389999086"
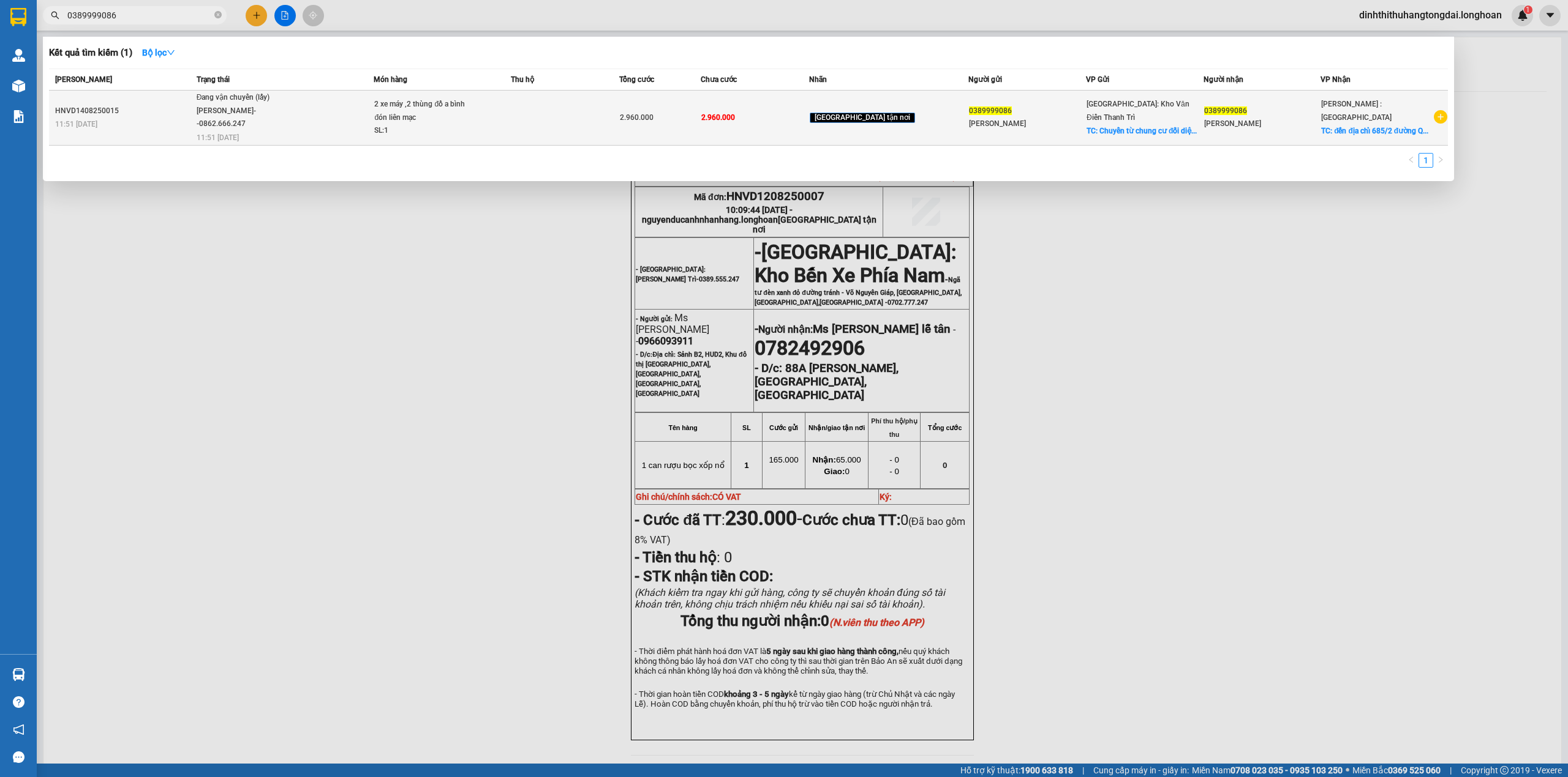
type input "0389999086"
click at [323, 112] on span "Đang vận chuyển (lấy) [PERSON_NAME]--0862.666.247 11:51 [DATE]" at bounding box center [285, 116] width 177 height 51
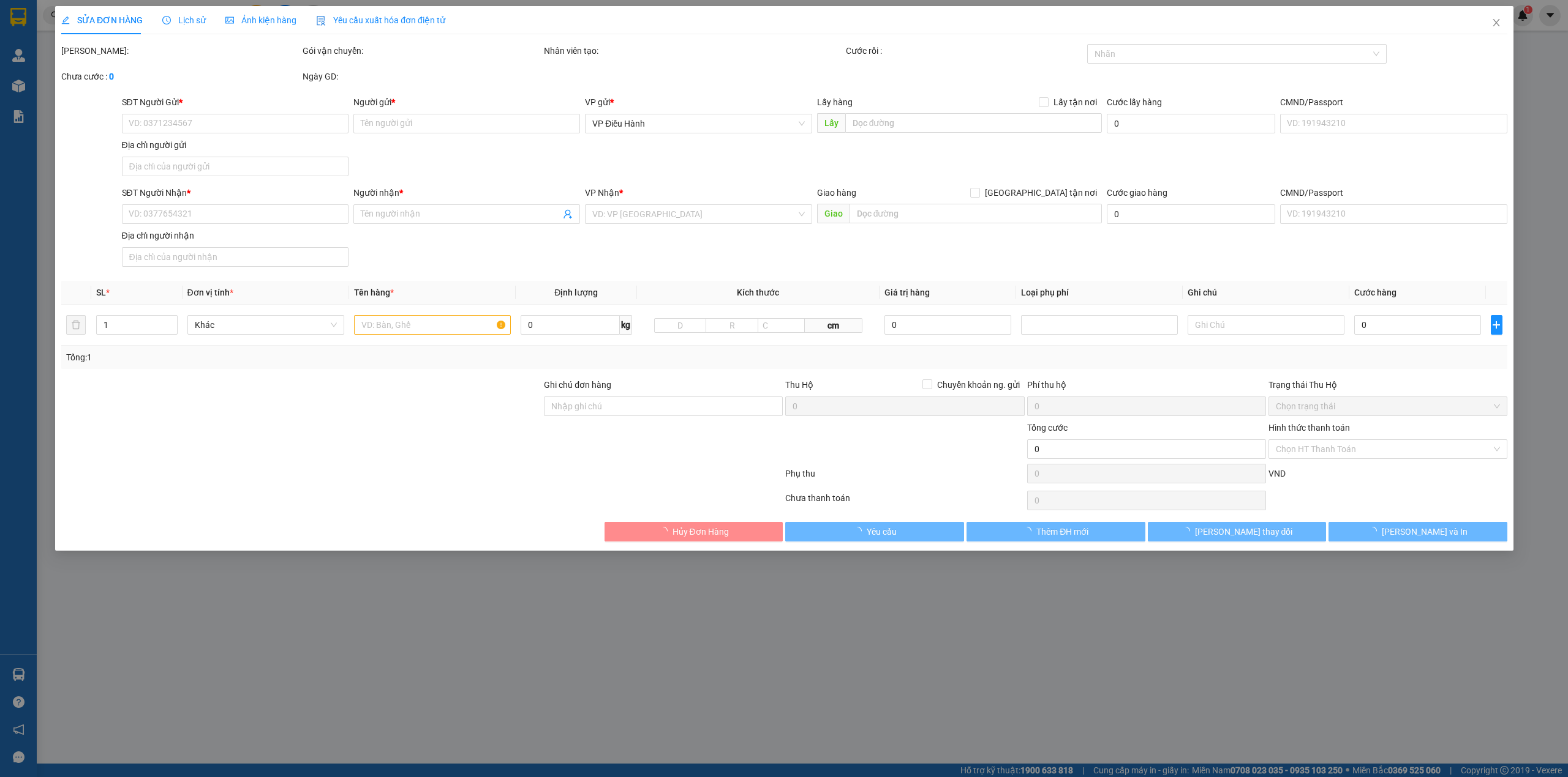
type input "0389999086"
type input "[PERSON_NAME]"
checkbox input "true"
type input "Chuyển từ chung cư đối diện ủy ban nhân dân [GEOGRAPHIC_DATA], [GEOGRAPHIC_DATA…"
type input "0389999086"
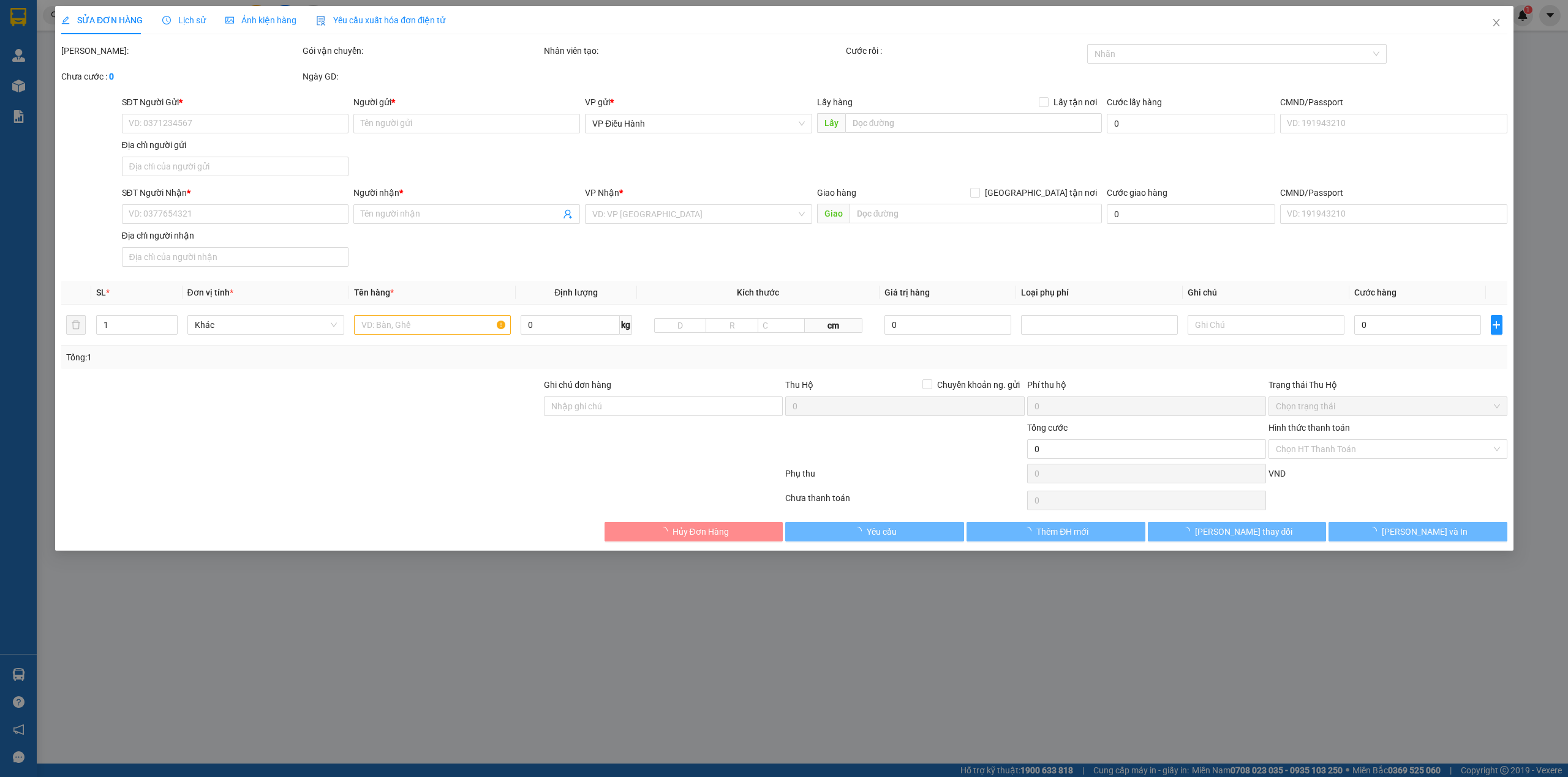
type input "[PERSON_NAME]"
checkbox input "true"
type input "đến địa chỉ [STREET_ADDRESS]."
type input "Cước hàng về kho cân đo tính sau"
type input "2.960.000"
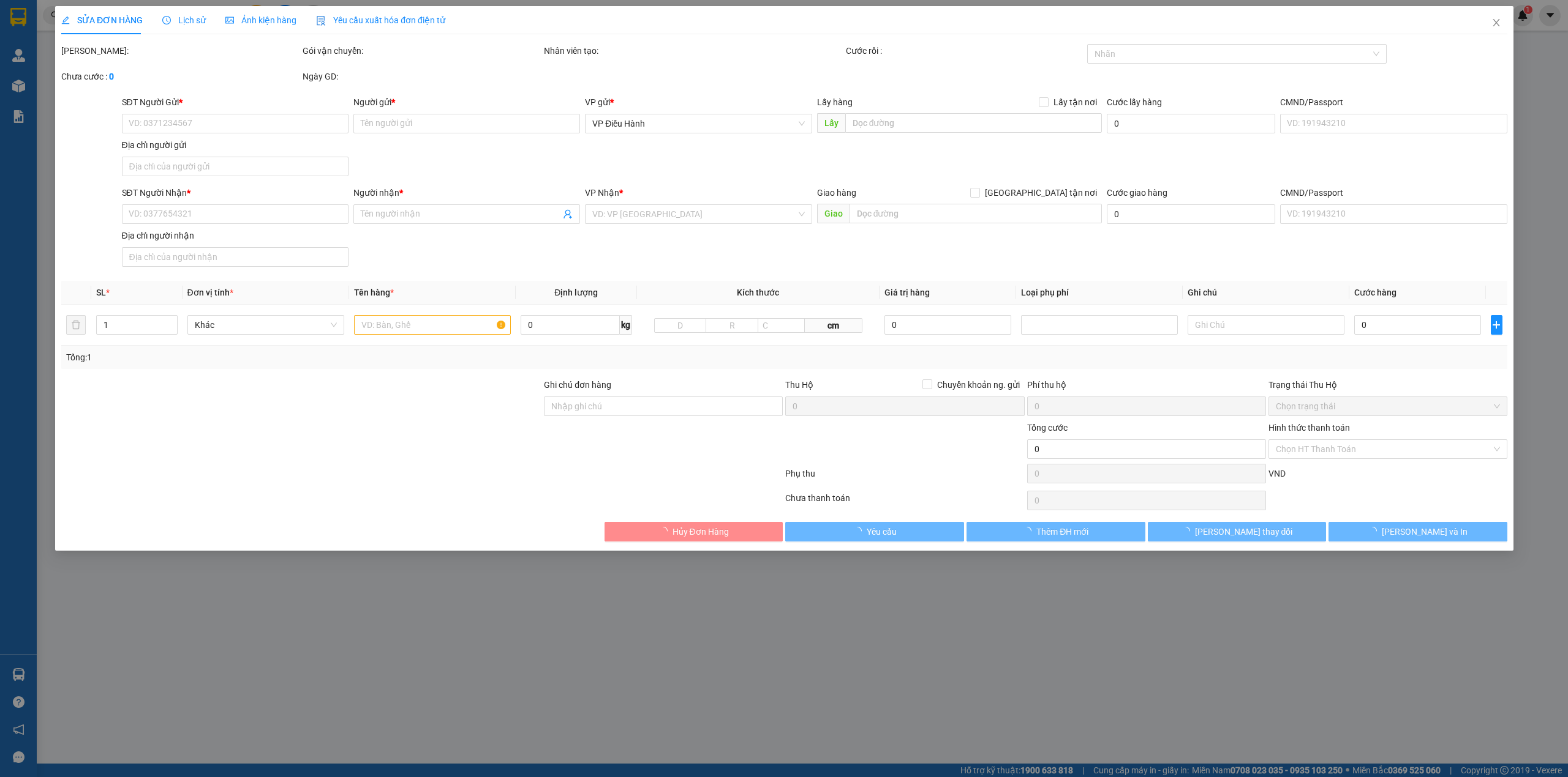
type input "2.960.000"
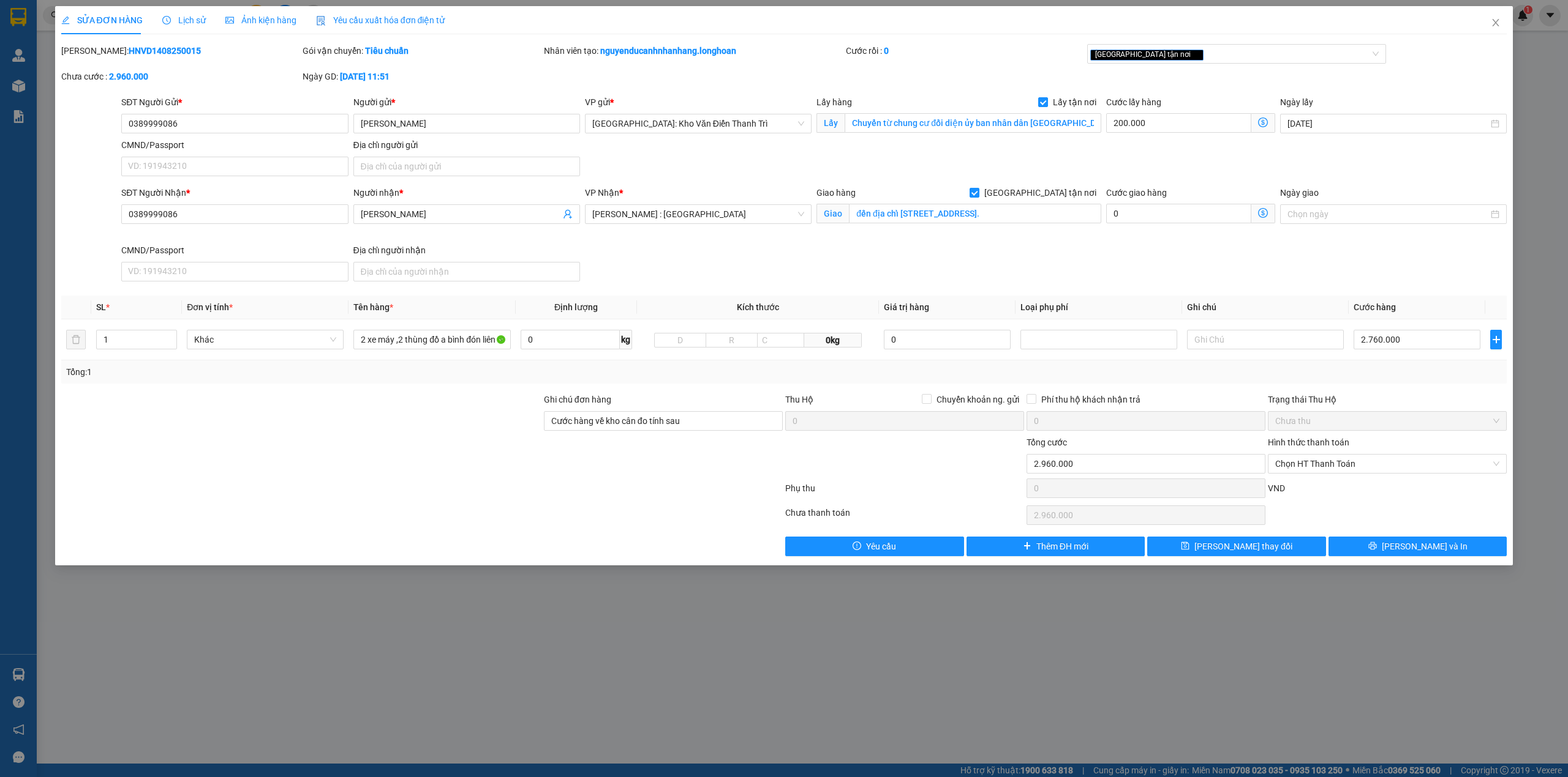
click at [186, 16] on span "Lịch sử" at bounding box center [184, 20] width 43 height 10
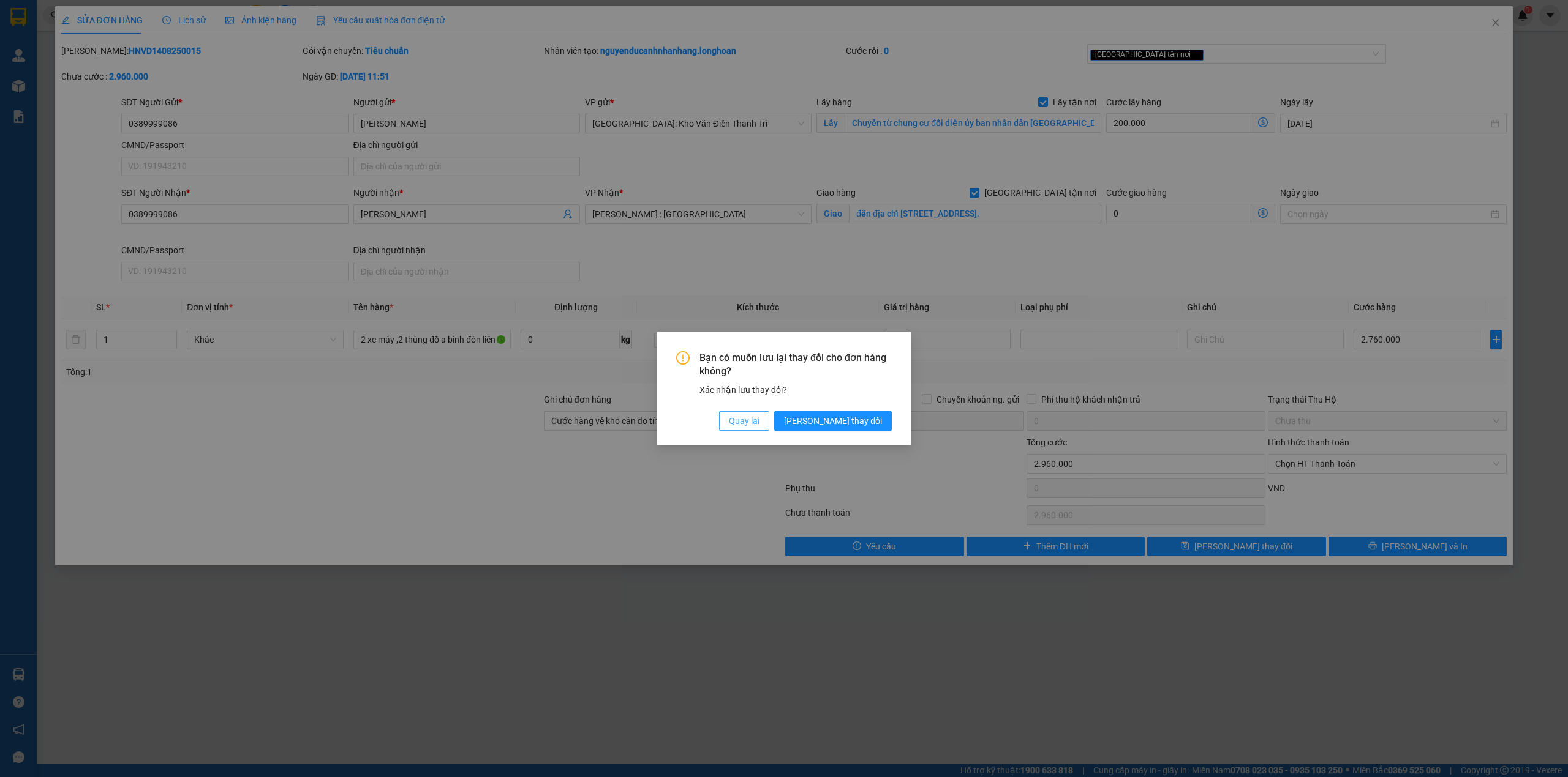
click at [759, 420] on span "Quay lại" at bounding box center [744, 421] width 30 height 14
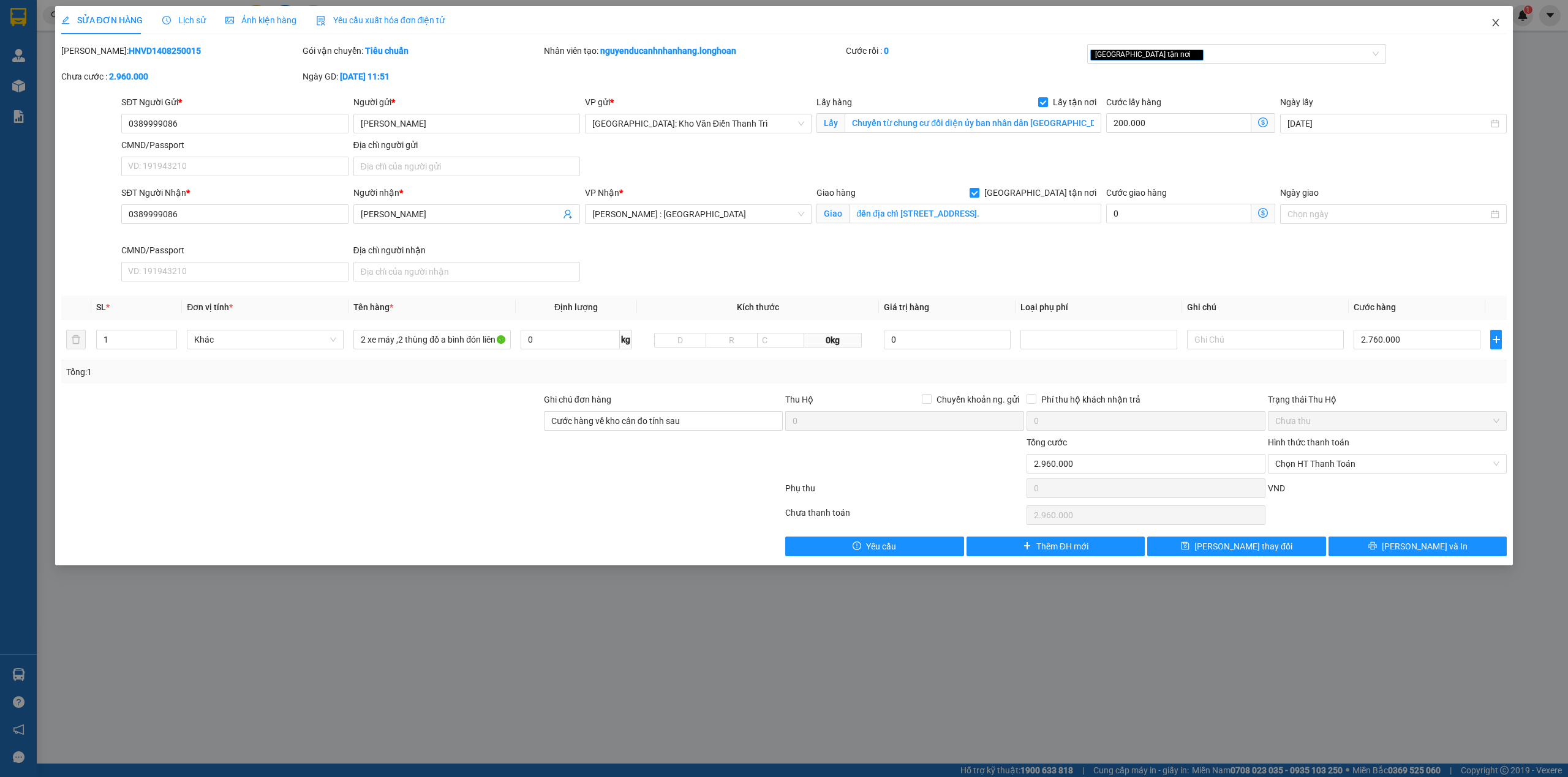
click at [1500, 23] on icon "close" at bounding box center [1495, 22] width 10 height 10
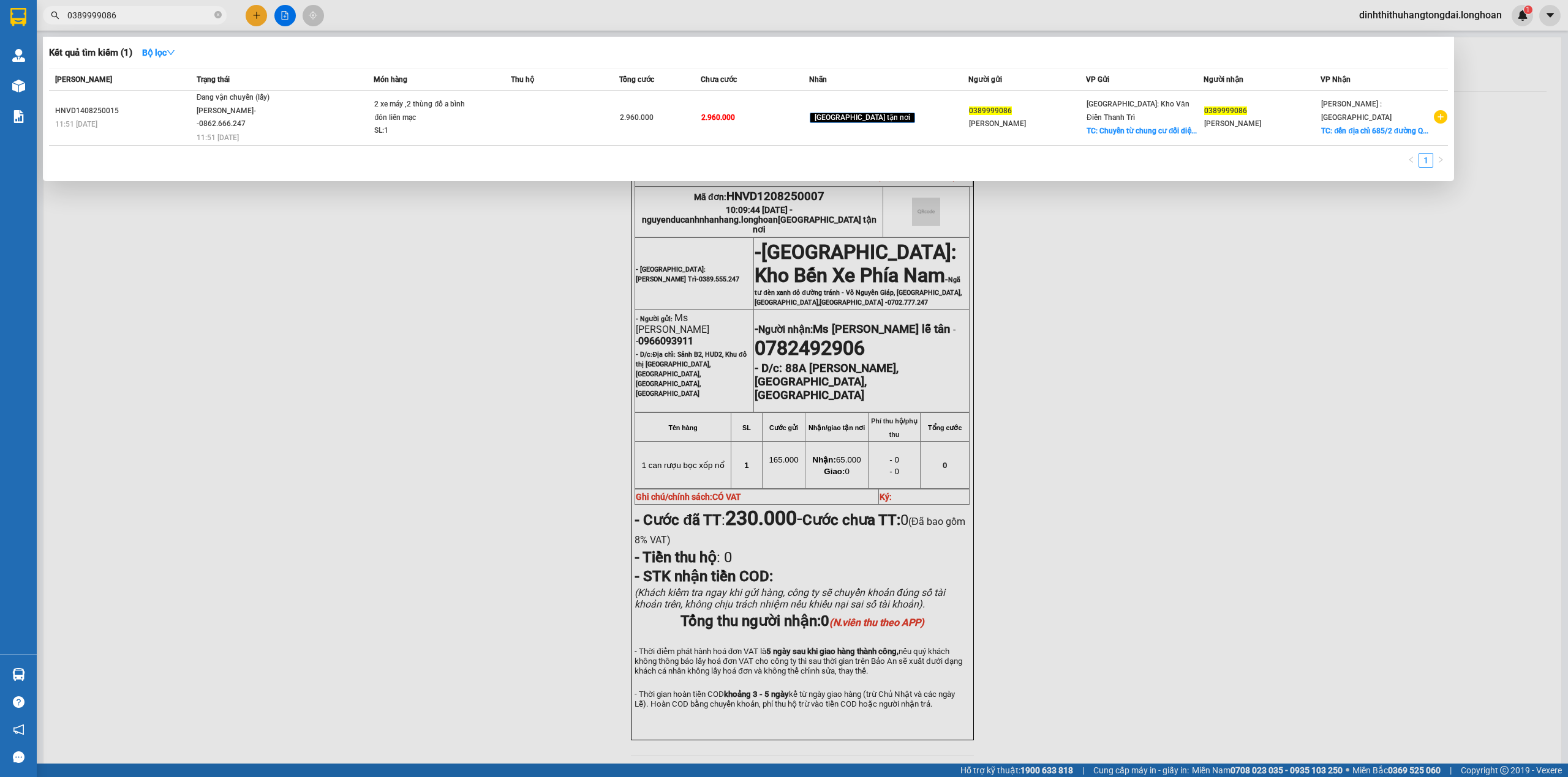
click at [94, 16] on input "0389999086" at bounding box center [140, 16] width 145 height 14
paste input "962352389"
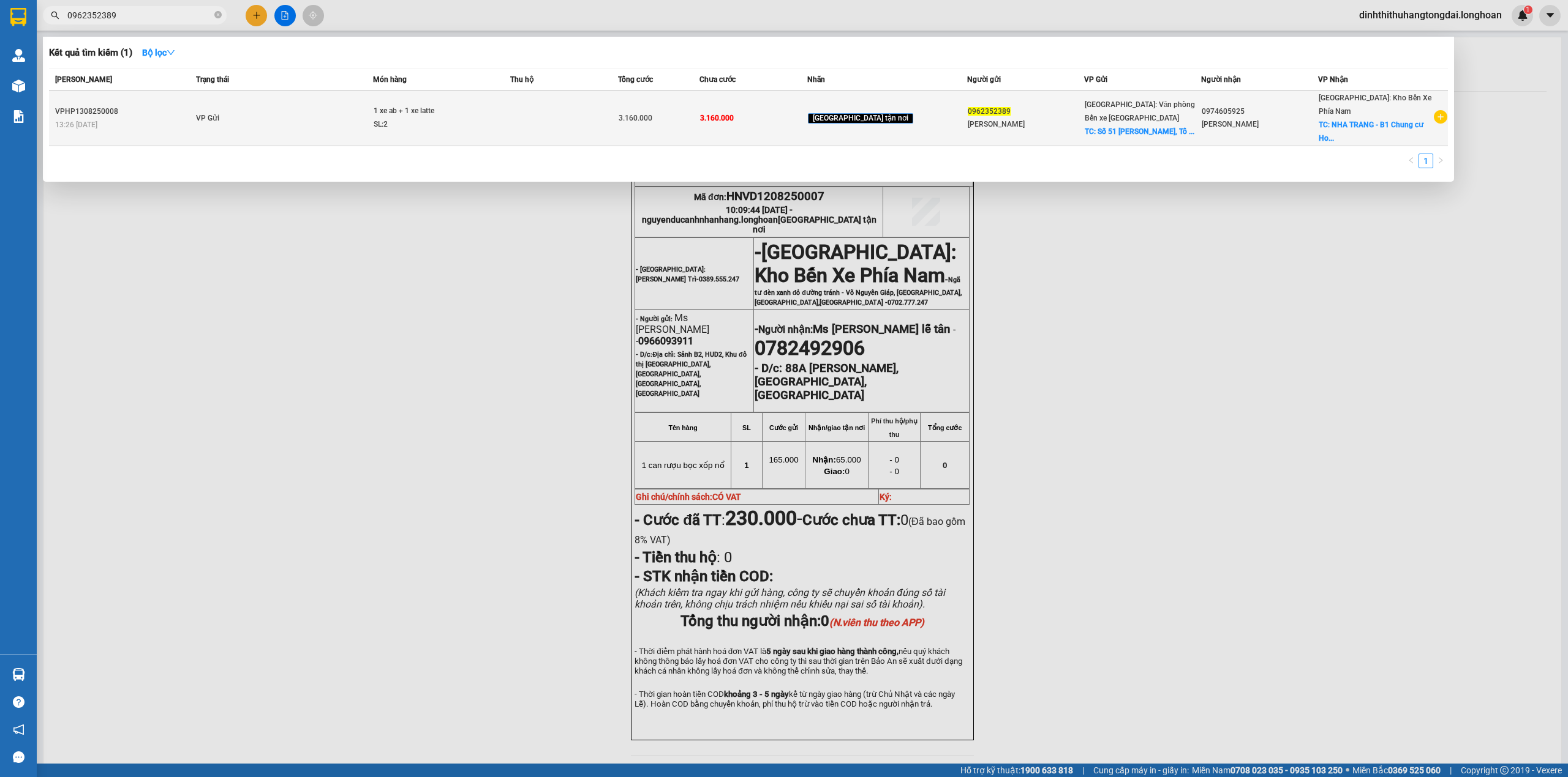
type input "0962352389"
click at [373, 119] on td "VP Gửi" at bounding box center [283, 119] width 180 height 55
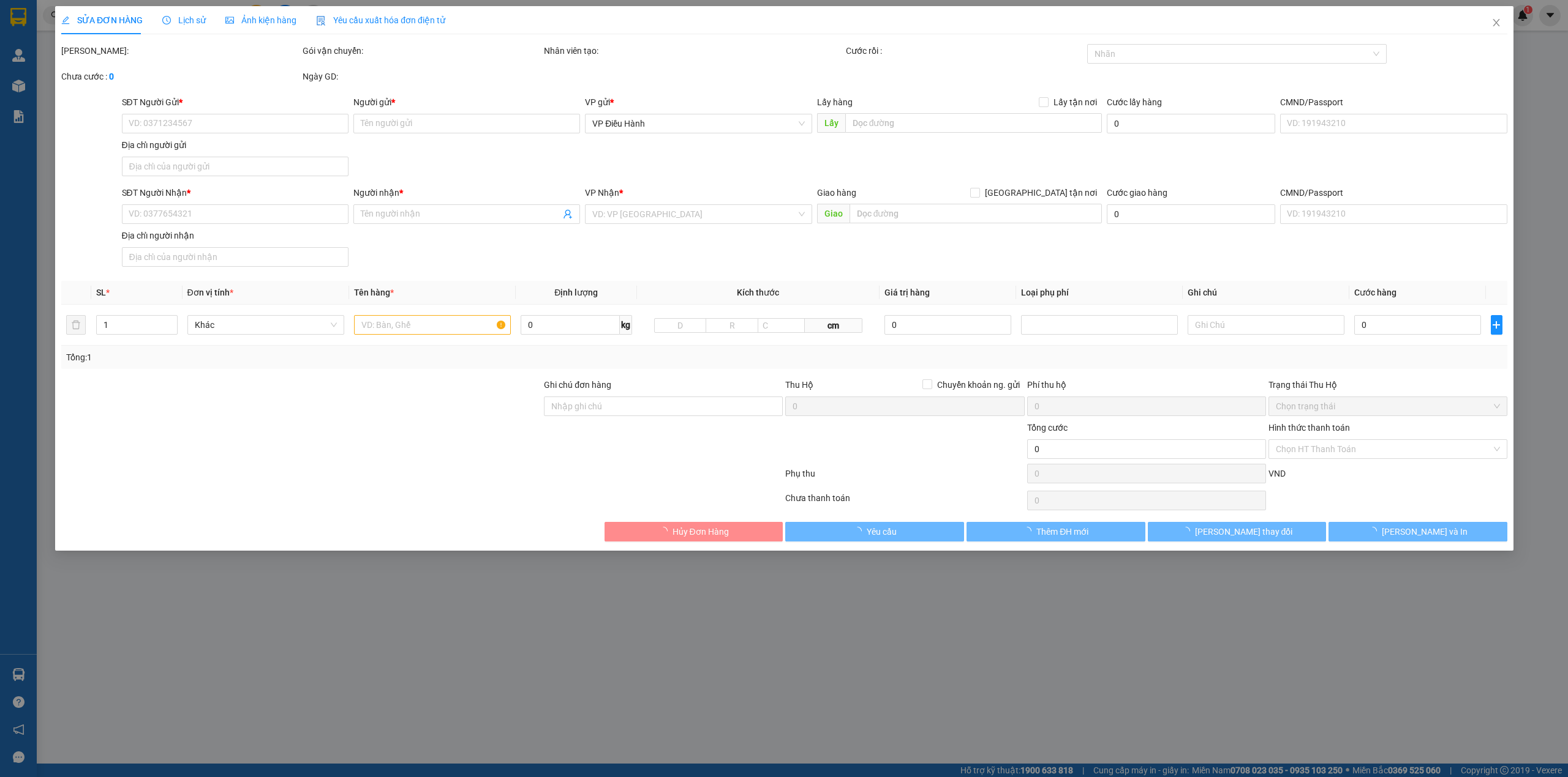
type input "0962352389"
type input "[PERSON_NAME]"
checkbox input "true"
type input "Số 51 [PERSON_NAME], Tổ 1 Khu Nam Sơn 2, [GEOGRAPHIC_DATA], [GEOGRAPHIC_DATA], …"
type input "0974605925"
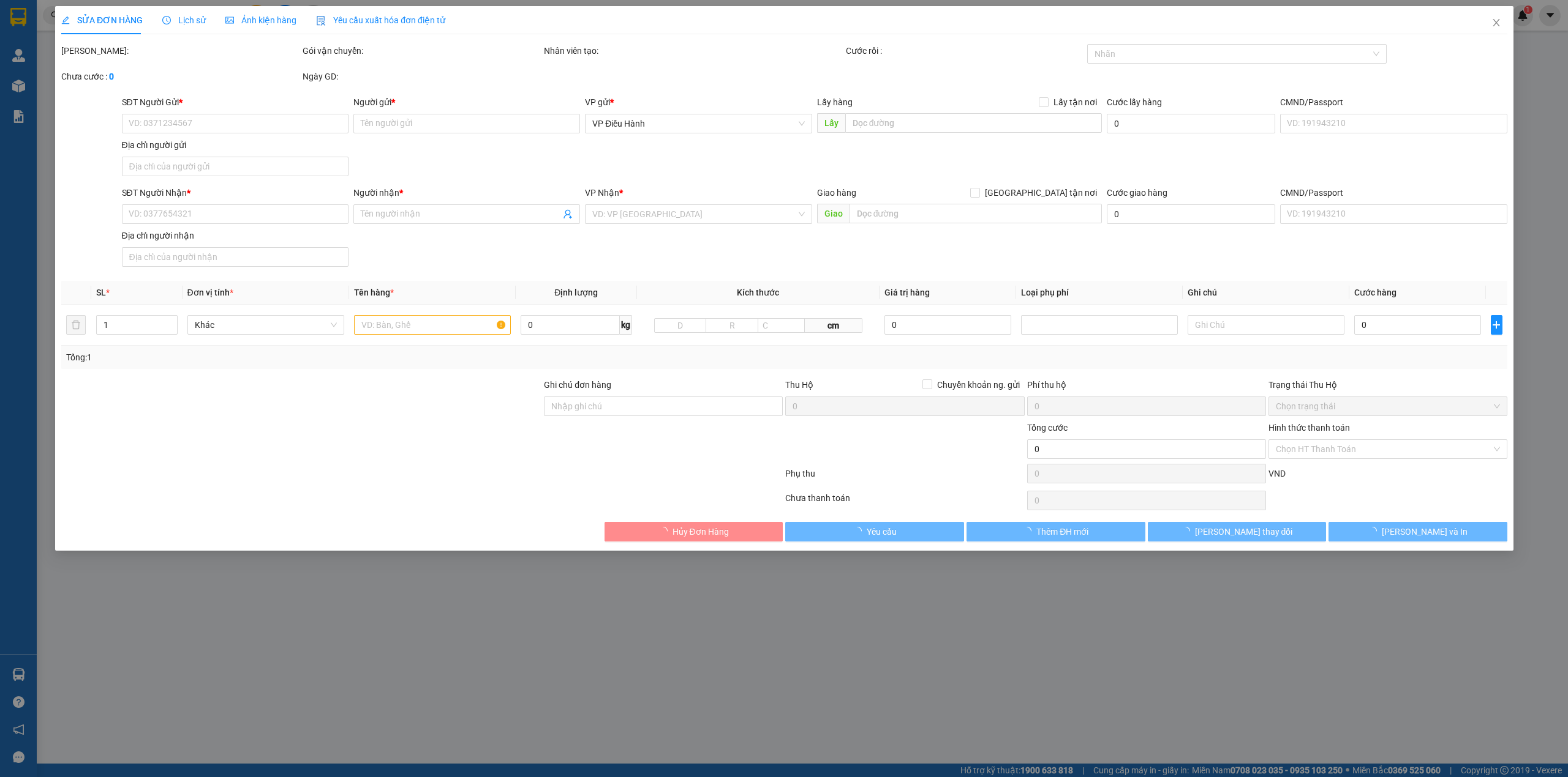
type input "[PERSON_NAME]"
checkbox input "true"
type input "NHA TRANG - B1 Chung cư Hoàng Quân, [GEOGRAPHIC_DATA], [GEOGRAPHIC_DATA], [GEOG…"
type input "có VAT"
type input "3.160.000"
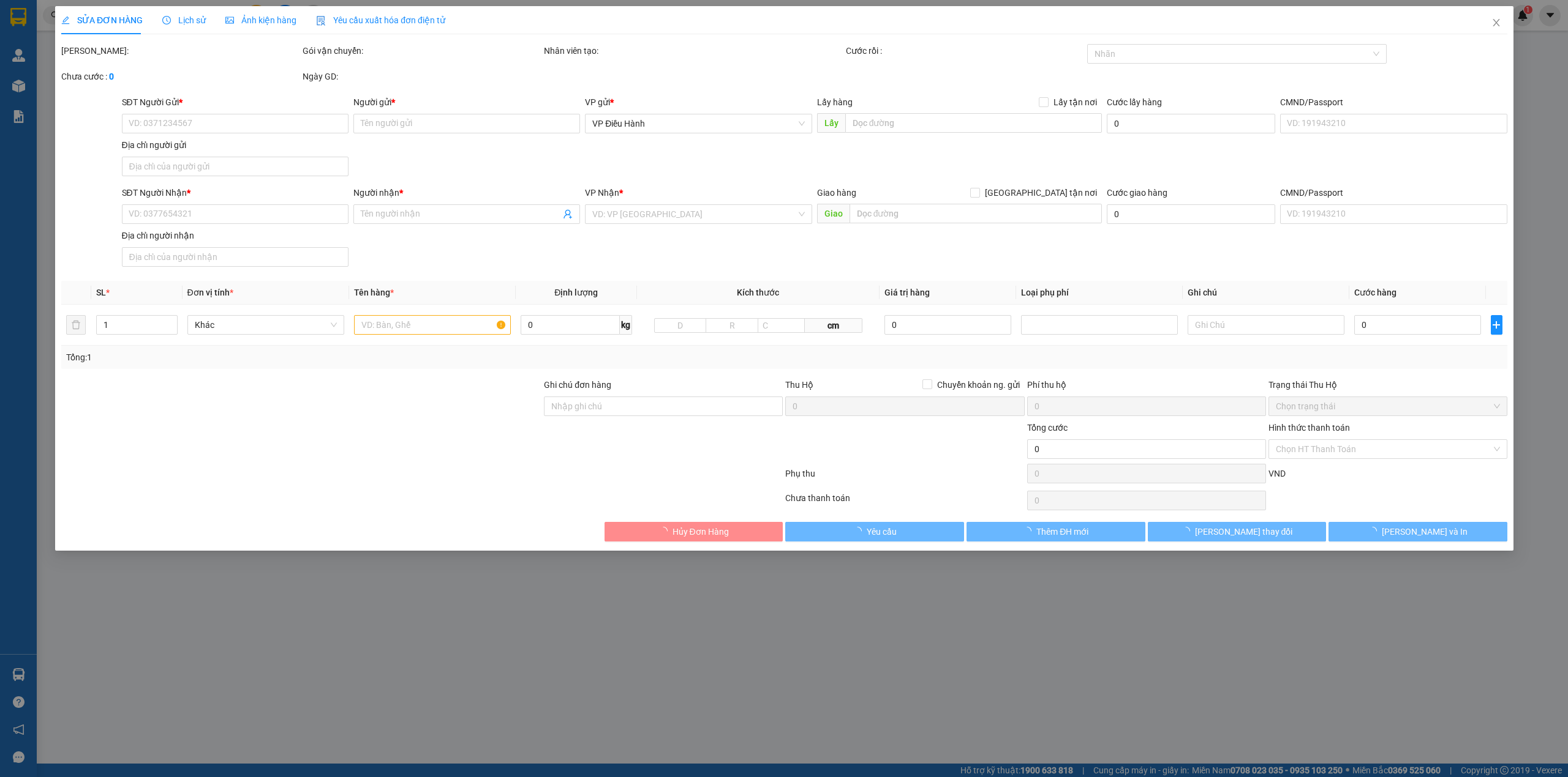
type input "3.160.000"
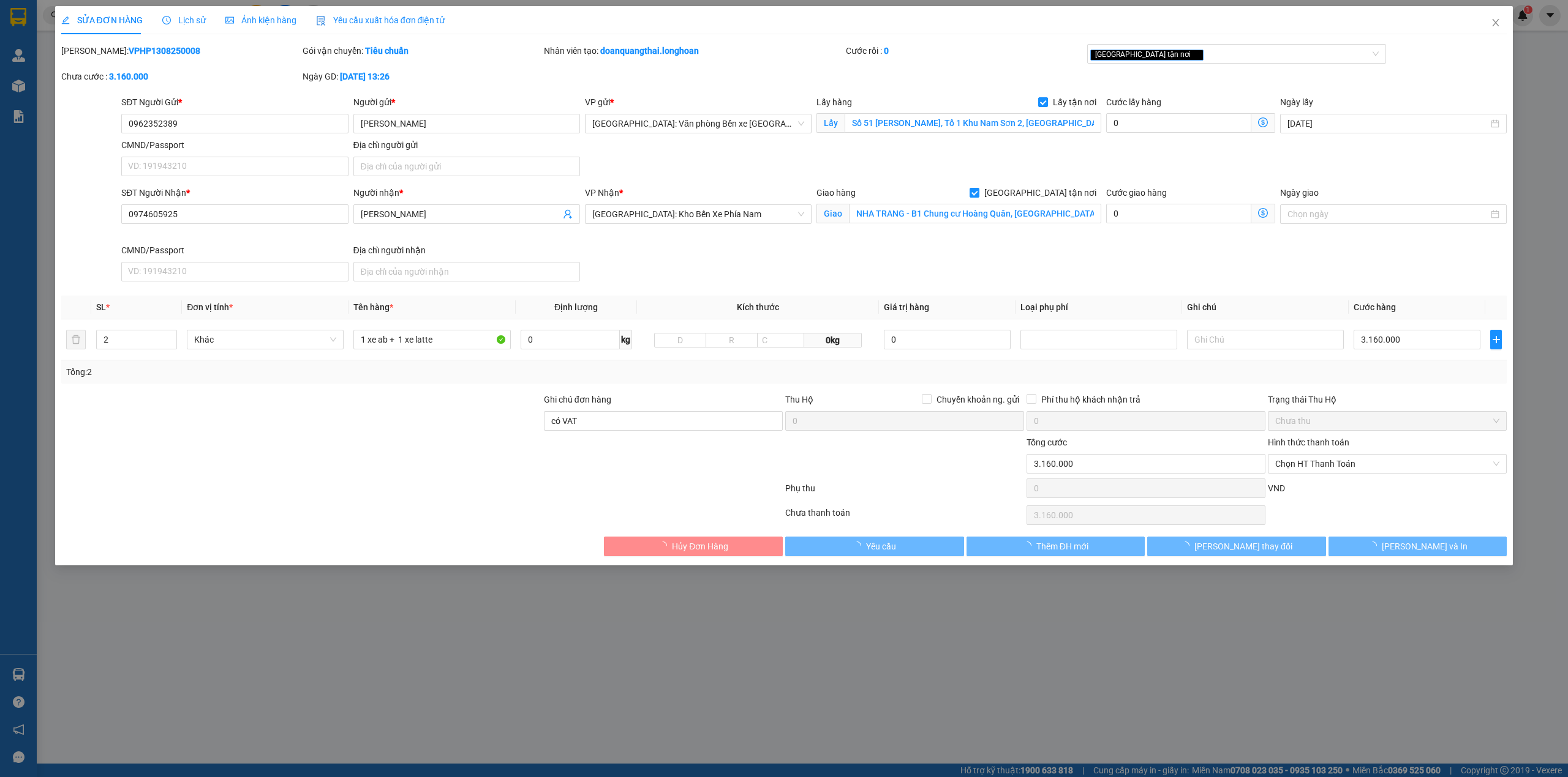
click at [179, 21] on span "Lịch sử" at bounding box center [184, 20] width 43 height 10
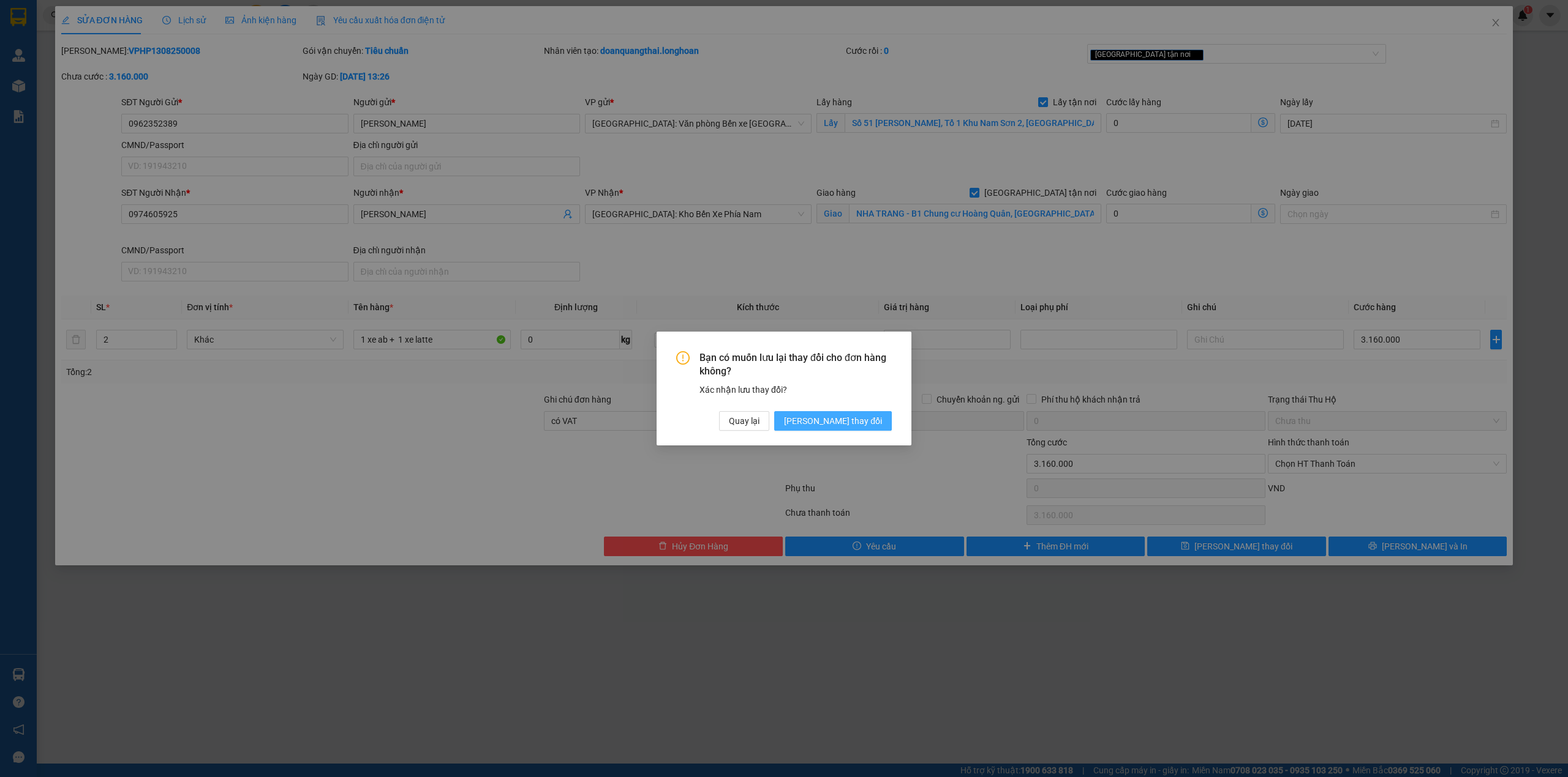
click at [856, 416] on span "[PERSON_NAME] thay đổi" at bounding box center [832, 421] width 98 height 14
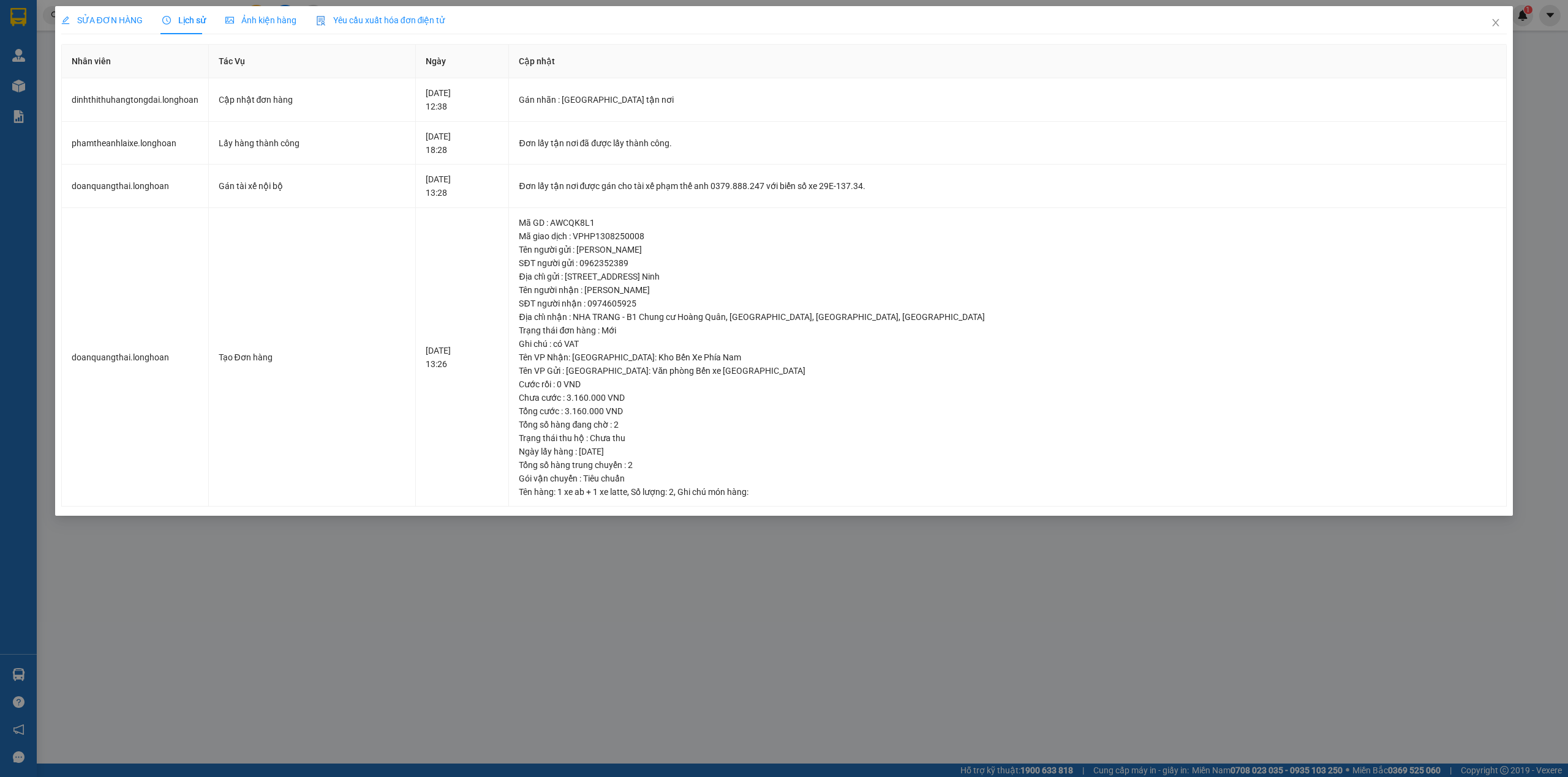
click at [92, 14] on div "SỬA ĐƠN HÀNG" at bounding box center [102, 21] width 81 height 14
